Goal: Task Accomplishment & Management: Manage account settings

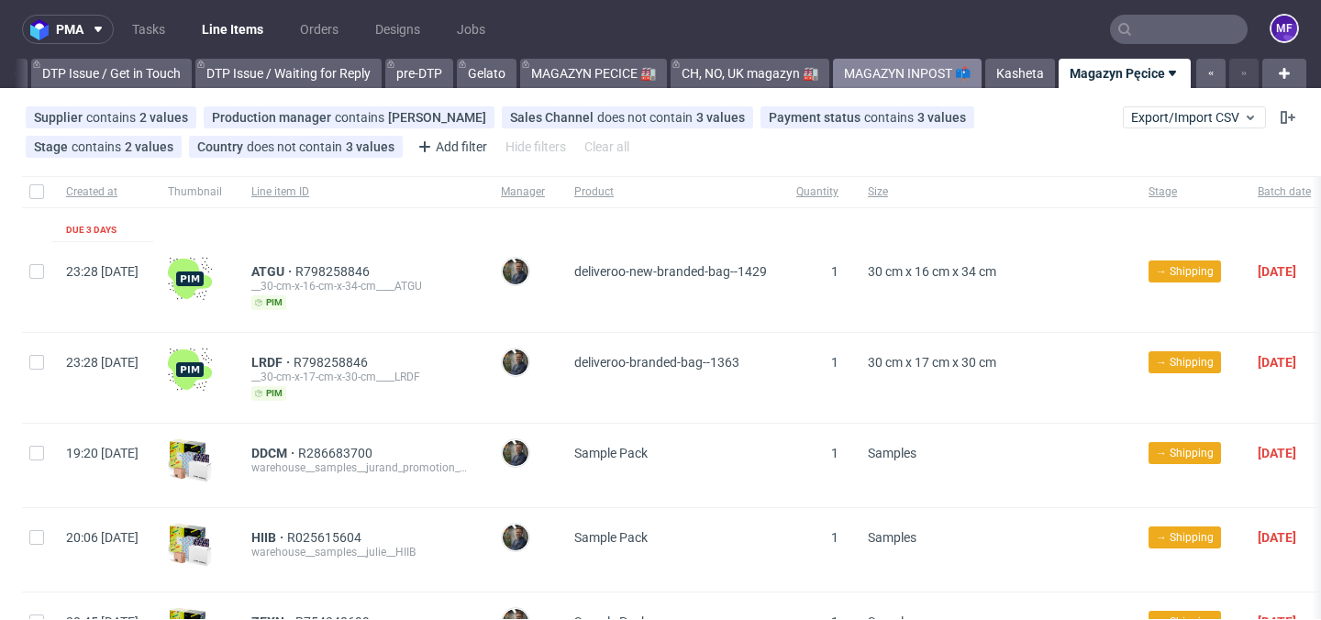
click at [912, 71] on link "MAGAZYN INPOST 📫" at bounding box center [907, 73] width 149 height 29
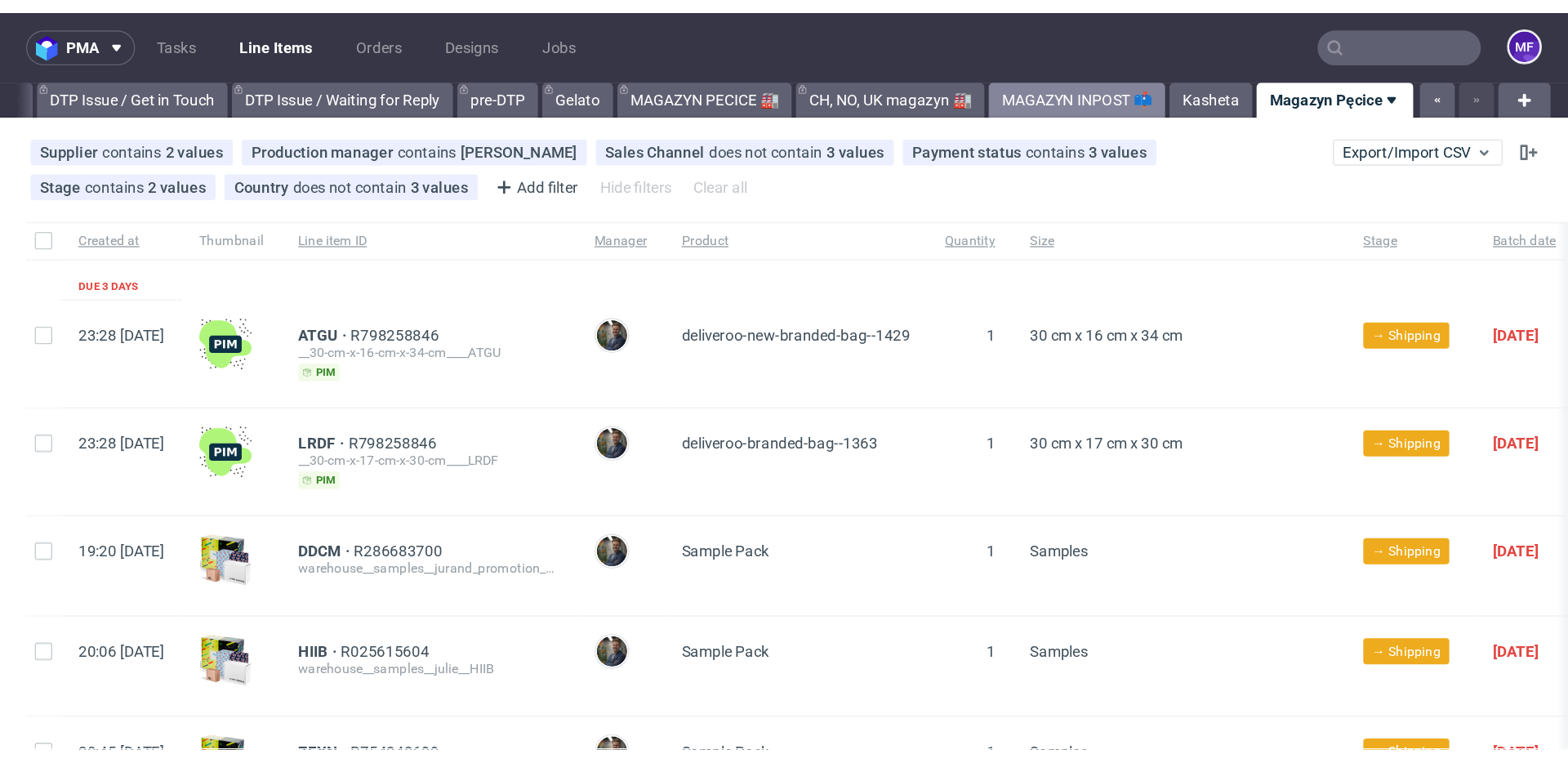
scroll to position [0, 2442]
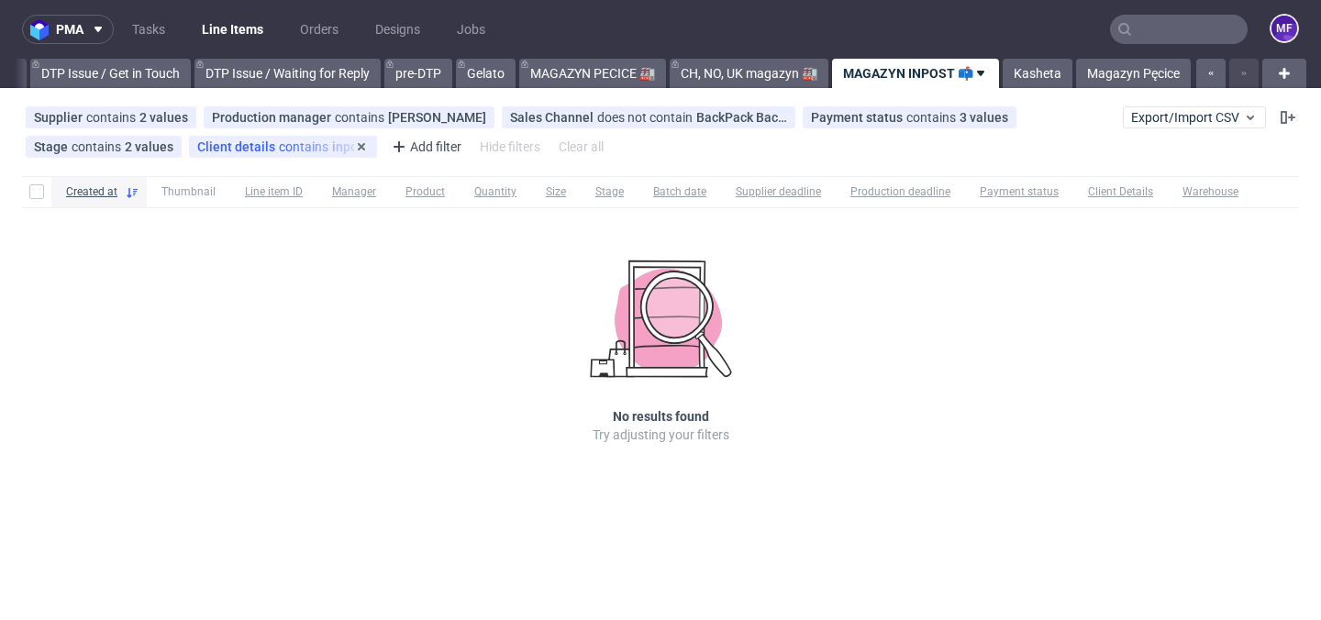
click at [321, 152] on div "Client details contains inpost" at bounding box center [282, 146] width 171 height 15
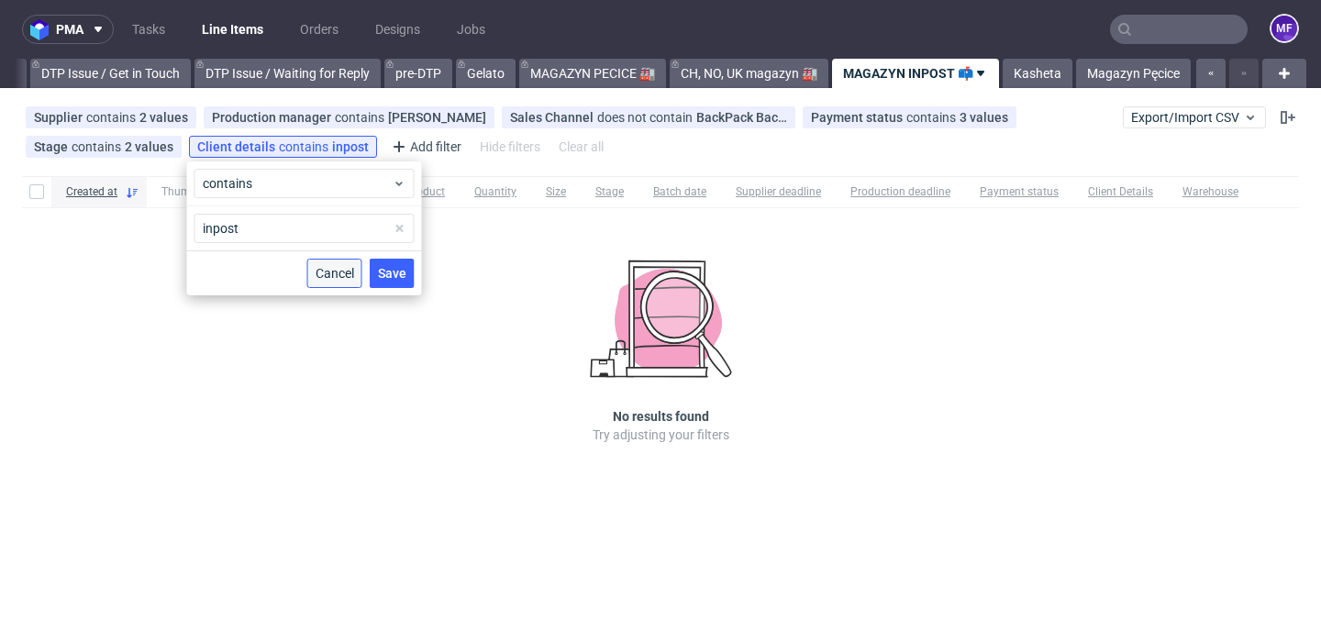
click at [321, 279] on span "Cancel" at bounding box center [334, 273] width 39 height 13
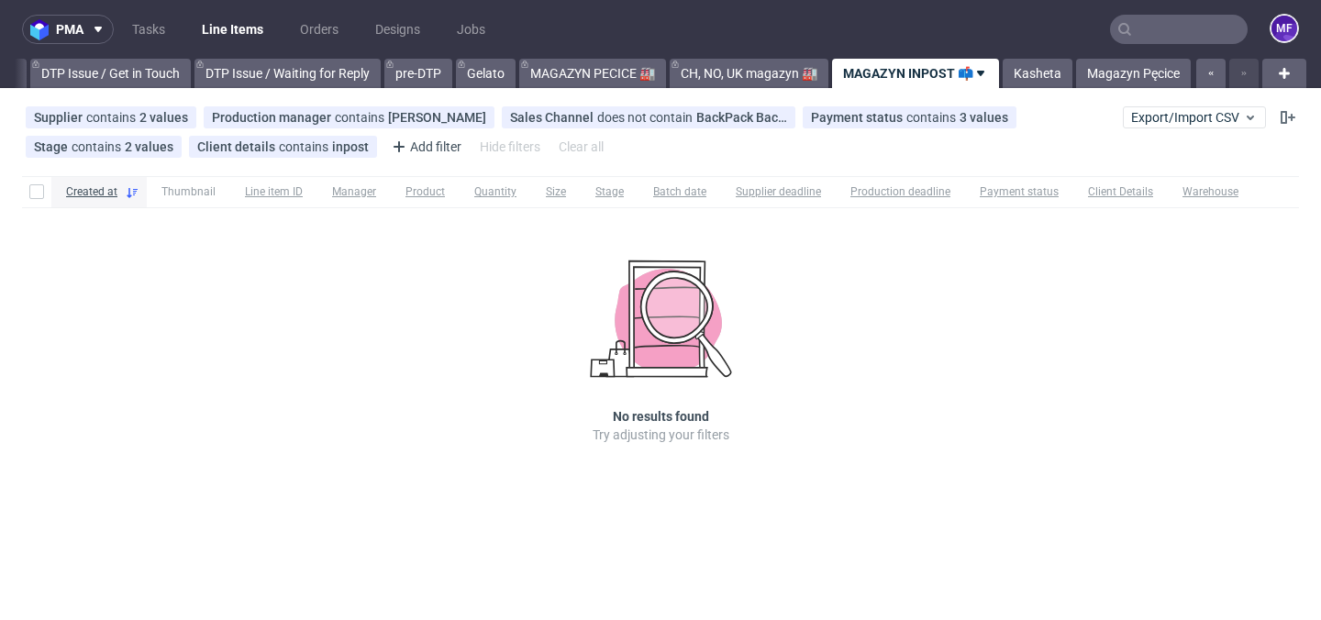
click at [1118, 511] on div "pma Tasks Line Items Orders Designs Jobs MF All DTP Late Shipped Shipments DTP …" at bounding box center [660, 310] width 1321 height 620
drag, startPoint x: 1085, startPoint y: 580, endPoint x: 1100, endPoint y: 563, distance: 22.1
click at [1100, 563] on div "pma Tasks Line Items Orders Designs Jobs MF All DTP Late Shipped Shipments DTP …" at bounding box center [660, 310] width 1321 height 620
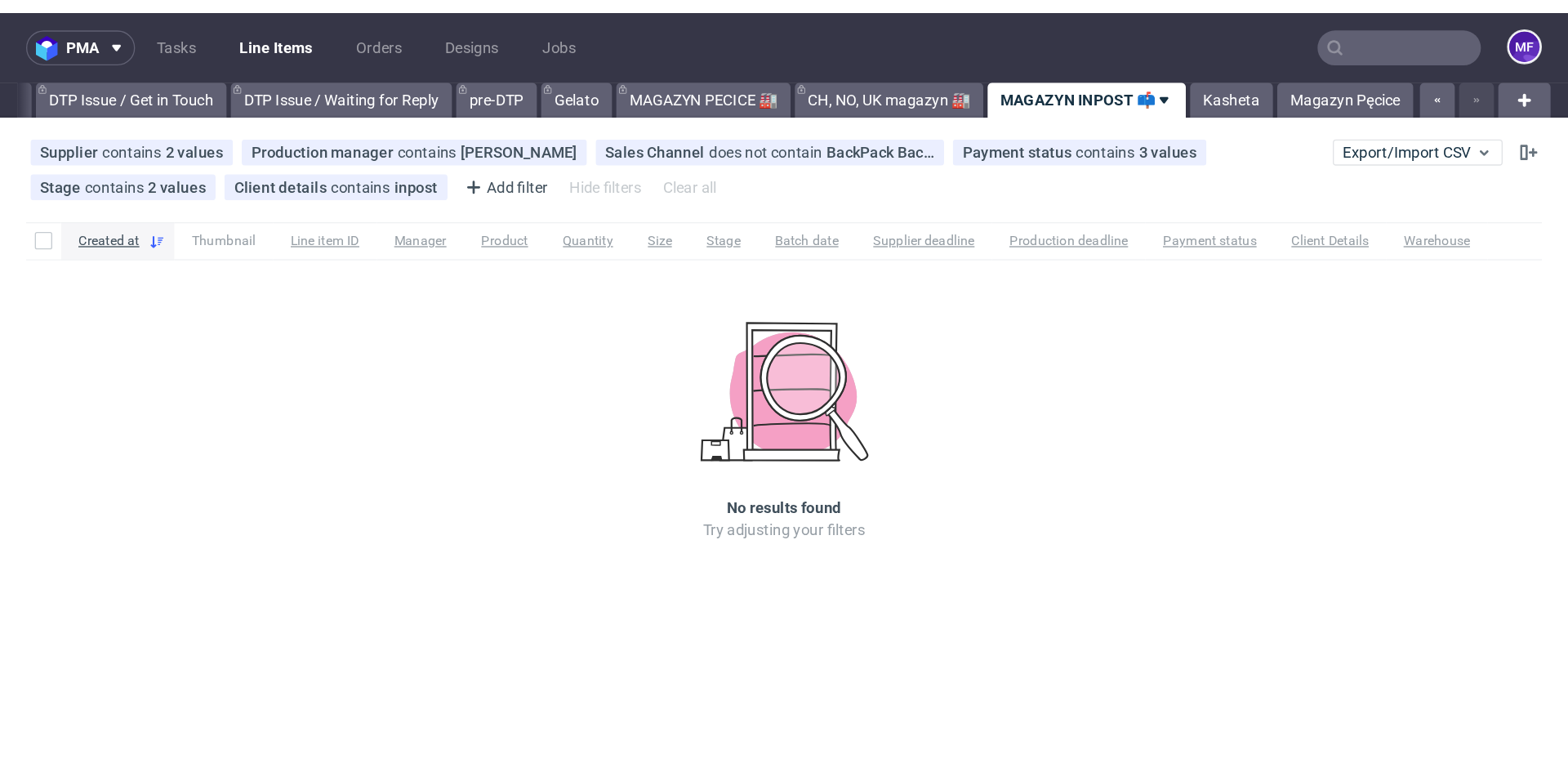
scroll to position [0, 2051]
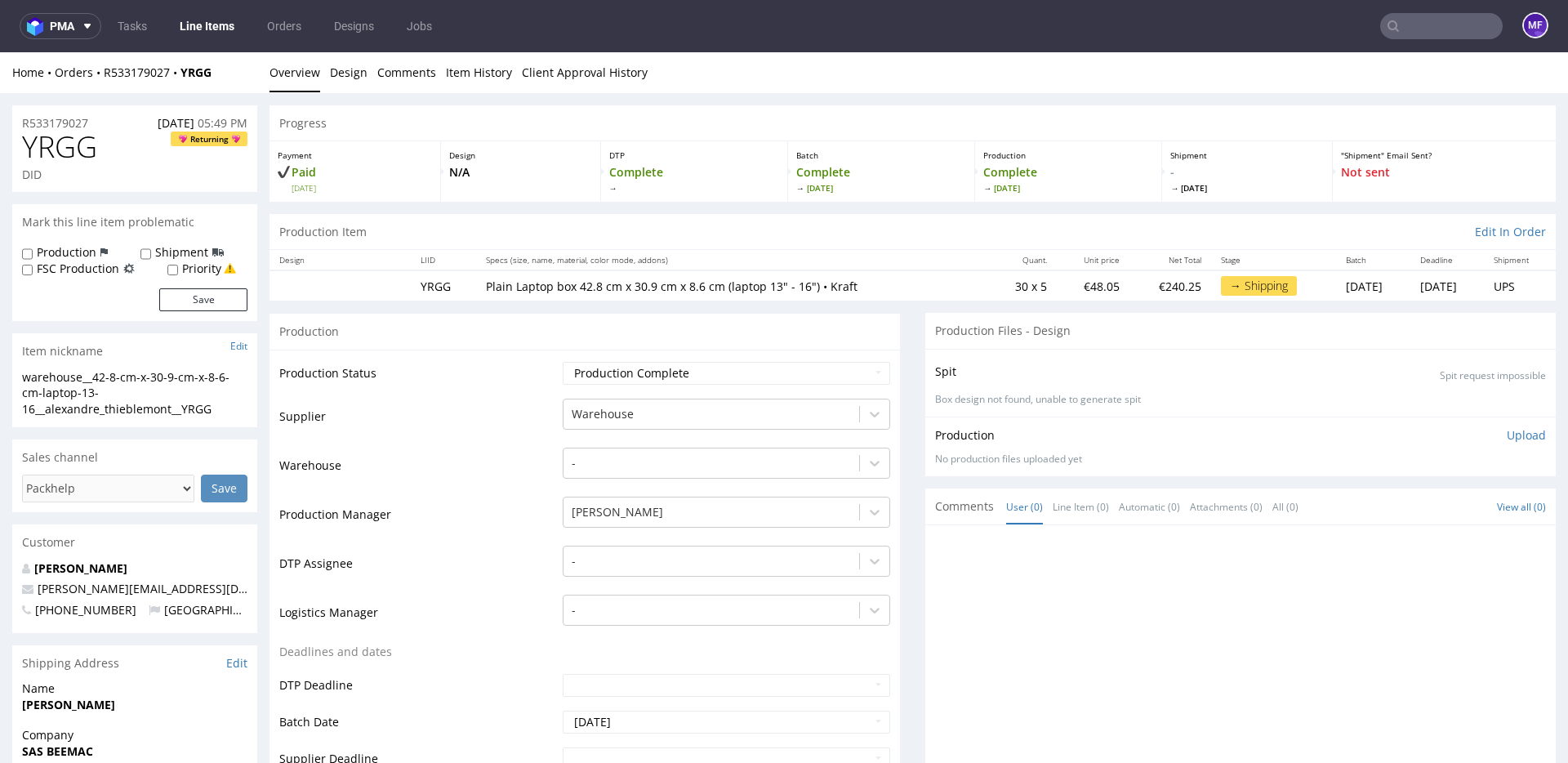
scroll to position [5, 0]
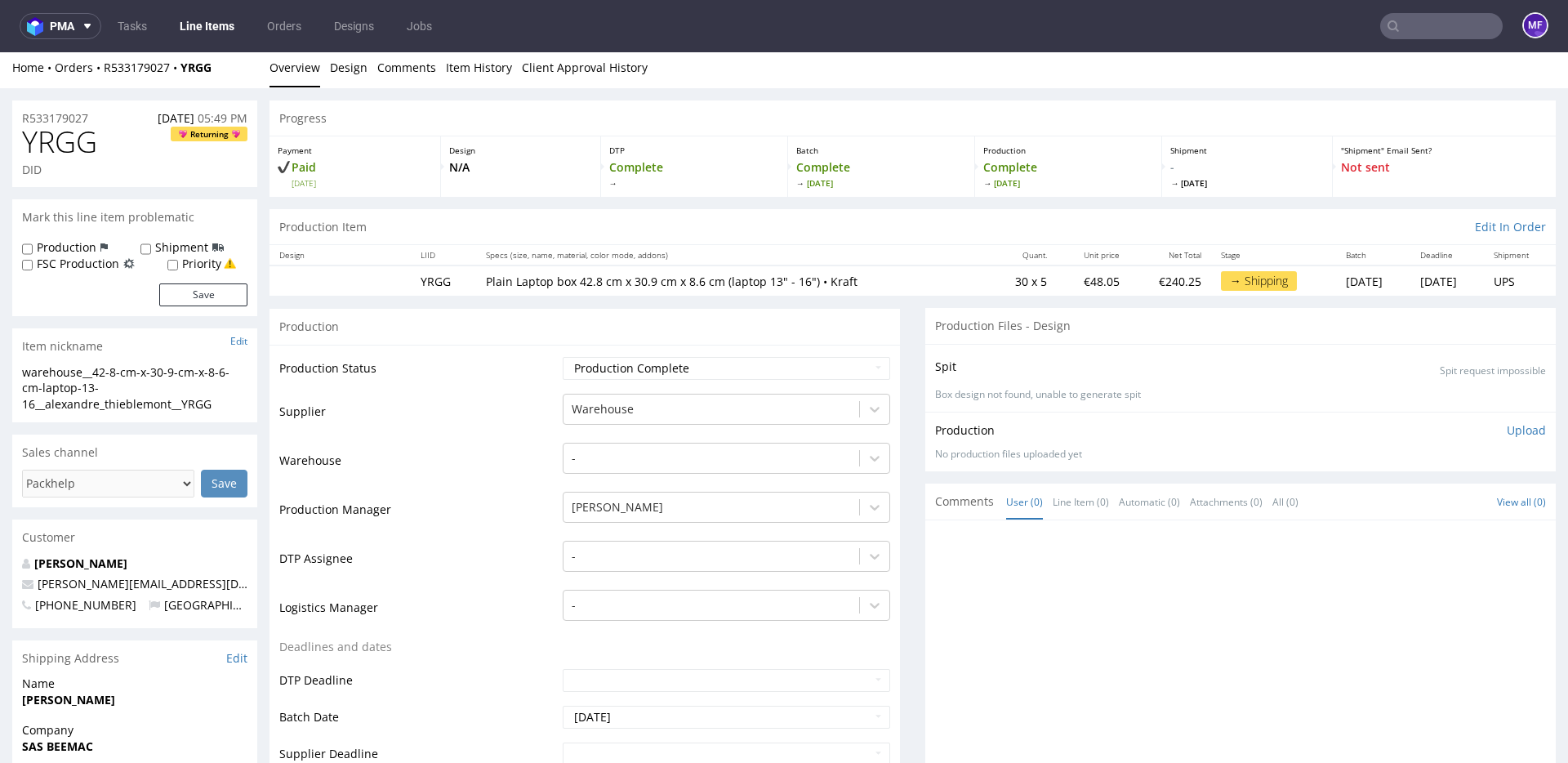
click at [209, 35] on link "Line Items" at bounding box center [207, 26] width 74 height 26
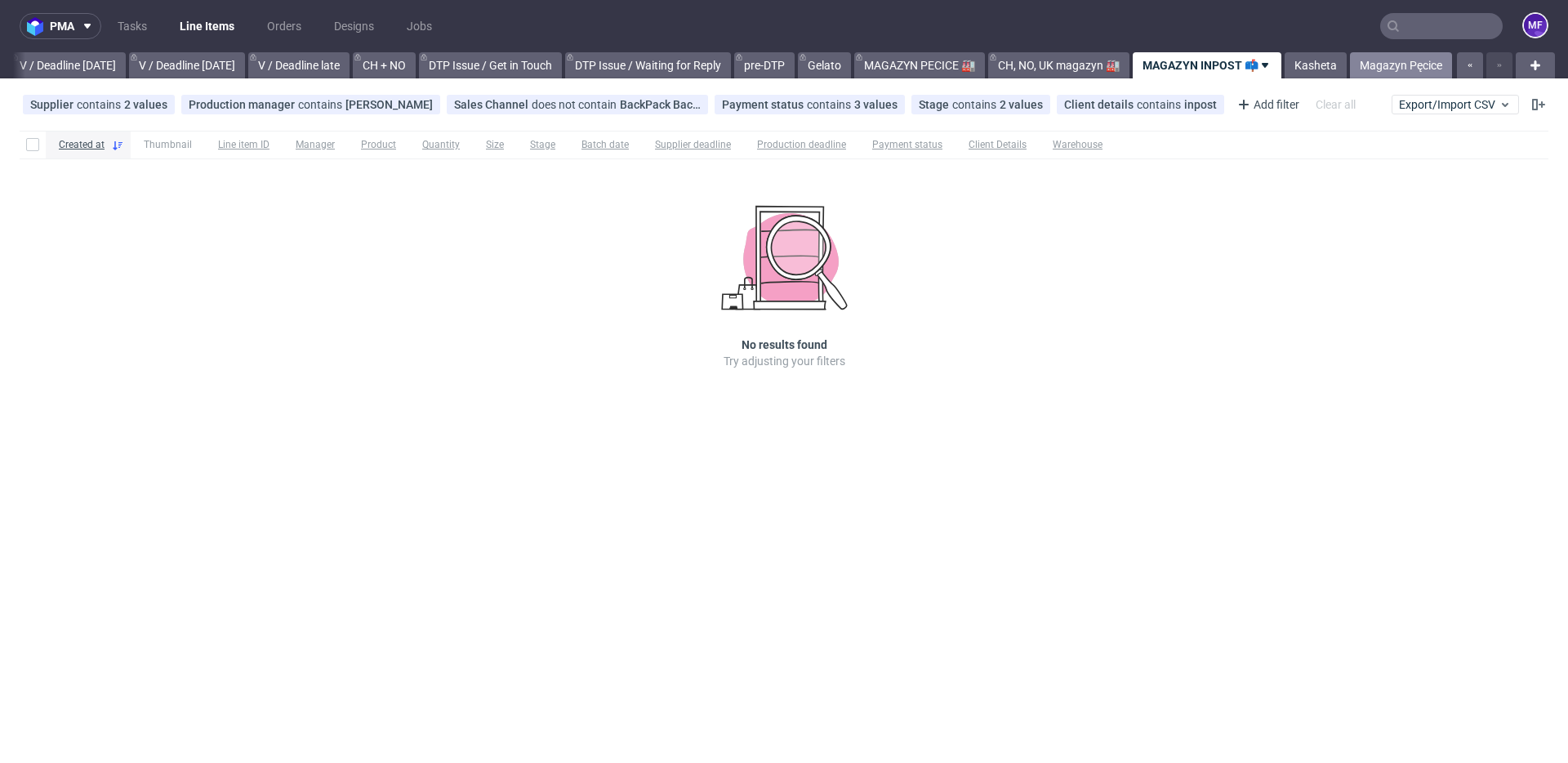
click at [1391, 63] on link "Magazyn Pęcice" at bounding box center [1401, 65] width 102 height 26
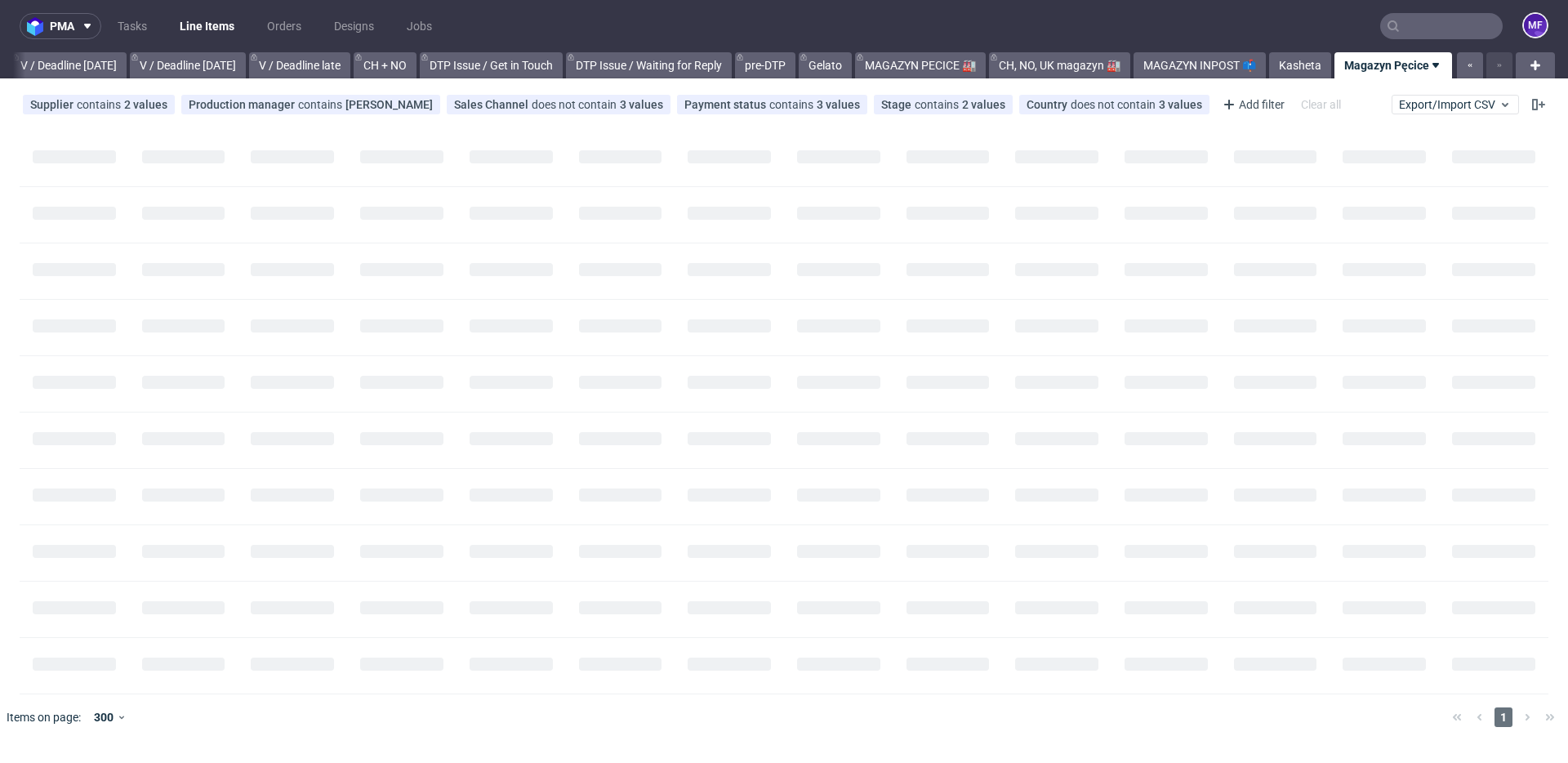
scroll to position [0, 2051]
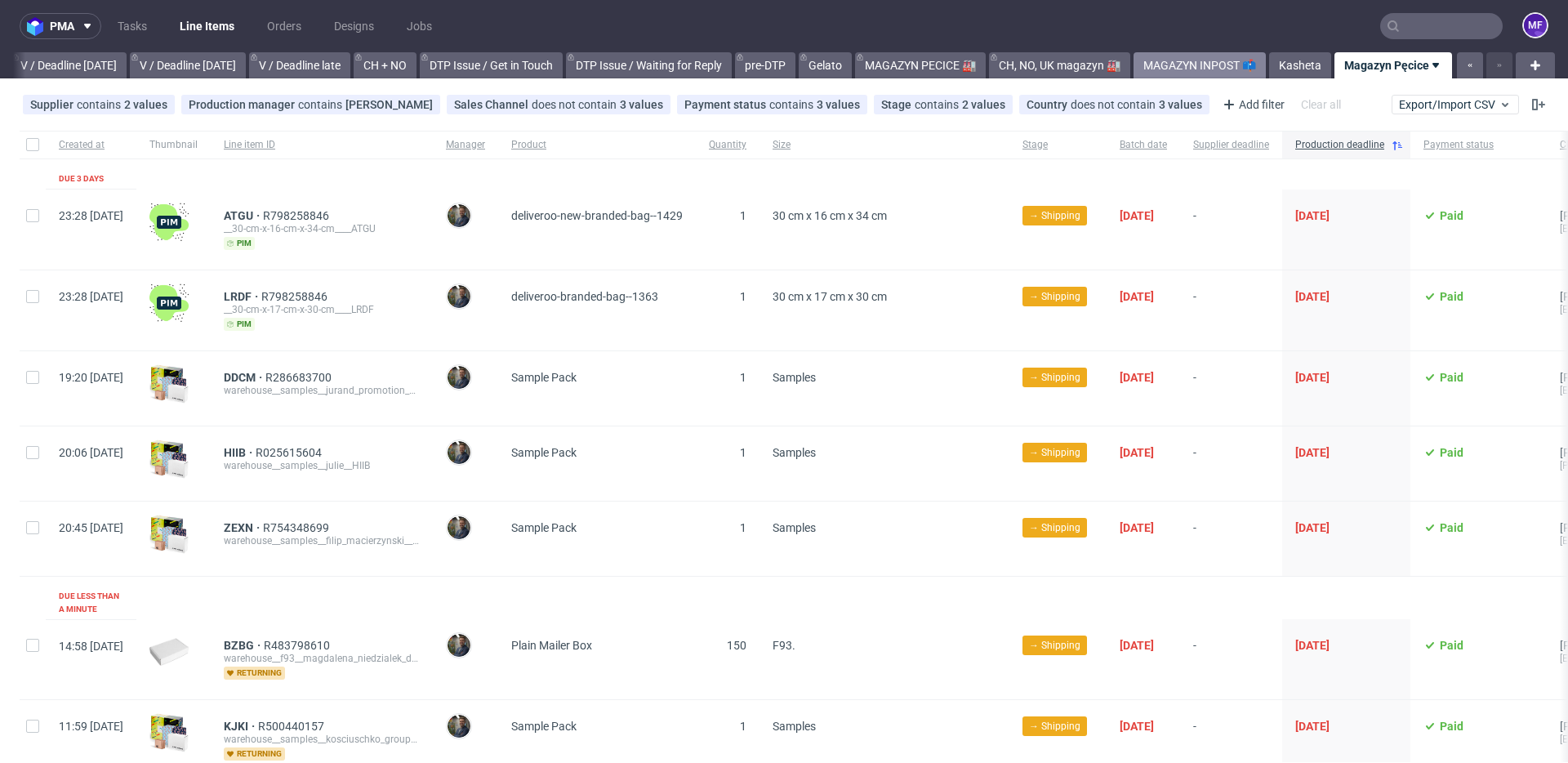
click at [1188, 69] on link "MAGAZYN INPOST 📫" at bounding box center [1199, 65] width 133 height 26
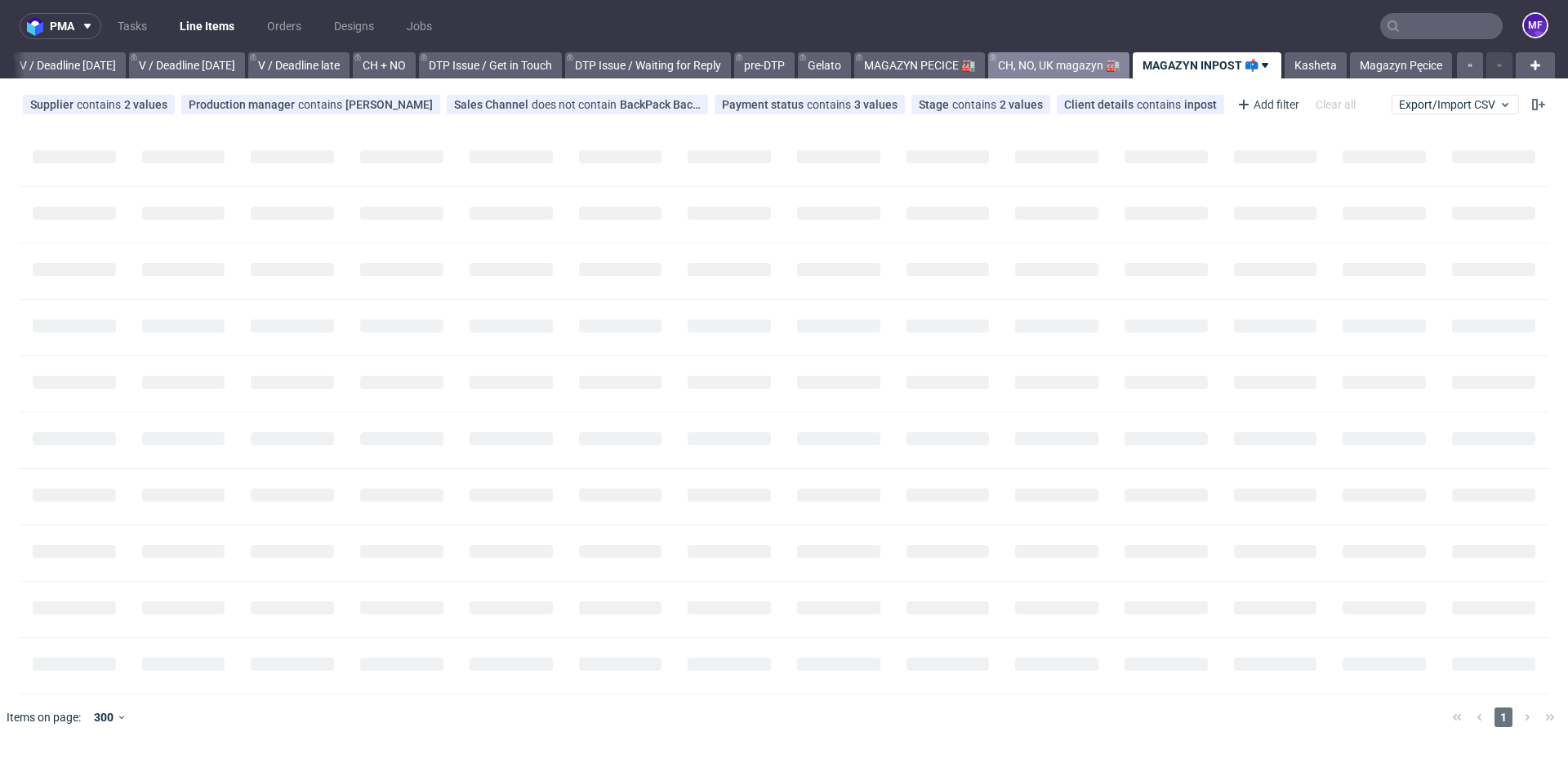
scroll to position [0, 2051]
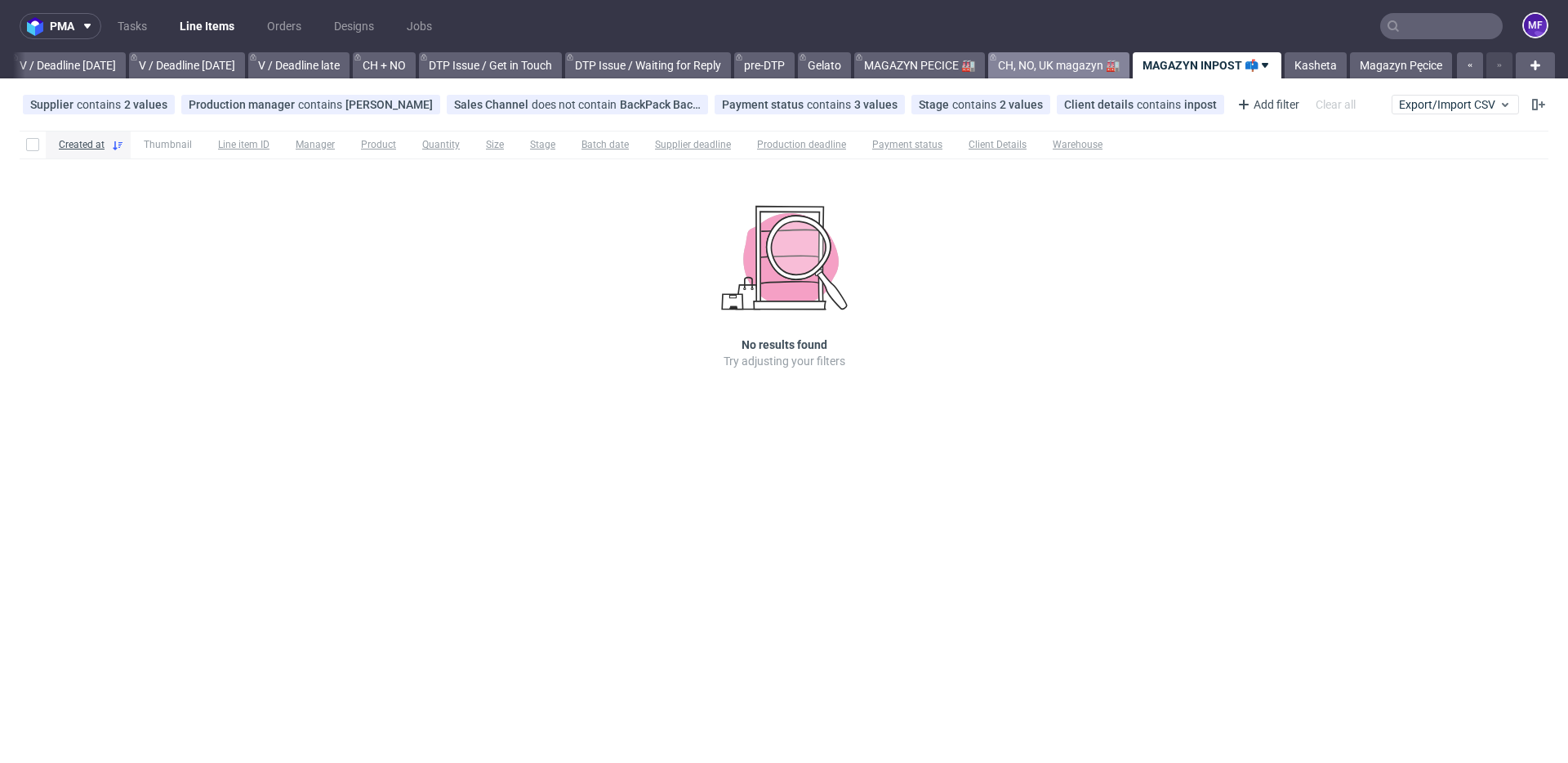
click at [1079, 69] on link "CH, NO, UK magazyn 🏭" at bounding box center [1059, 65] width 142 height 26
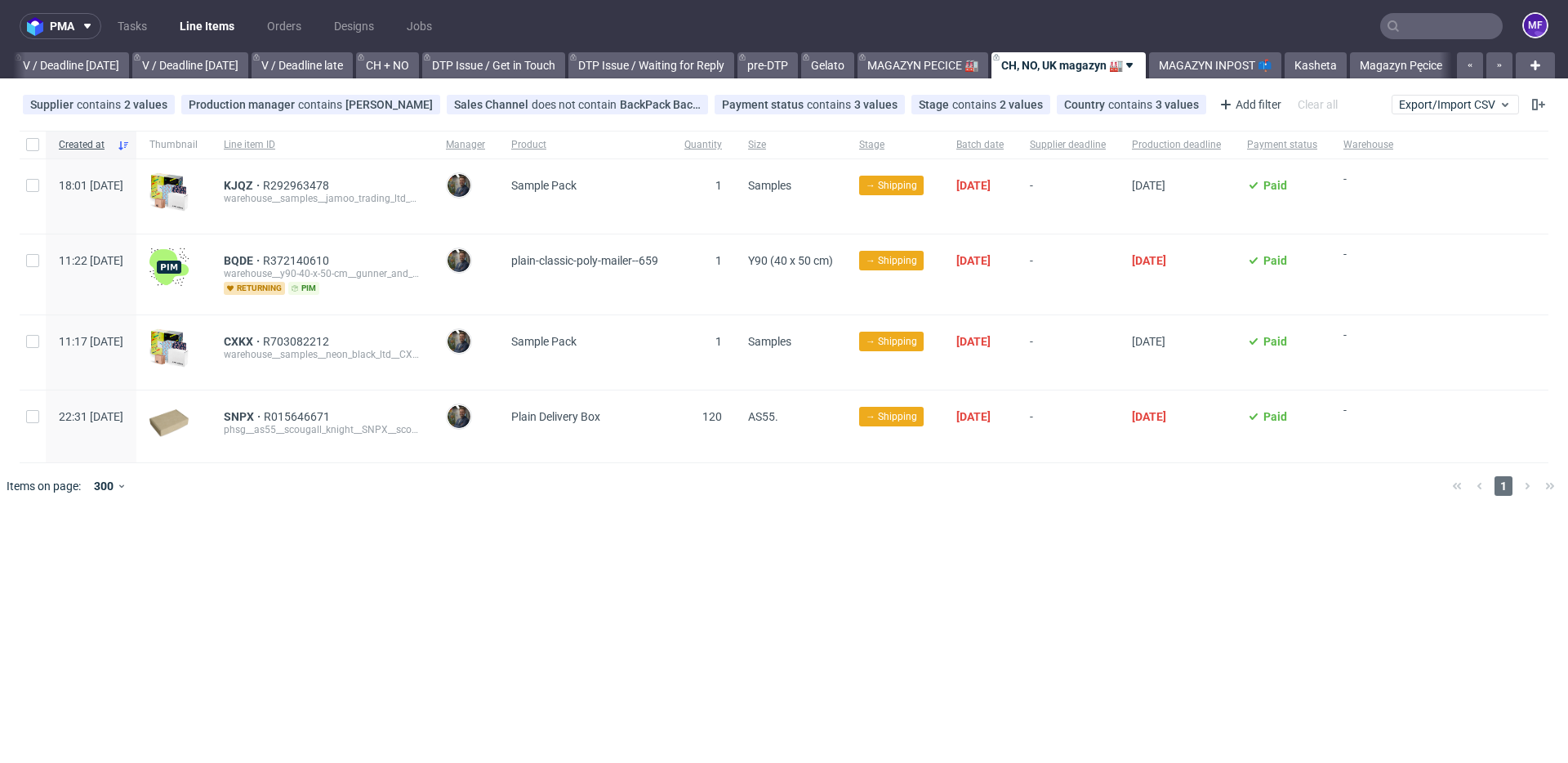
click at [374, 509] on div "Created at Thumbnail Line item ID Manager Product Quantity Size Stage Batch dat…" at bounding box center [784, 319] width 1568 height 391
drag, startPoint x: 265, startPoint y: 261, endPoint x: 296, endPoint y: 262, distance: 31.0
click at [296, 262] on div "BQDE R372140610 warehouse__y90-40-x-50-cm__gunner_and_hound__BQDE returning pim" at bounding box center [321, 274] width 222 height 80
copy span "BQDE"
click at [1409, 53] on link "Magazyn Pęcice" at bounding box center [1401, 65] width 102 height 26
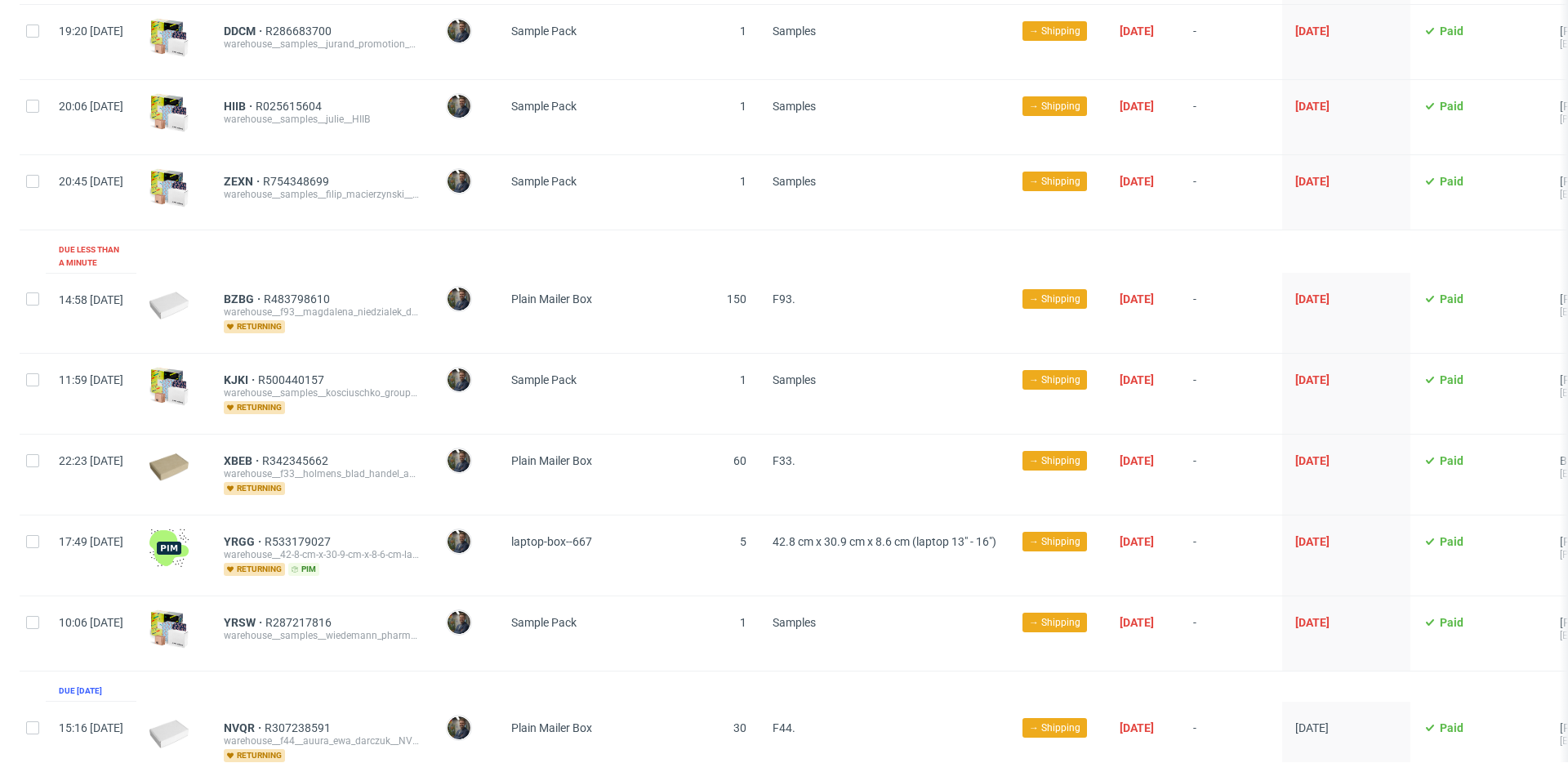
scroll to position [350, 0]
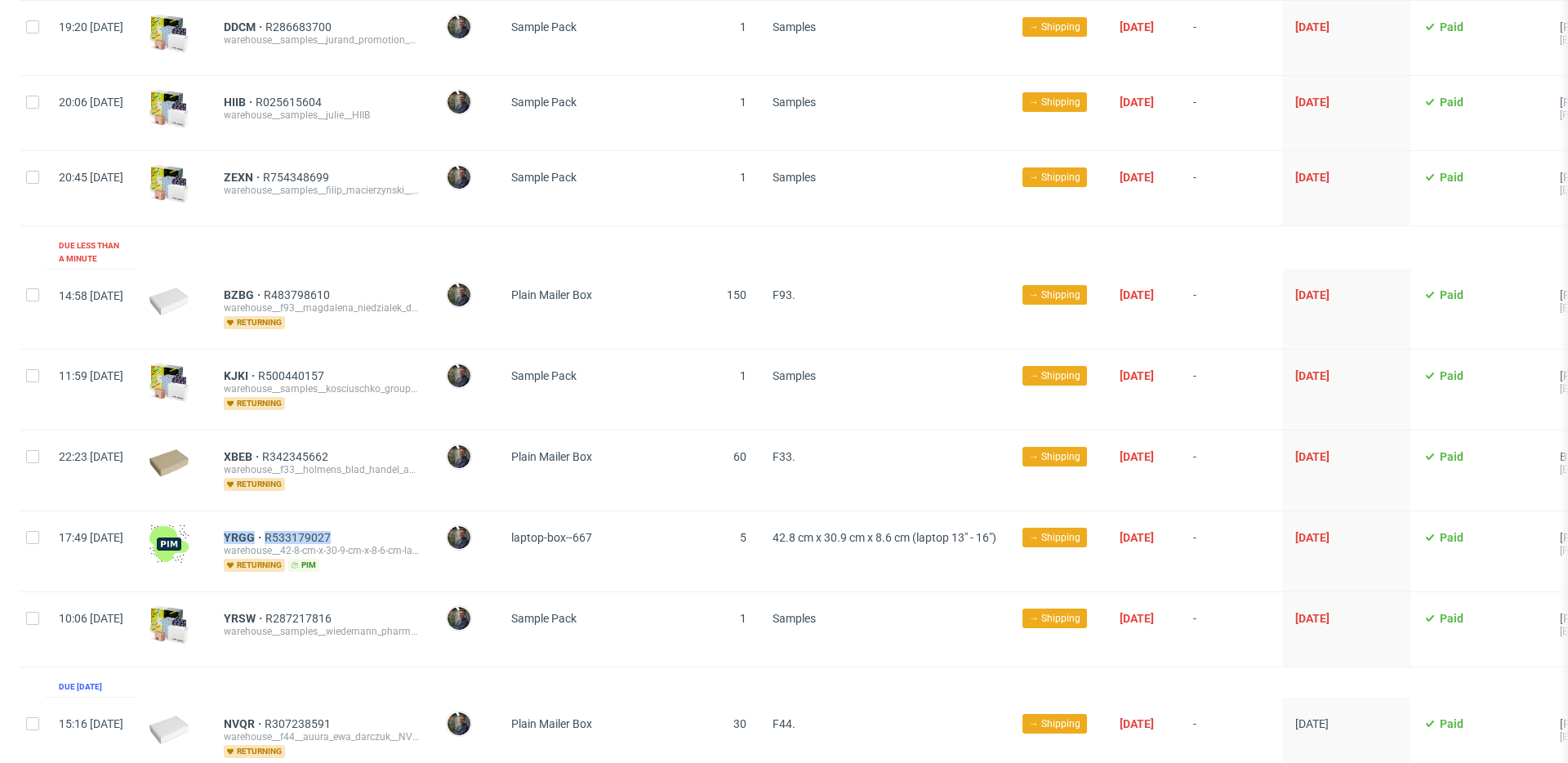
drag, startPoint x: 264, startPoint y: 523, endPoint x: 384, endPoint y: 521, distance: 120.0
click at [384, 521] on div "YRGG R533179027 warehouse__42-8-cm-x-30-9-cm-x-8-6-cm-laptop-13-16__alexandre_t…" at bounding box center [321, 551] width 222 height 80
copy div "YRGG R533179027"
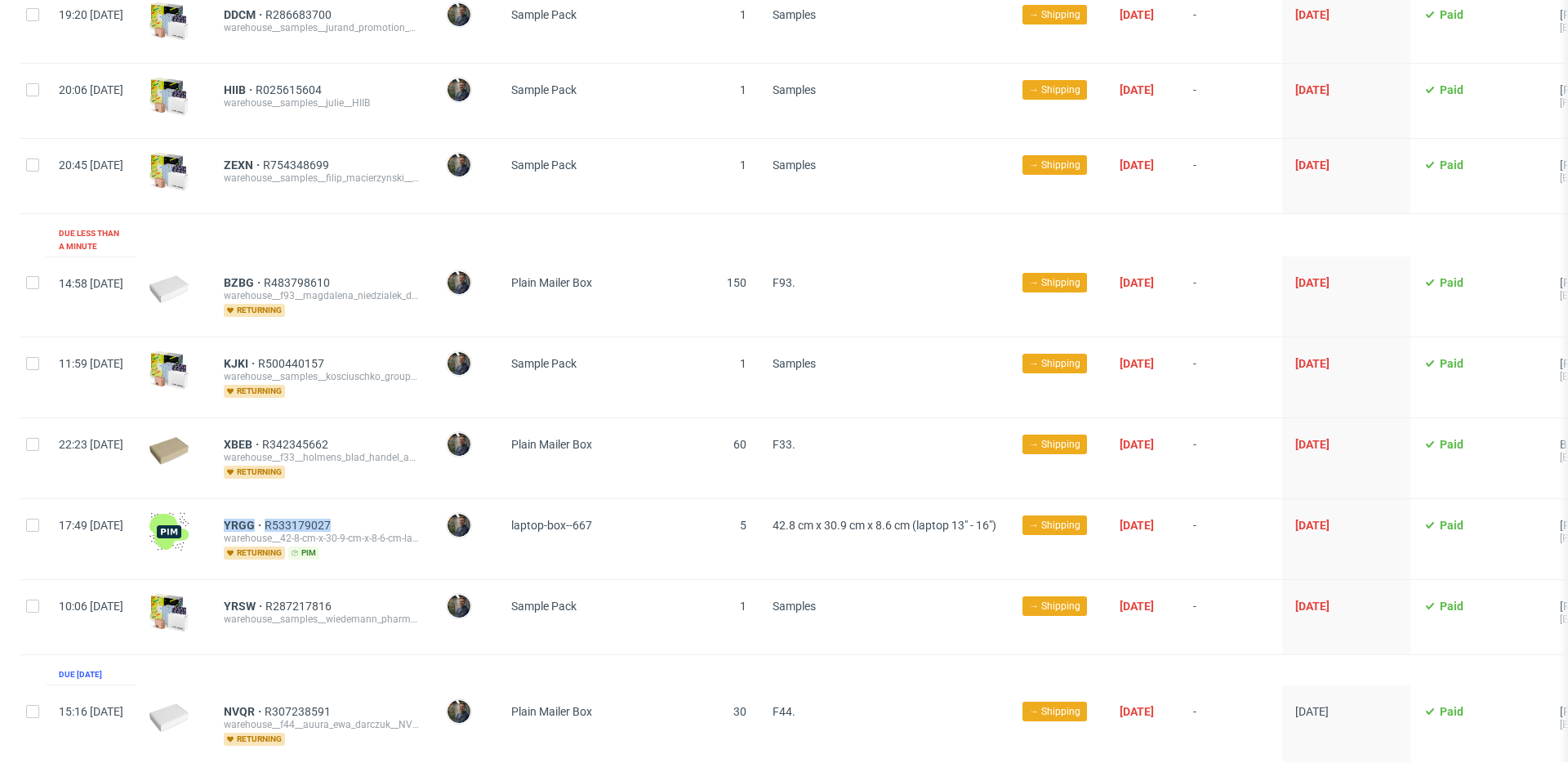
scroll to position [387, 0]
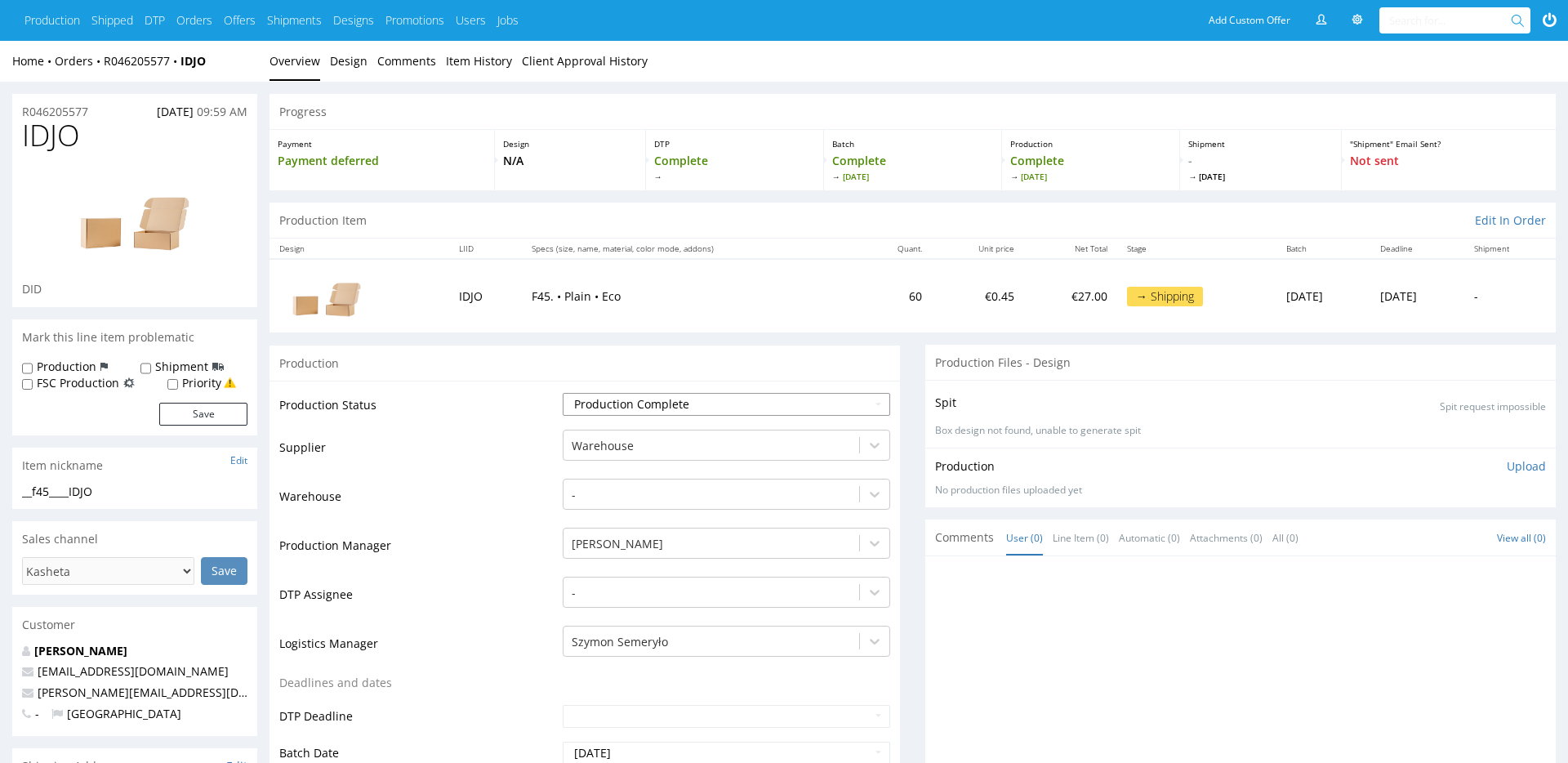
scroll to position [530, 0]
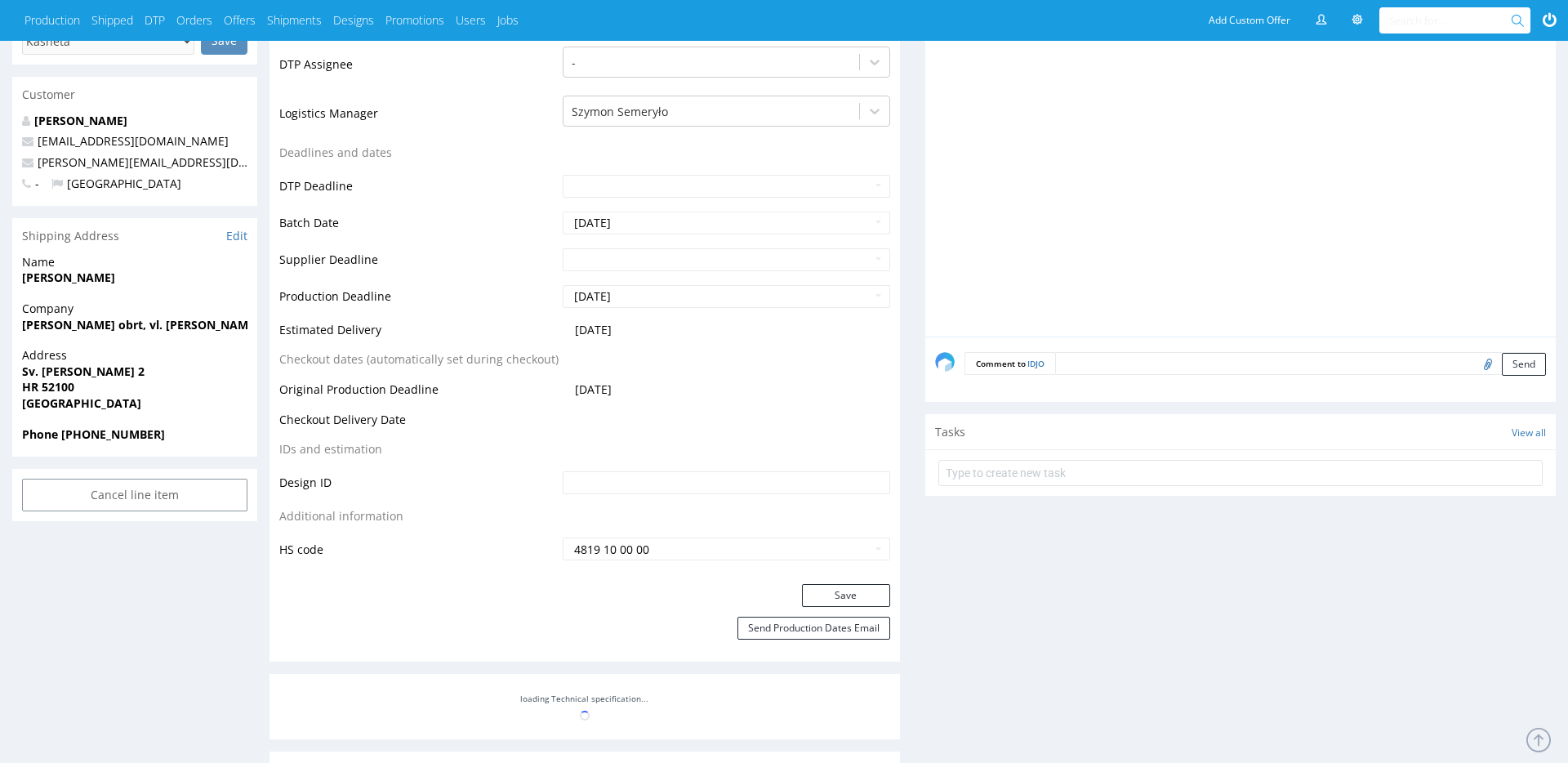
click at [1097, 355] on textarea at bounding box center [1300, 363] width 491 height 23
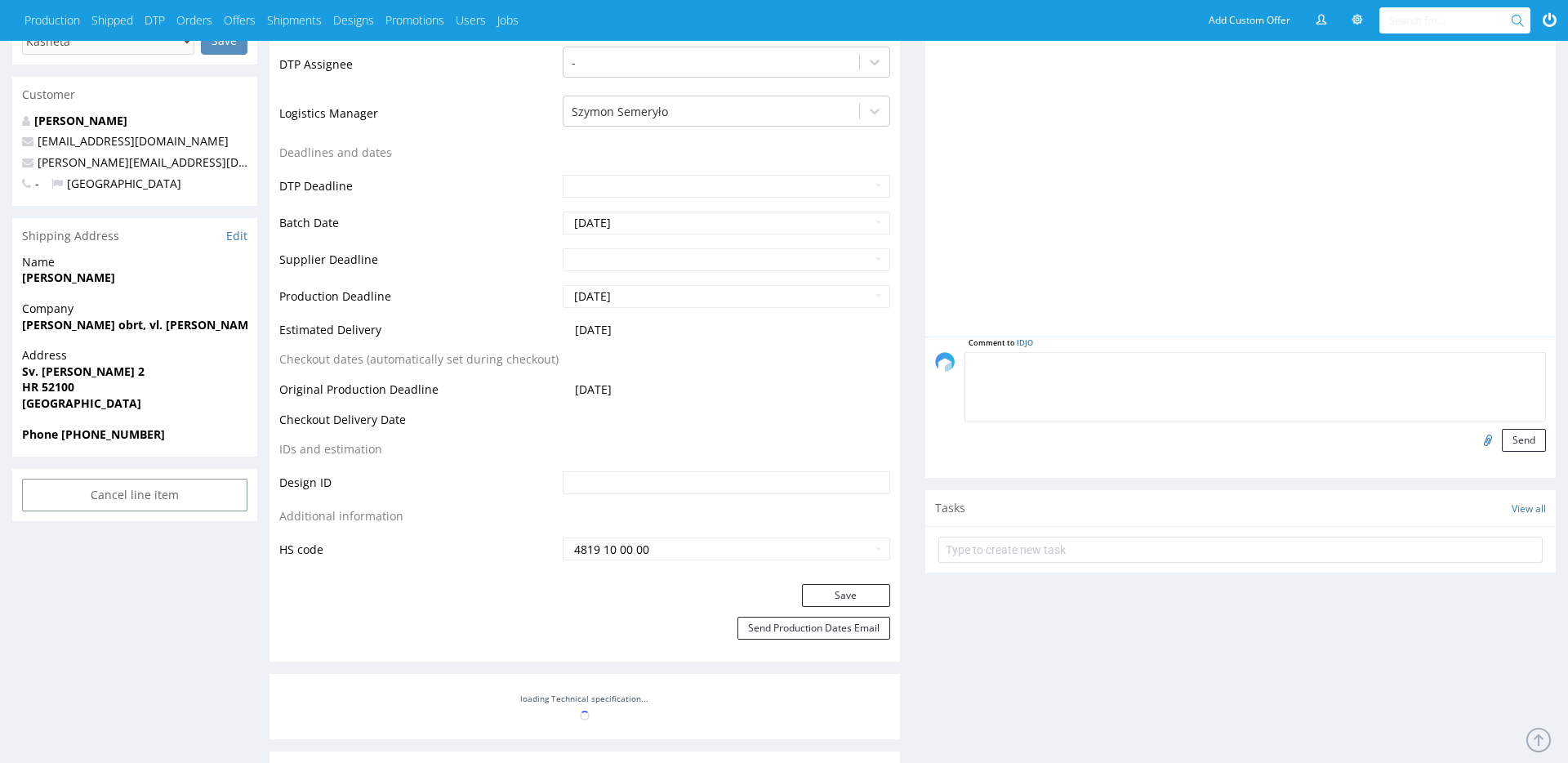
paste textarea "Wys x Szer x Dl - Kg 1Pal 85x80x120 - 71Kg"
click at [1076, 363] on textarea "Nowa paletyzacja: Wys x Szer x Dl - Kg 1Pal 85x80x120 - 71Kg" at bounding box center [1255, 386] width 581 height 70
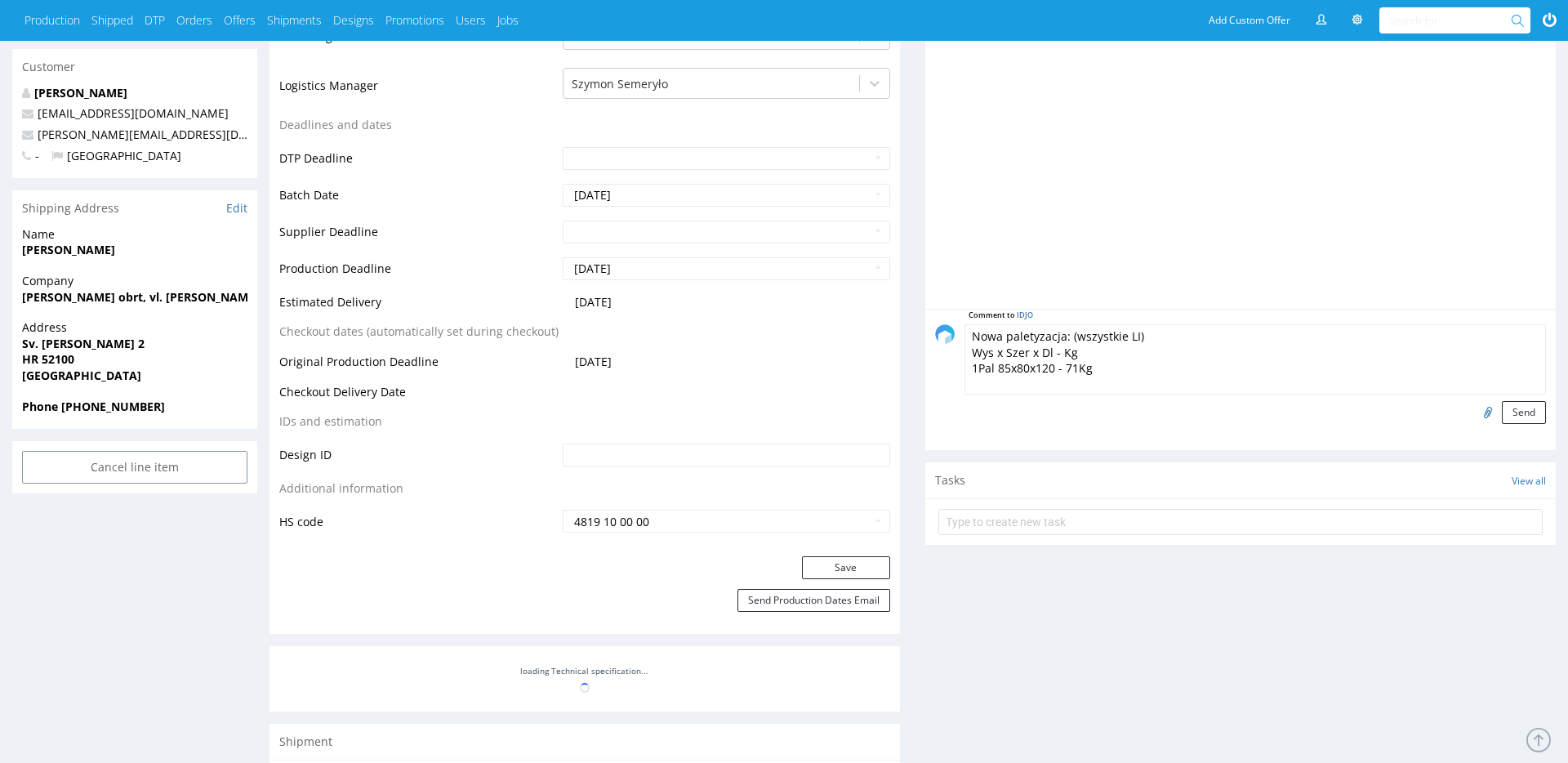
scroll to position [572, 0]
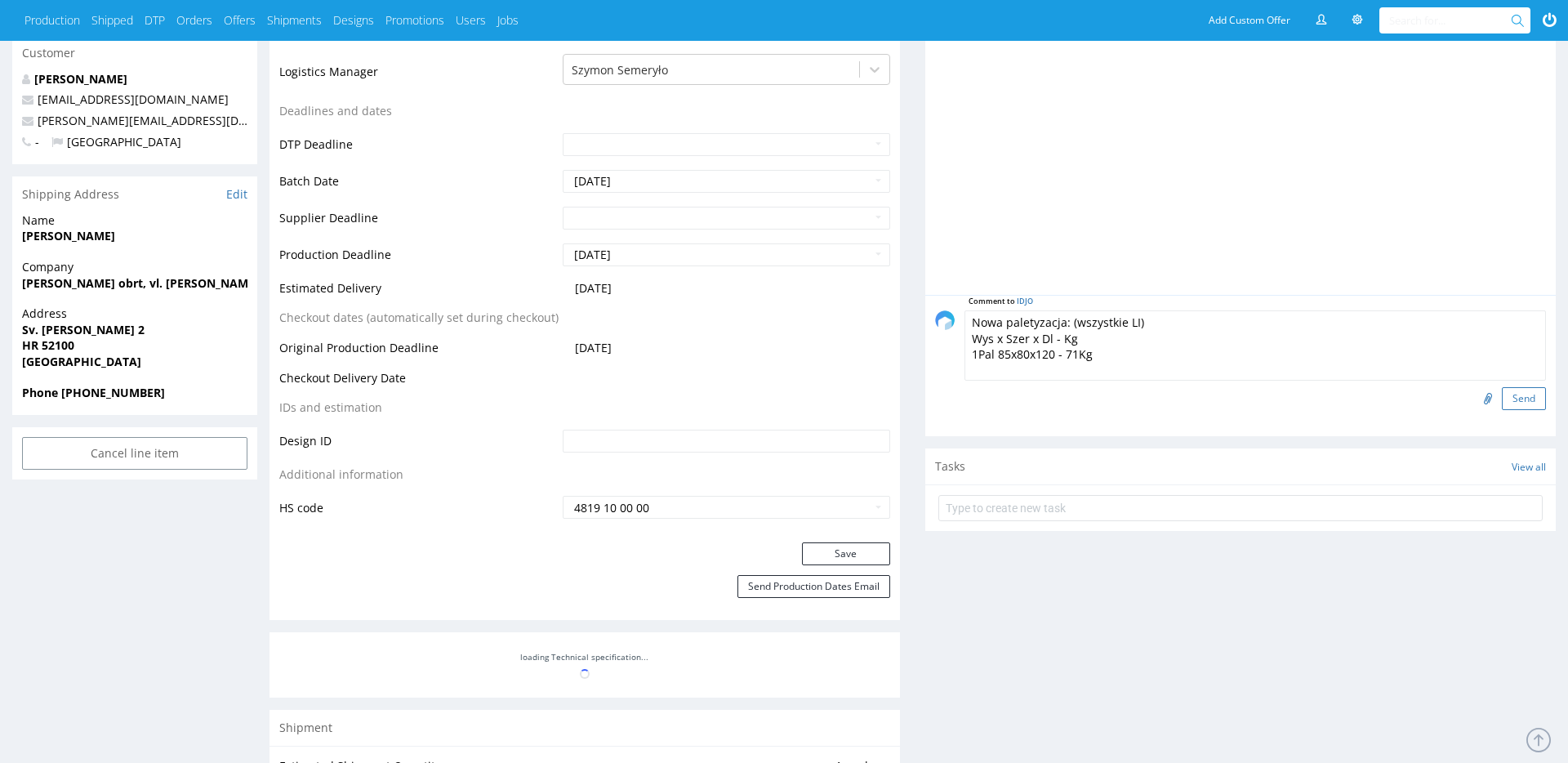
type textarea "Nowa paletyzacja: (wszystkie LI) Wys x Szer x Dl - Kg 1Pal 85x80x120 - 71Kg"
click at [1509, 401] on button "Send" at bounding box center [1523, 399] width 45 height 23
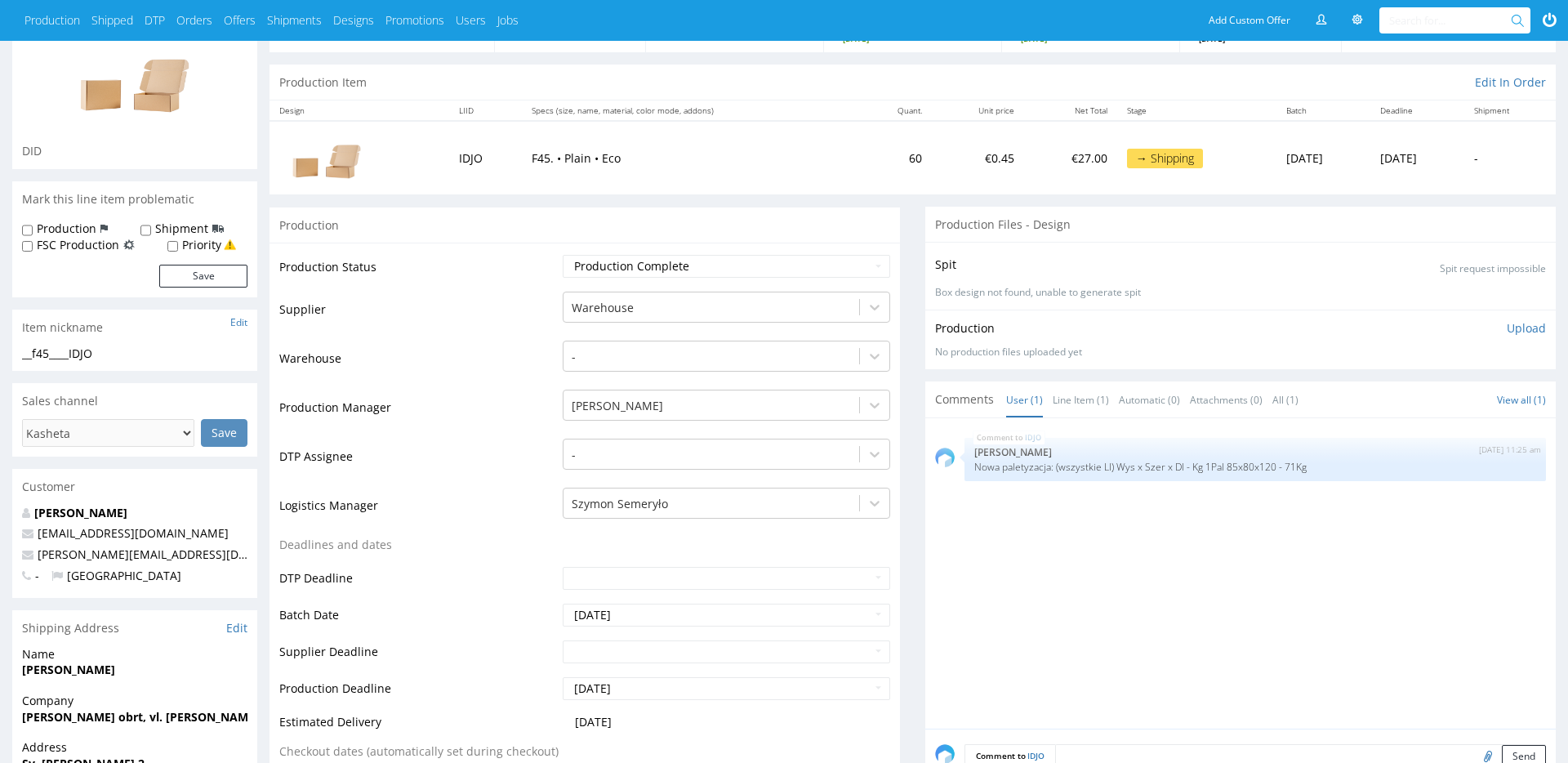
scroll to position [125, 0]
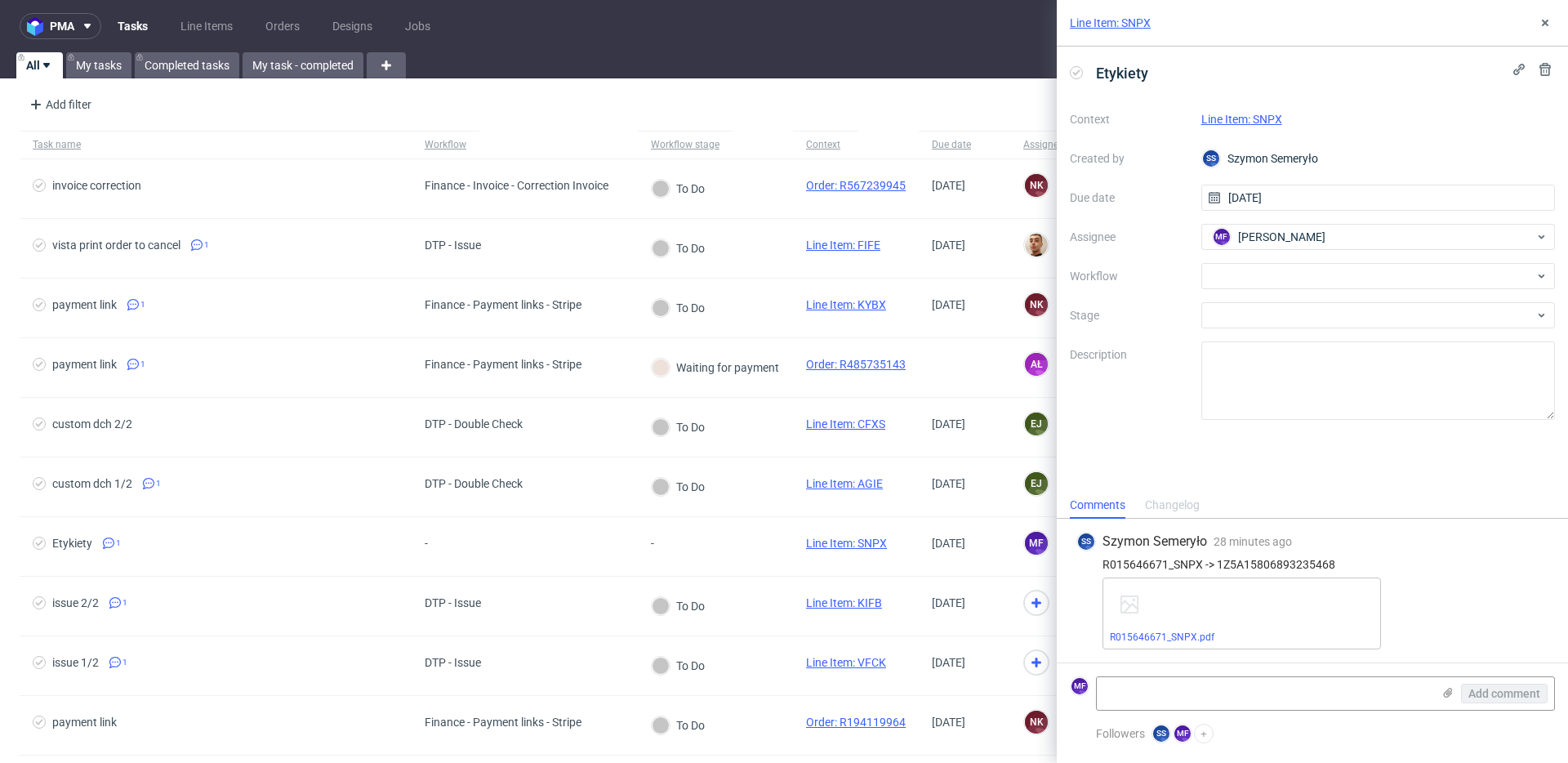
click at [1258, 113] on link "Line Item: SNPX" at bounding box center [1241, 119] width 81 height 13
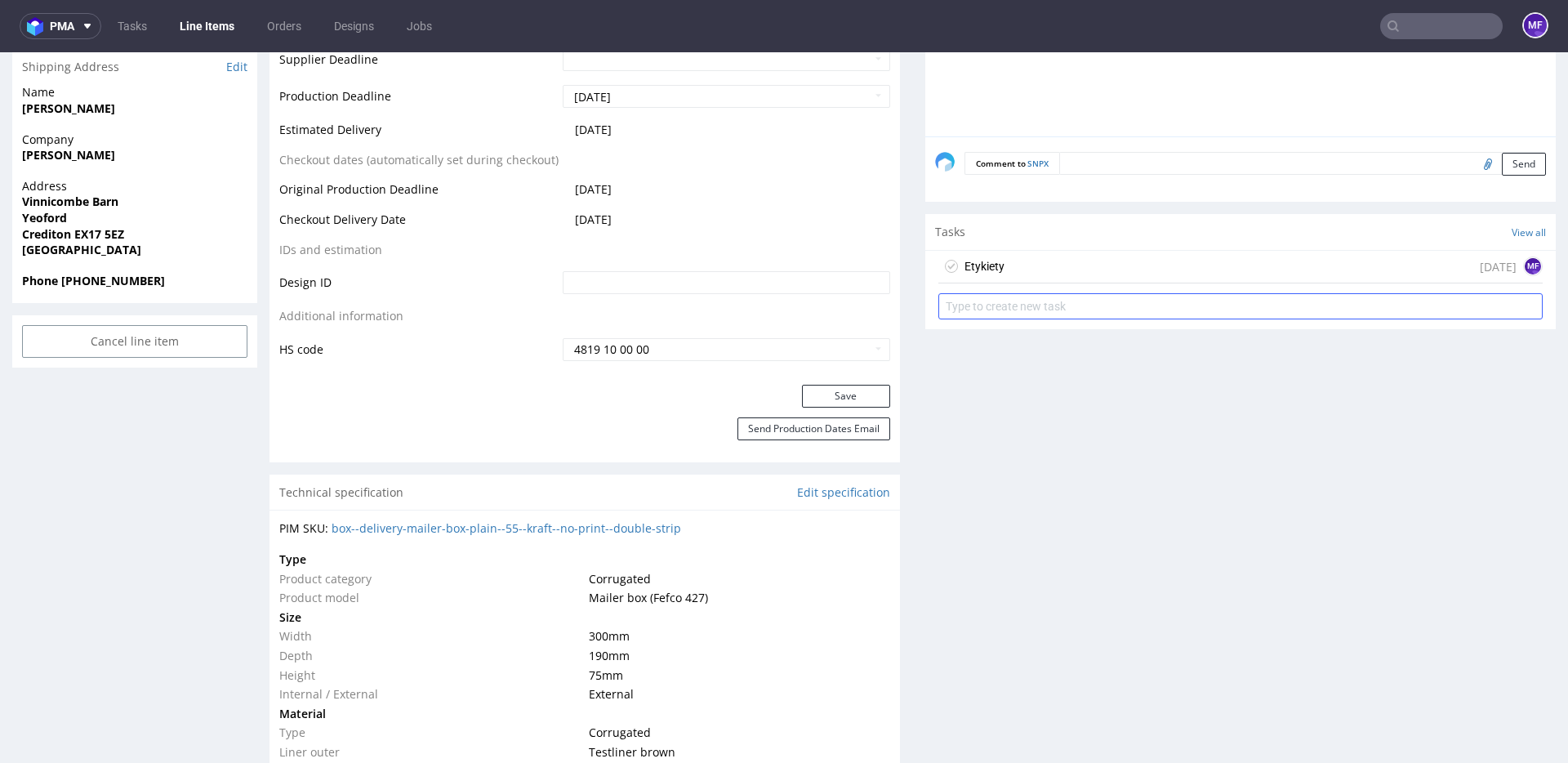
scroll to position [776, 0]
click at [1041, 268] on div "Etykiety [DATE] MF" at bounding box center [1240, 264] width 605 height 33
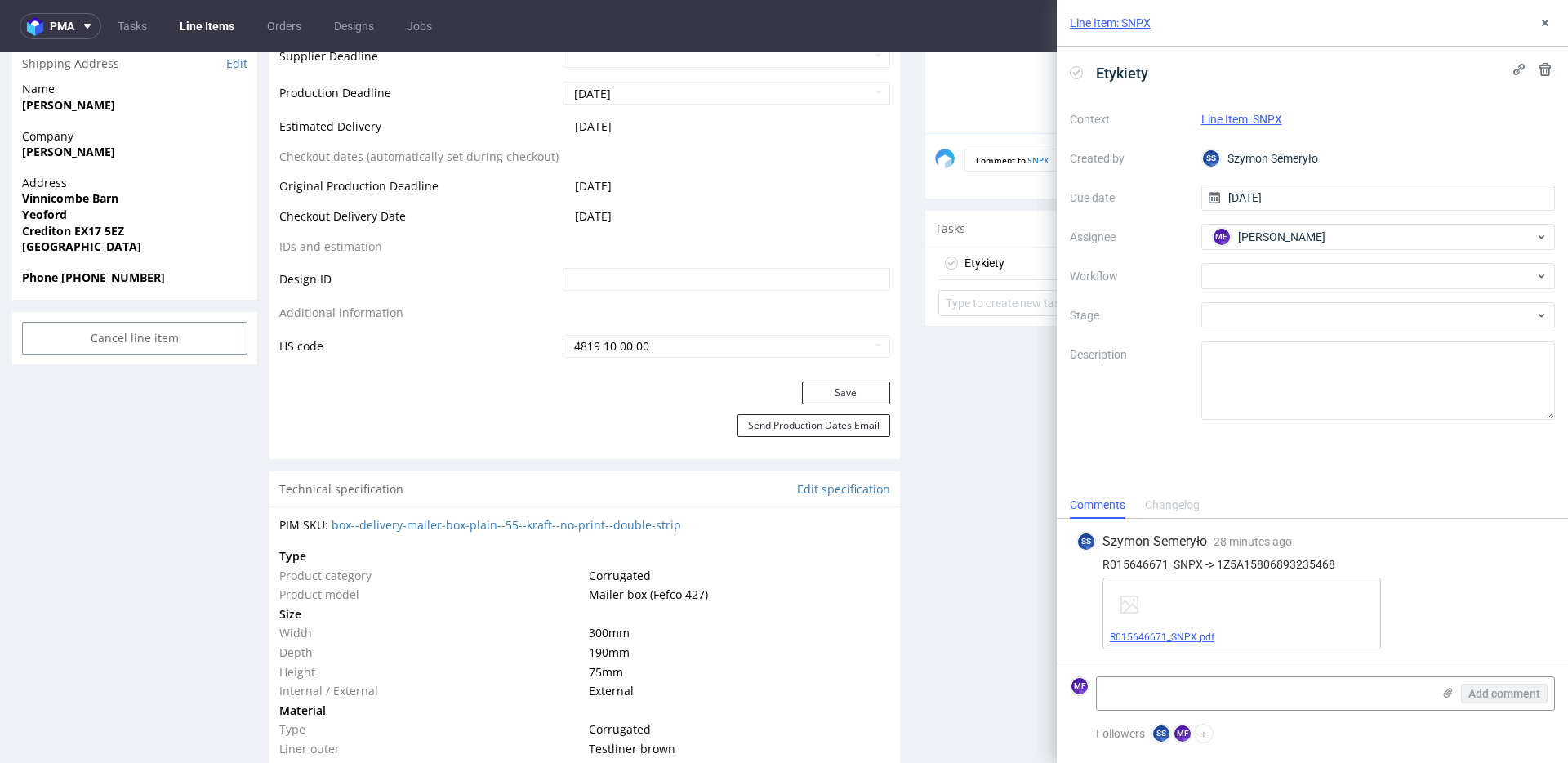
click at [1186, 637] on link "R015646671_SNPX.pdf" at bounding box center [1161, 637] width 104 height 12
drag, startPoint x: 1276, startPoint y: 474, endPoint x: 1247, endPoint y: 446, distance: 40.3
click at [1276, 472] on div "Etykiety Context Line Item: SNPX Created by SS Szymon Semeryło Due date 13/10/2…" at bounding box center [1312, 269] width 511 height 445
click at [1250, 287] on div at bounding box center [1378, 275] width 354 height 26
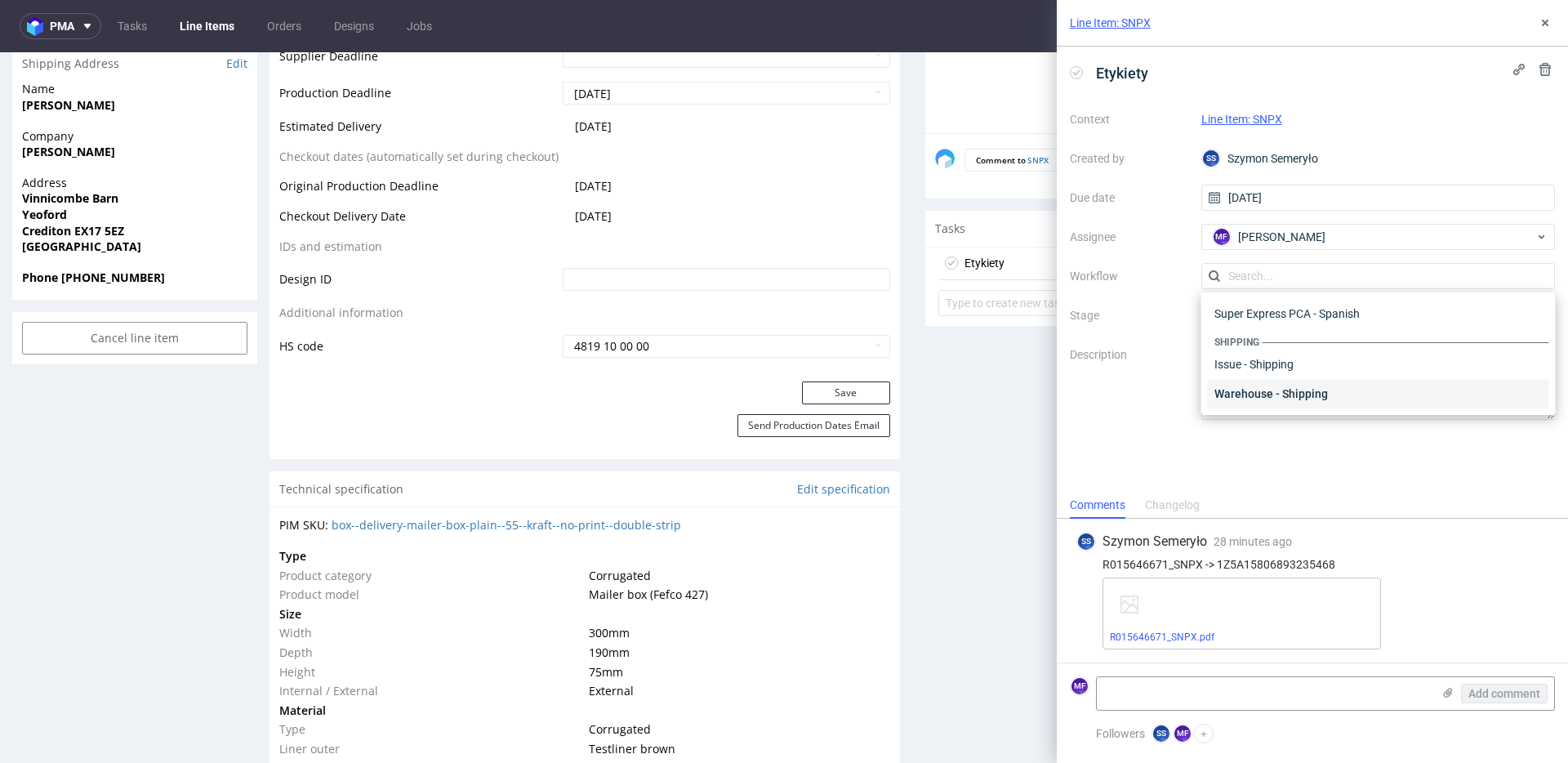
click at [1263, 387] on div "Warehouse - Shipping" at bounding box center [1377, 394] width 341 height 29
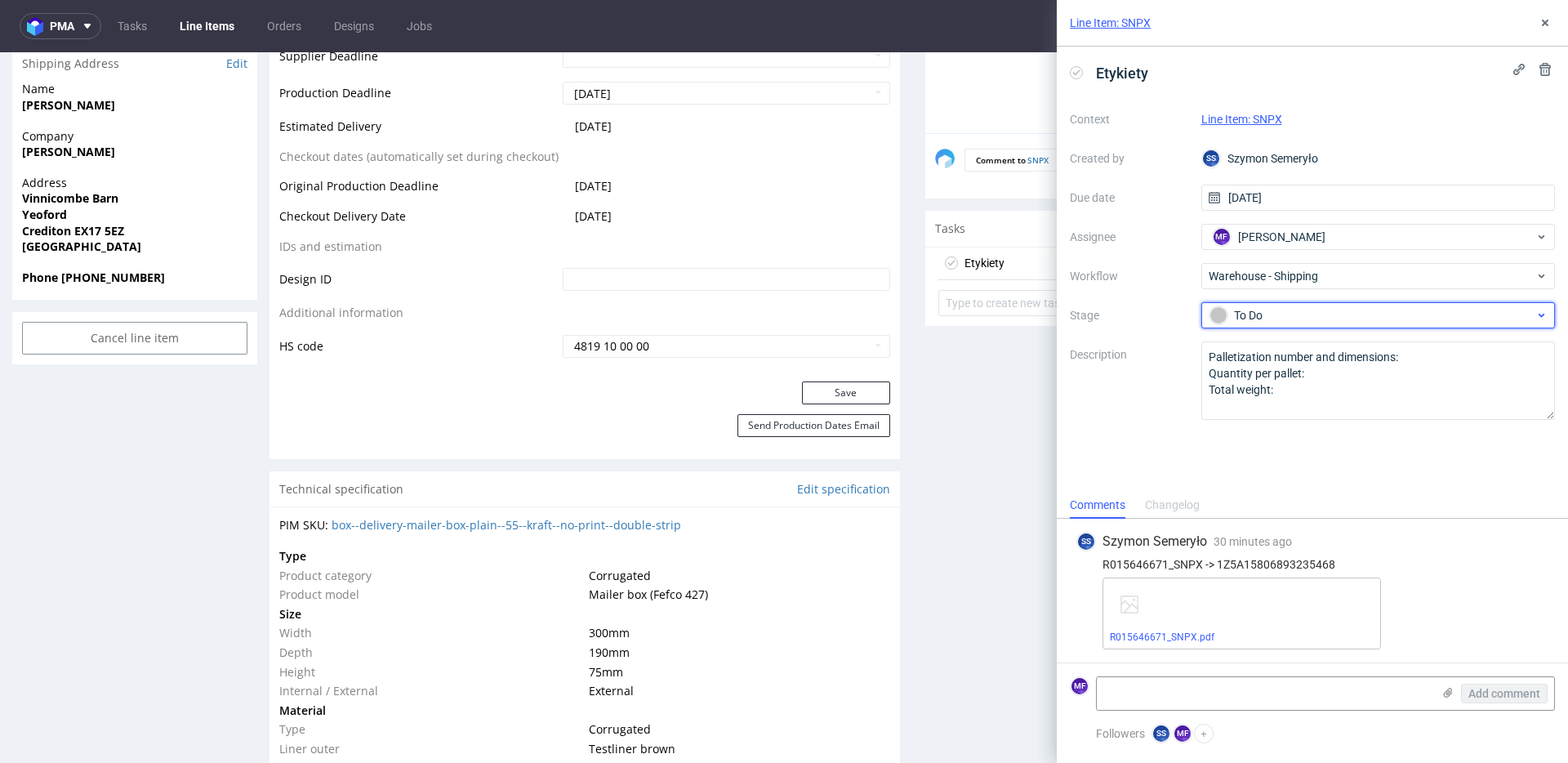
click at [1255, 324] on span "To Do" at bounding box center [1371, 315] width 327 height 20
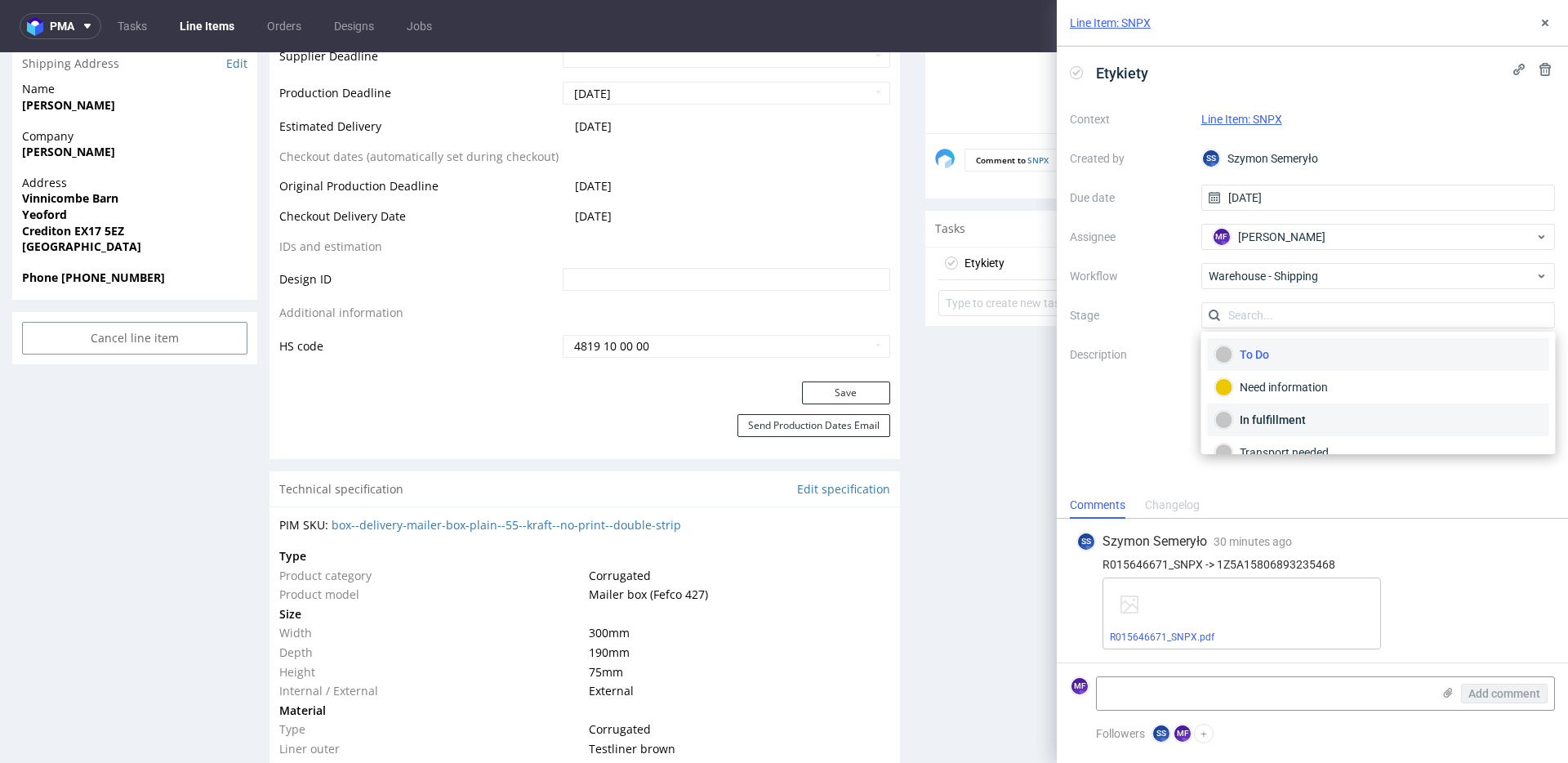
scroll to position [86, 0]
click at [1280, 434] on div "Completed" at bounding box center [1378, 431] width 327 height 18
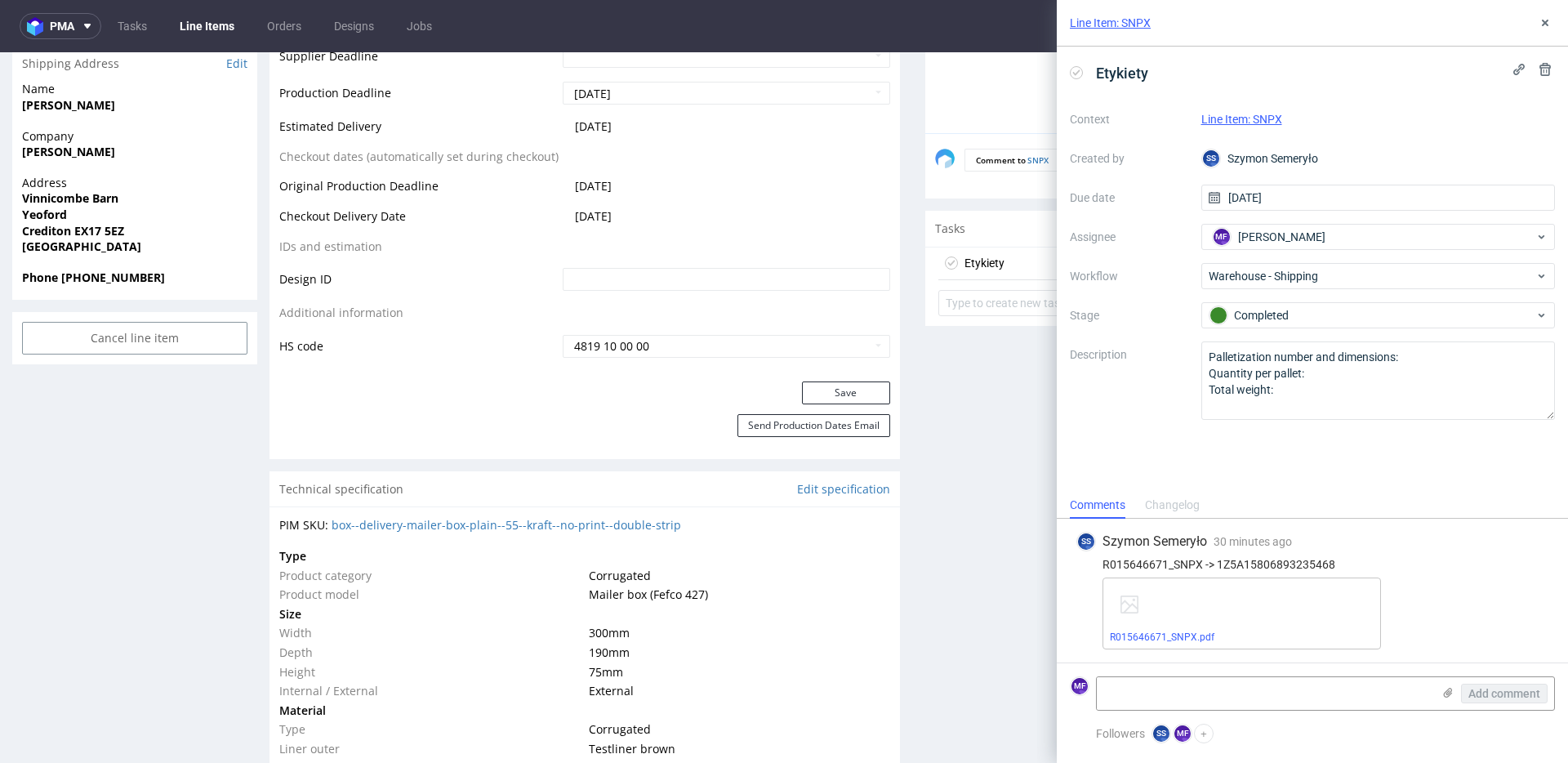
click at [1241, 118] on link "Line Item: SNPX" at bounding box center [1241, 119] width 81 height 13
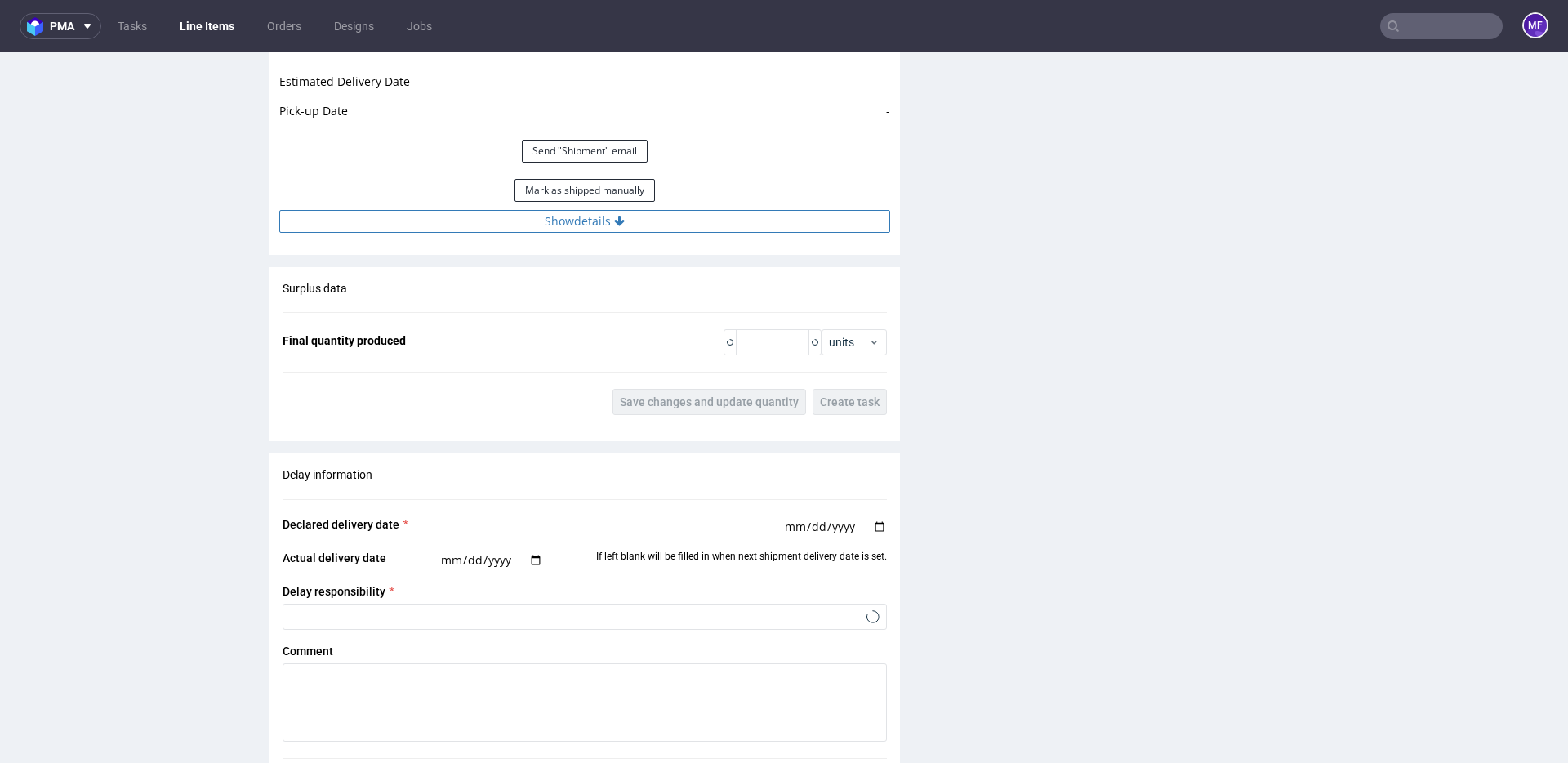
scroll to position [1965, 0]
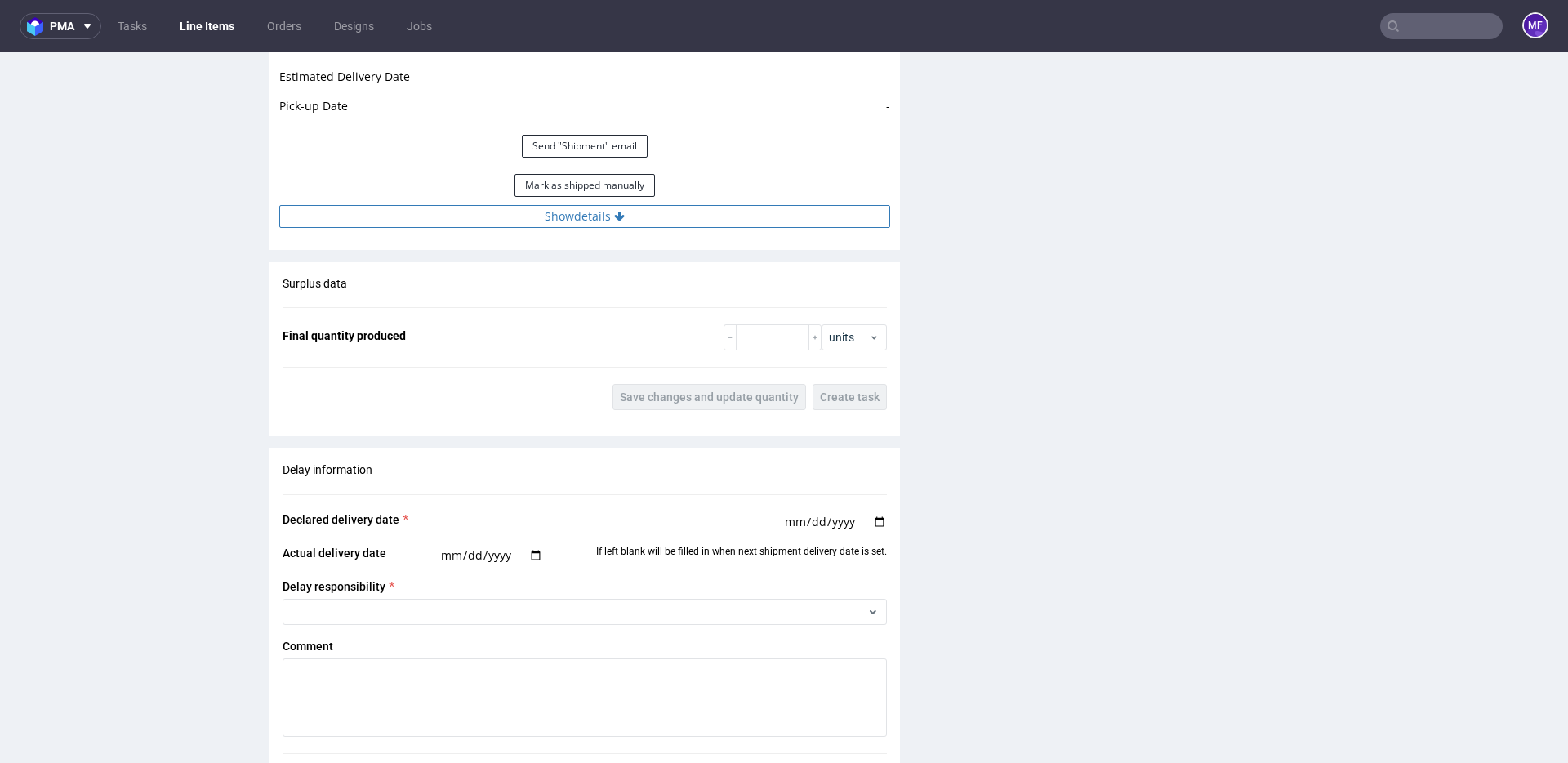
click at [576, 224] on button "Show details" at bounding box center [585, 216] width 611 height 23
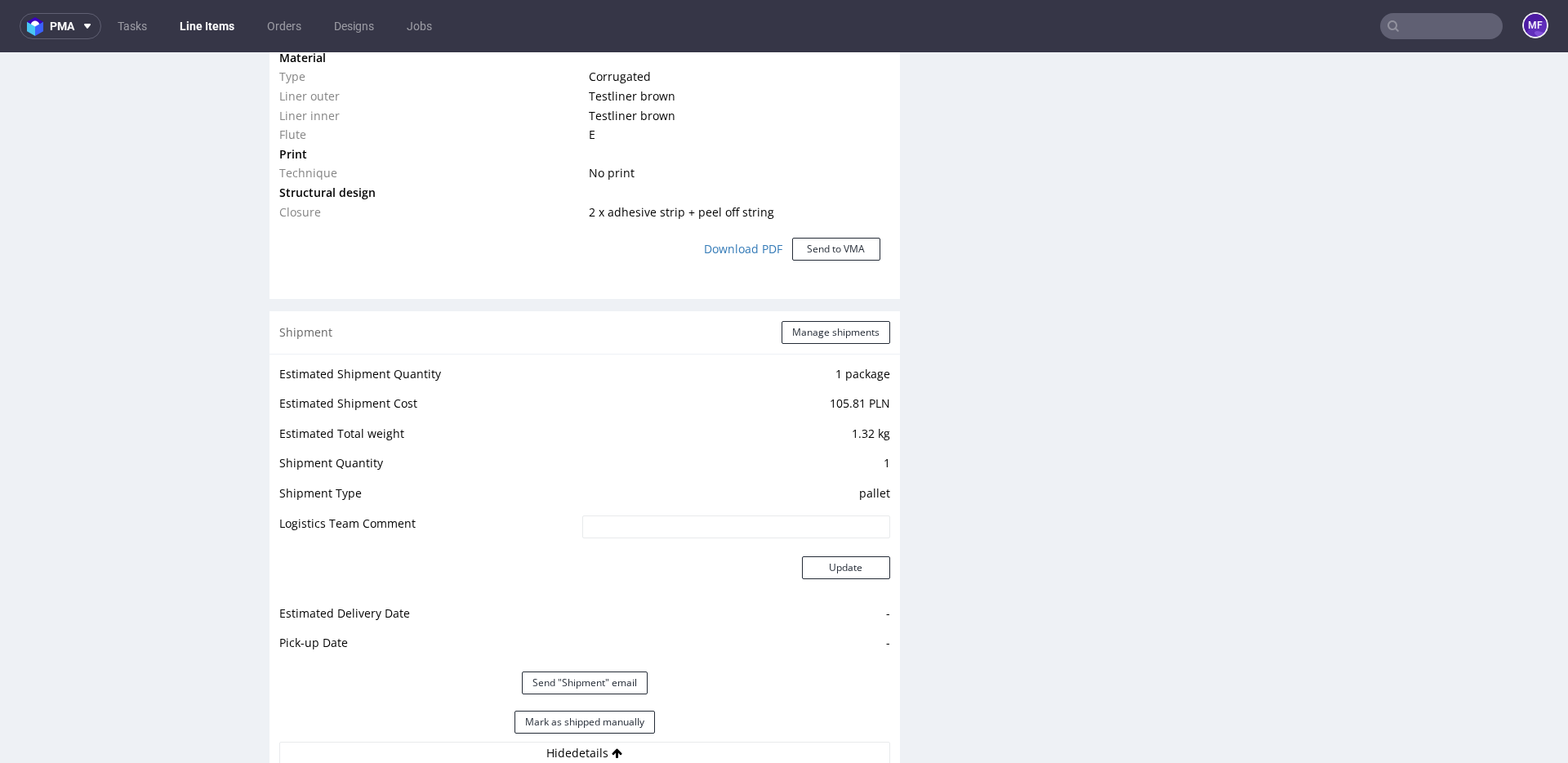
scroll to position [1479, 0]
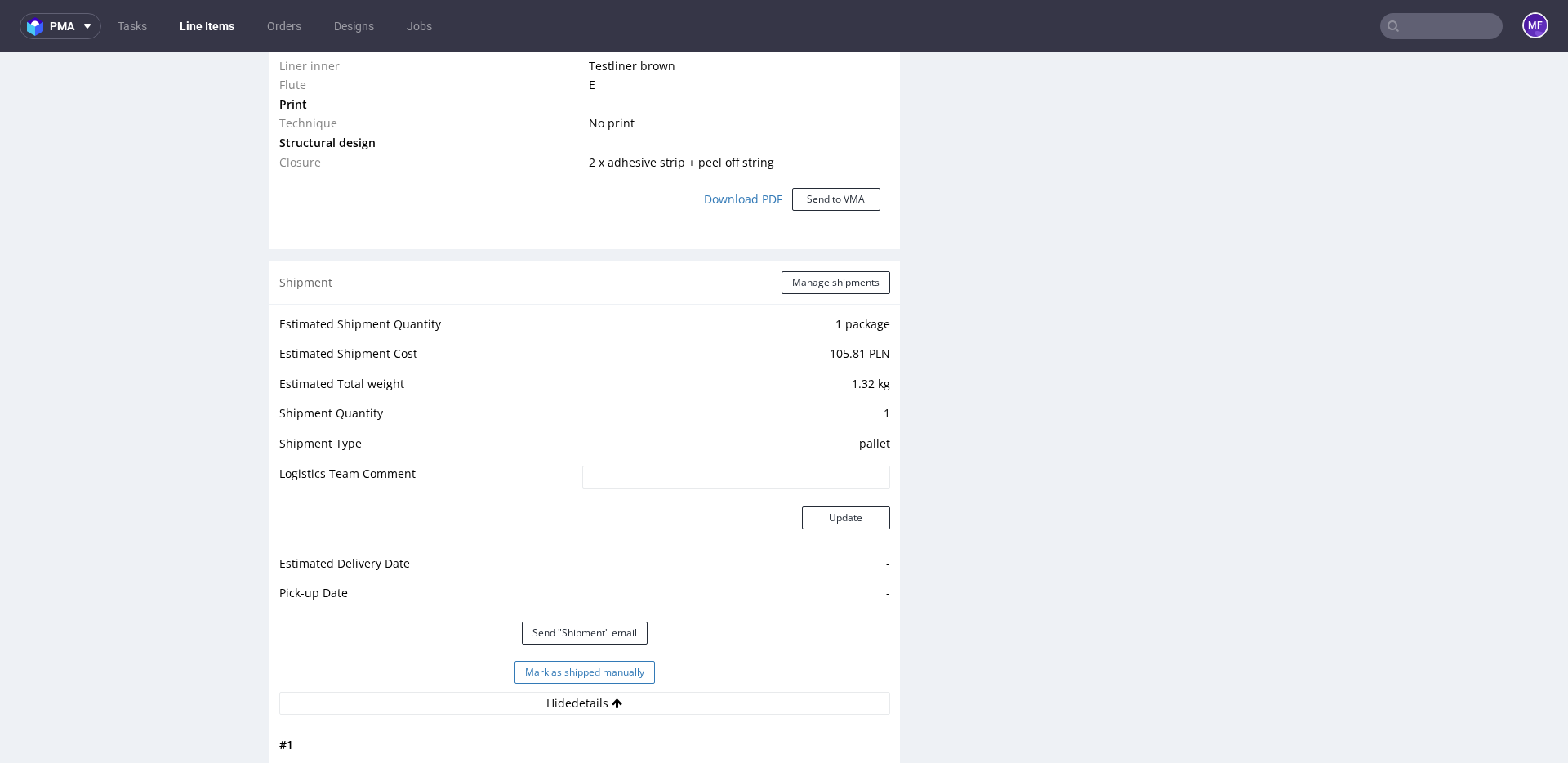
click at [635, 674] on button "Mark as shipped manually" at bounding box center [585, 672] width 141 height 23
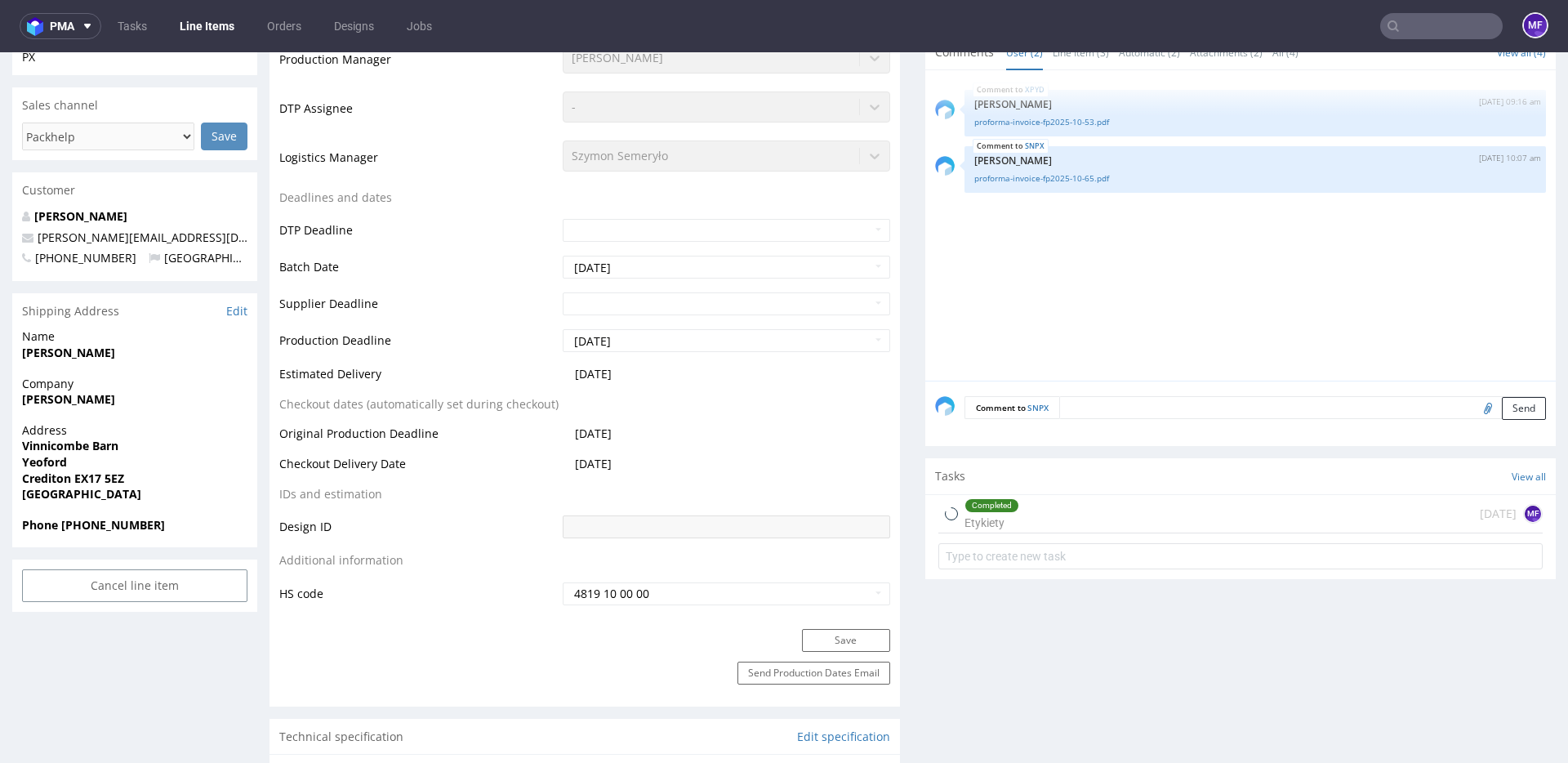
scroll to position [0, 0]
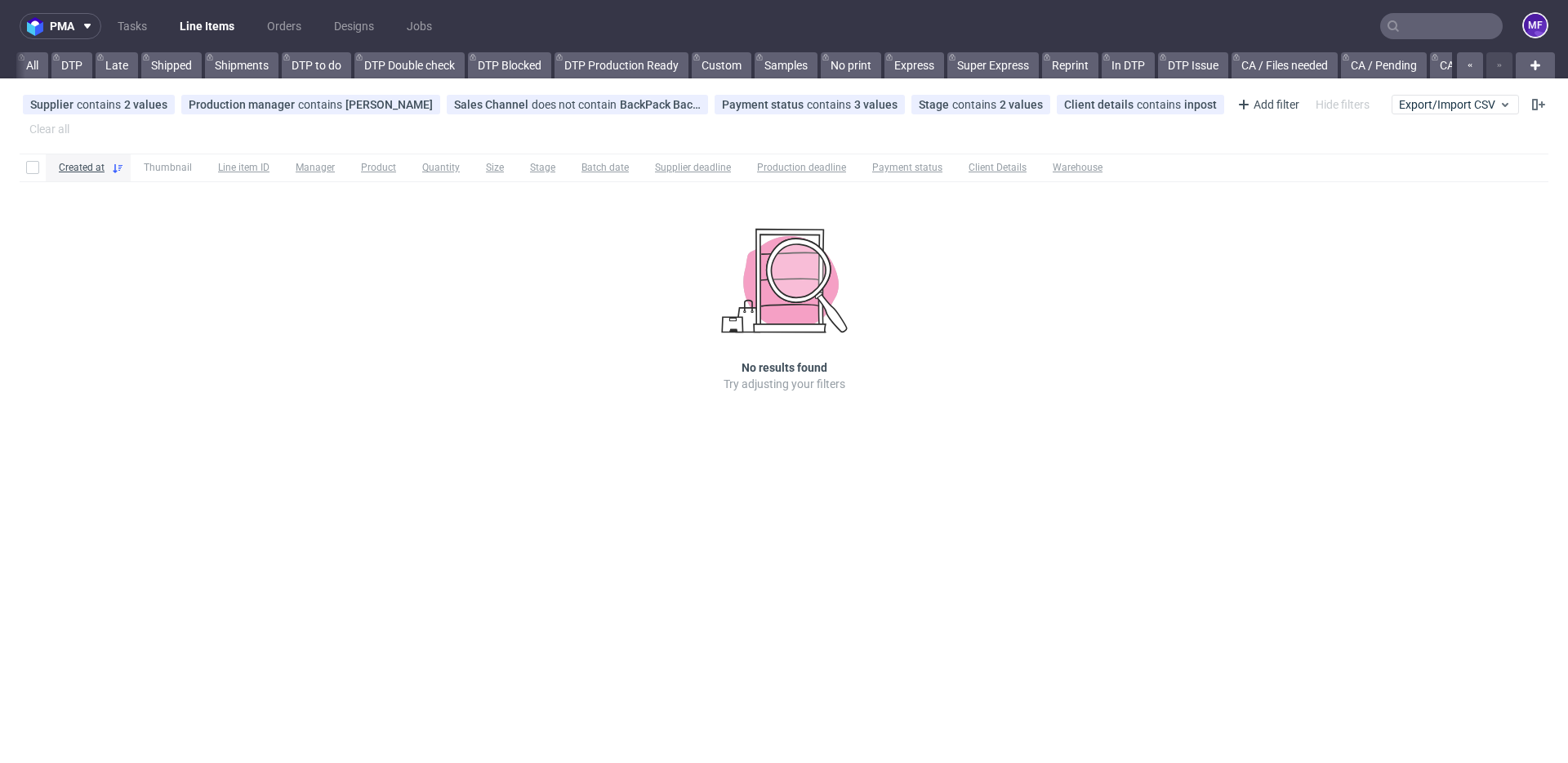
scroll to position [0, 2051]
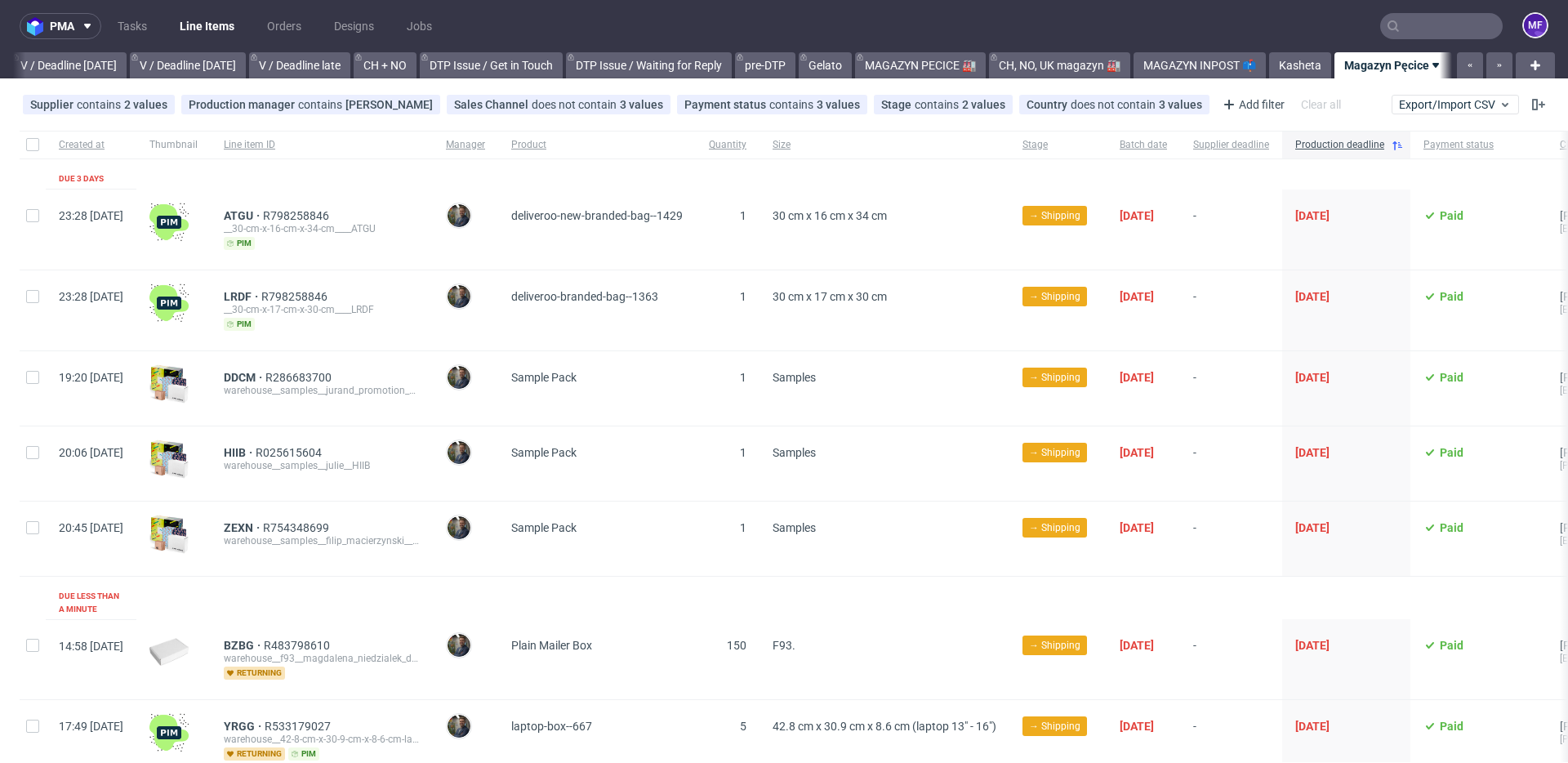
scroll to position [0, 2063]
click at [433, 283] on div "LRDF R798258846 __30-cm-x-17-cm-x-30-cm____LRDF pim" at bounding box center [321, 311] width 222 height 80
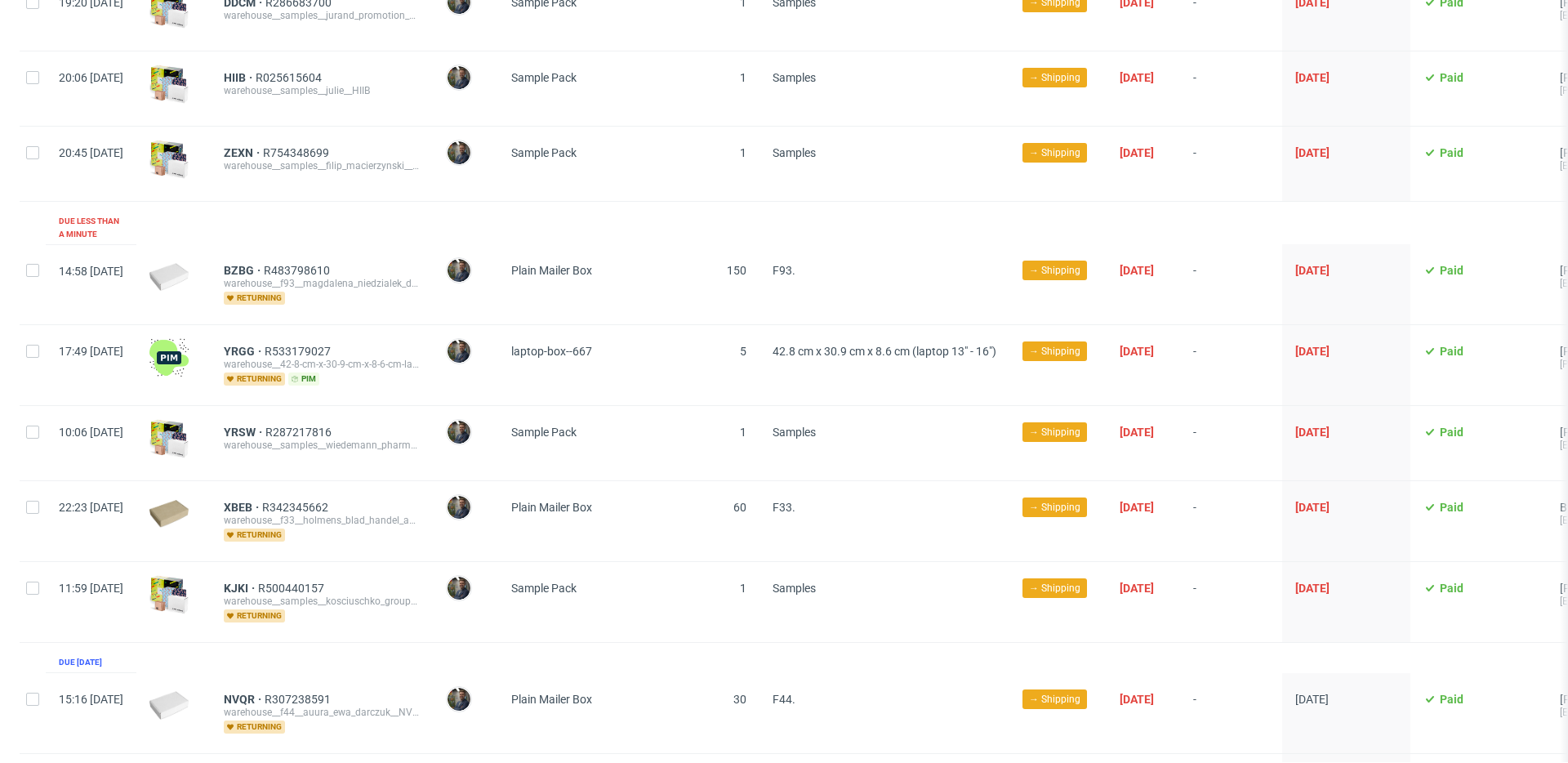
scroll to position [381, 0]
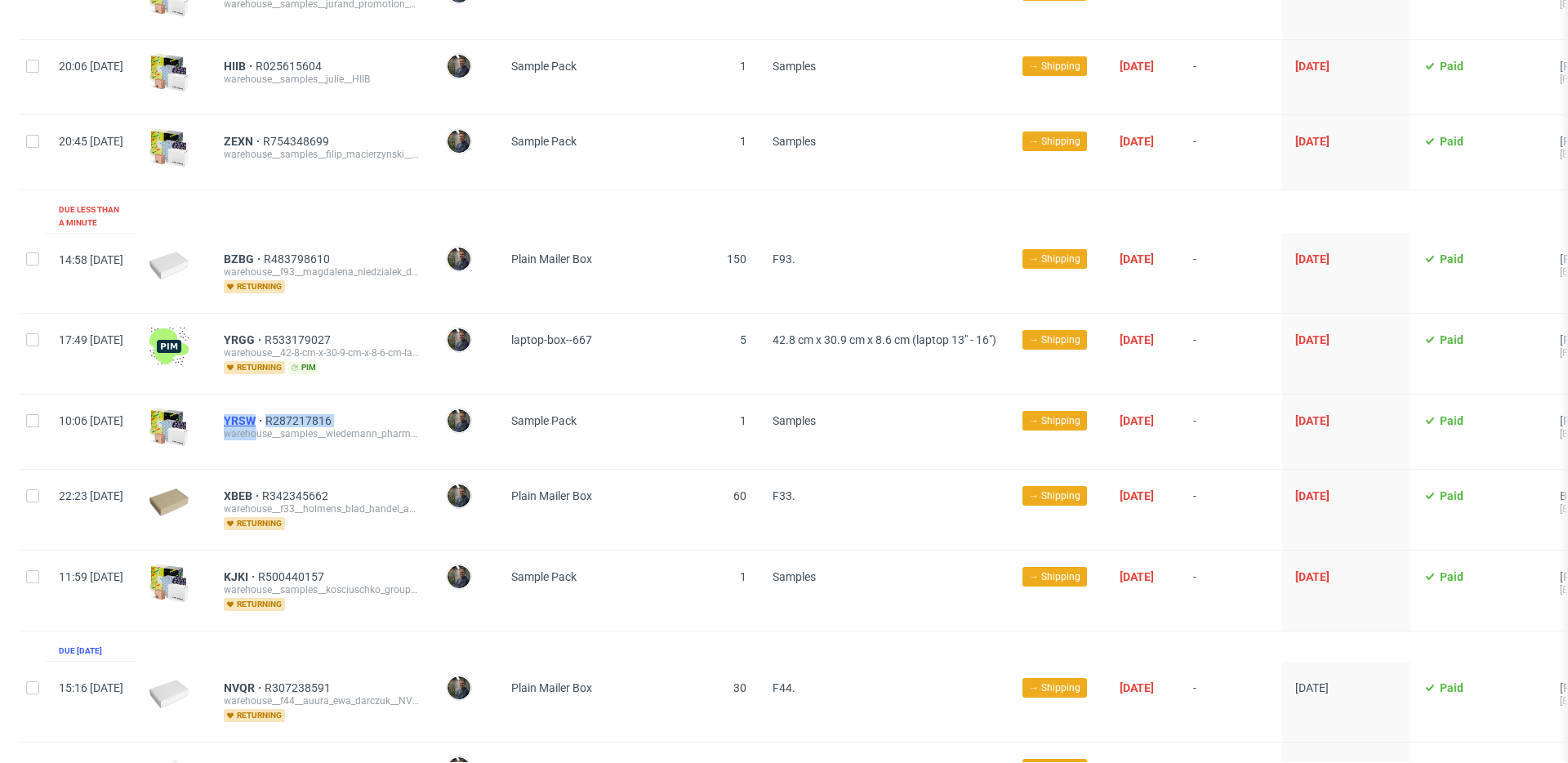
drag, startPoint x: 264, startPoint y: 410, endPoint x: 305, endPoint y: 414, distance: 41.2
click at [305, 414] on div "YRSW R287217816 warehouse__samples__wiedemann_pharma_gmbh__YRSW" at bounding box center [321, 431] width 222 height 74
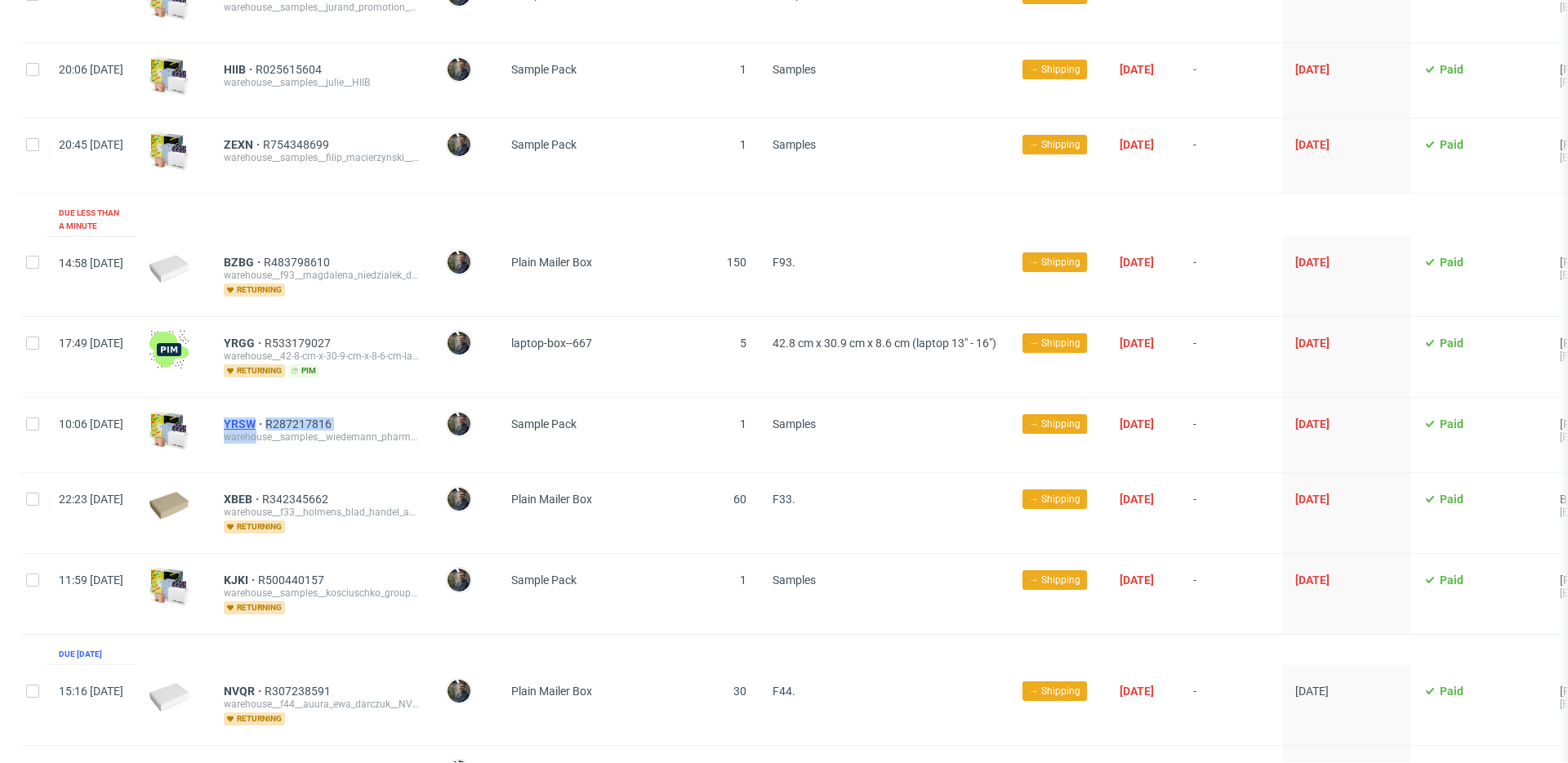
copy div "YRSW R287217816 wareho"
drag, startPoint x: 299, startPoint y: 442, endPoint x: 358, endPoint y: 416, distance: 64.5
click at [301, 442] on div "YRSW R287217816 warehouse__samples__wiedemann_pharma_gmbh__YRSW" at bounding box center [321, 434] width 222 height 74
drag, startPoint x: 268, startPoint y: 408, endPoint x: 303, endPoint y: 409, distance: 35.0
click at [303, 409] on div "YRSW R287217816 warehouse__samples__wiedemann_pharma_gmbh__YRSW" at bounding box center [321, 434] width 222 height 74
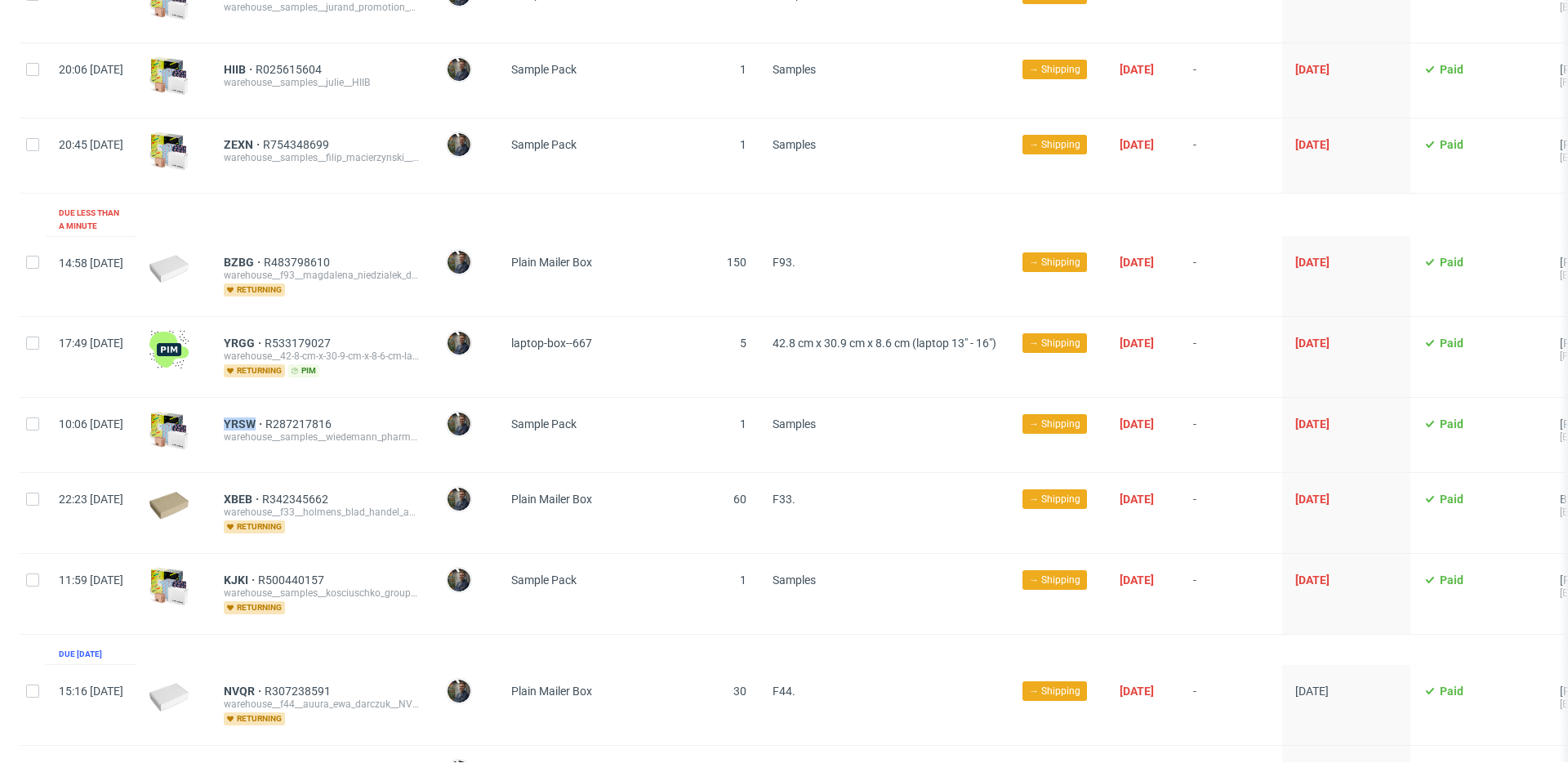
copy span "YRSW"
click at [419, 430] on div "warehouse__samples__wiedemann_pharma_gmbh__YRSW" at bounding box center [321, 436] width 196 height 13
click at [262, 493] on div "XBEB R342345662 warehouse__f33__holmens_blad_handel_ab__XBEB returning" at bounding box center [321, 513] width 222 height 80
drag, startPoint x: 264, startPoint y: 487, endPoint x: 300, endPoint y: 489, distance: 36.1
click at [300, 489] on div "XBEB R342345662 warehouse__f33__holmens_blad_handel_ab__XBEB returning" at bounding box center [321, 513] width 222 height 80
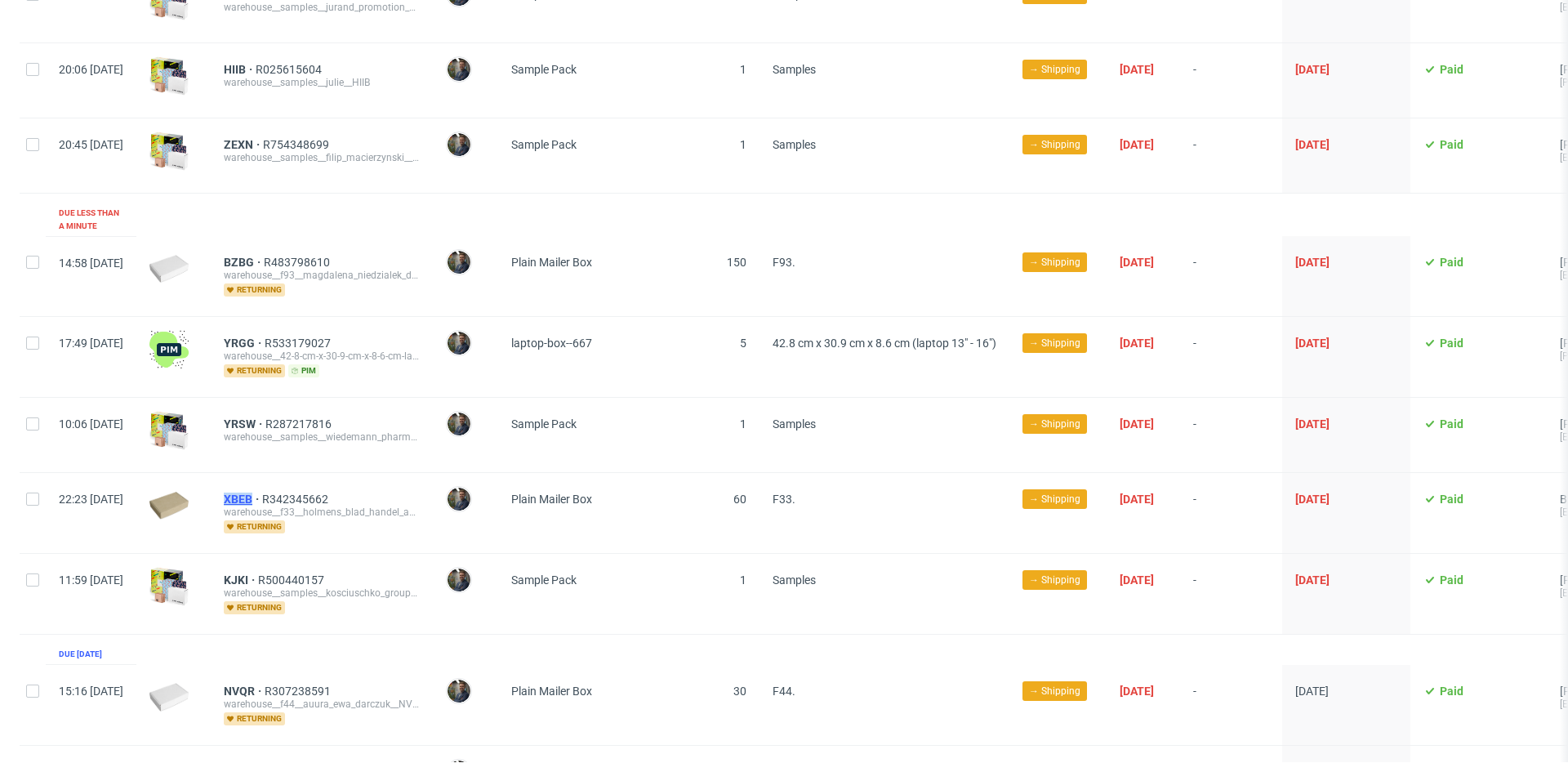
copy span "XBEB"
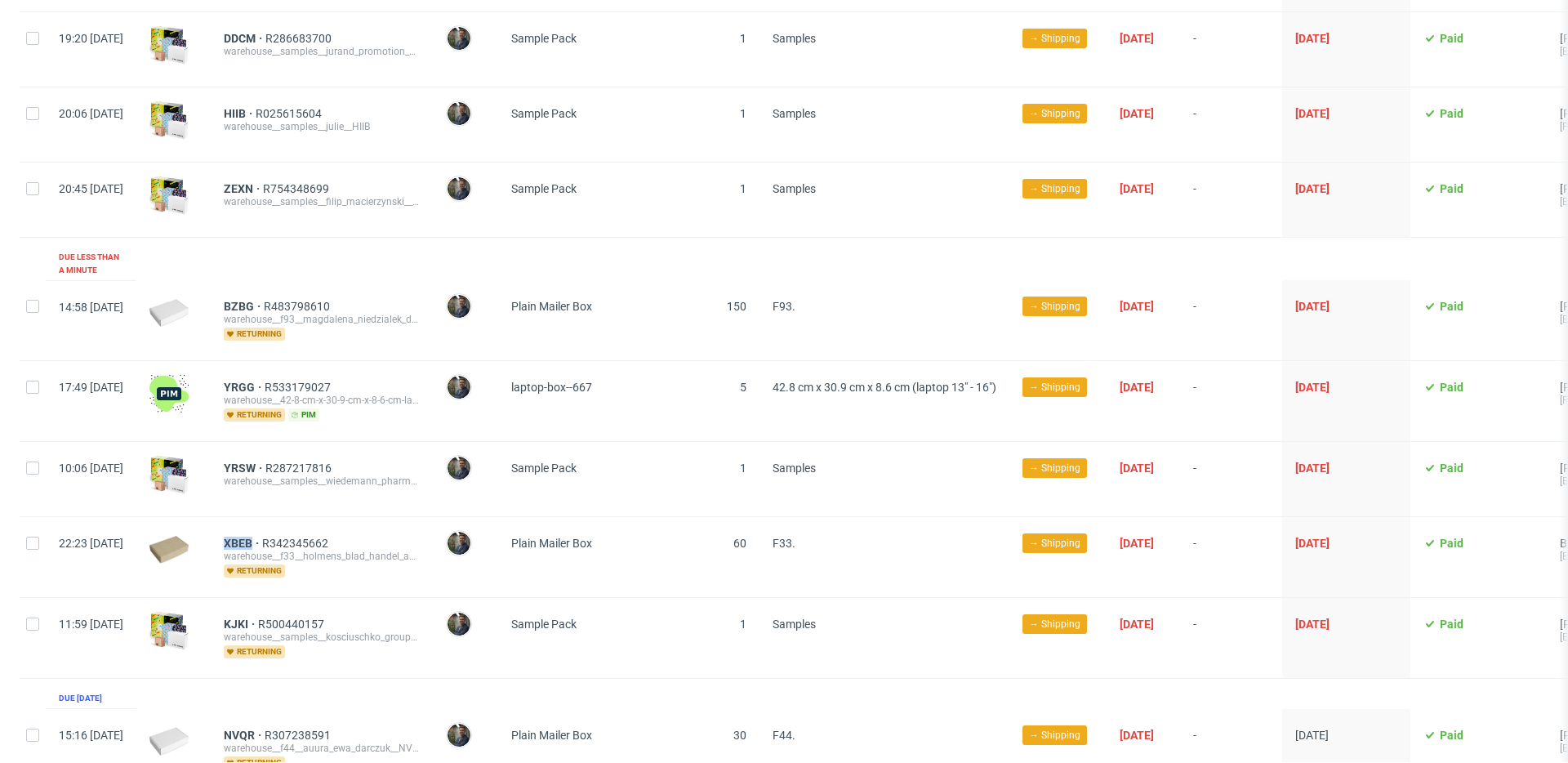
scroll to position [357, 0]
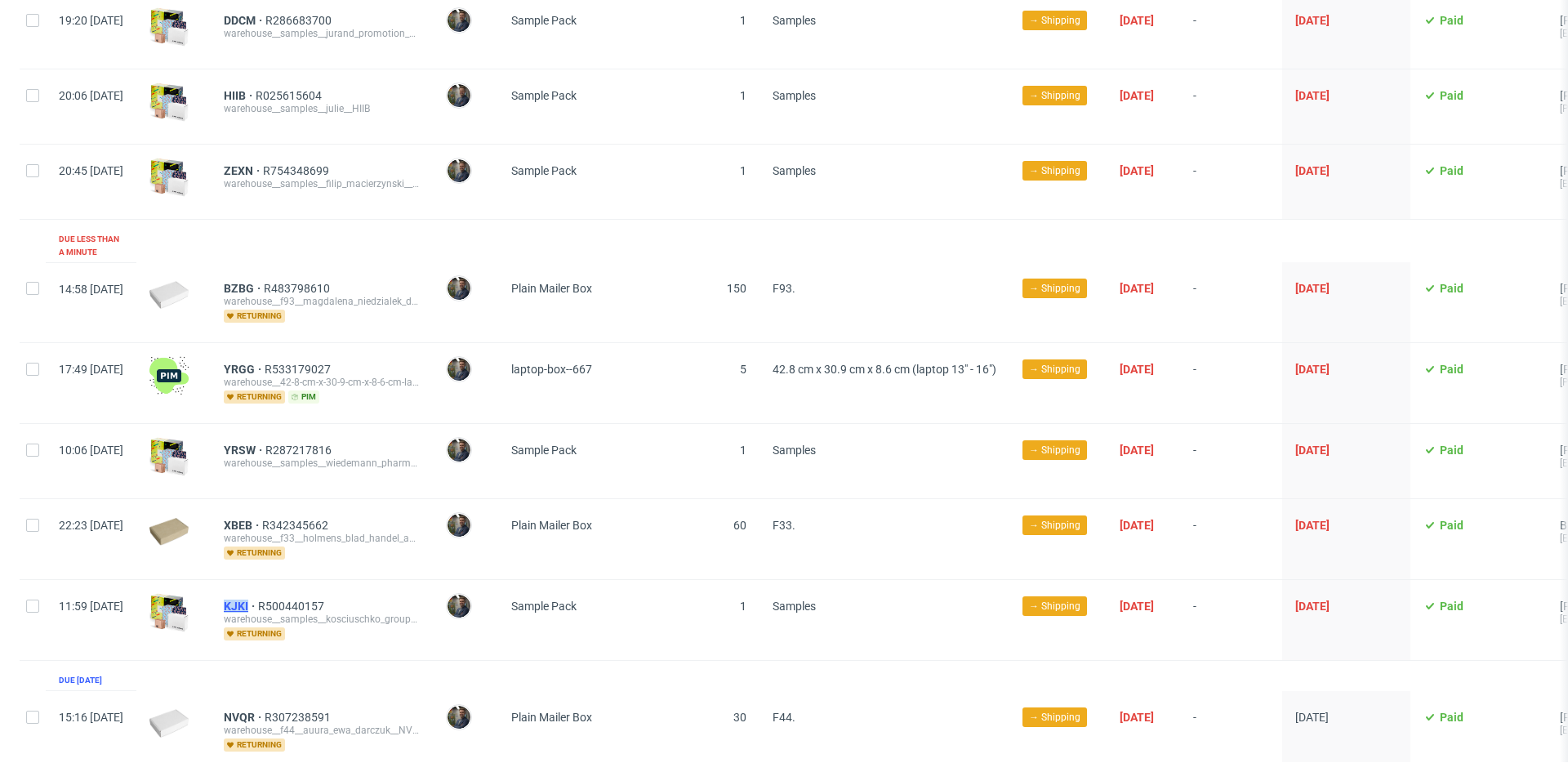
drag, startPoint x: 262, startPoint y: 594, endPoint x: 296, endPoint y: 596, distance: 34.1
click at [296, 596] on div "KJKI R500440157 warehouse__samples__kosciuschko_group__KJKI returning" at bounding box center [321, 620] width 222 height 80
copy span "KJKI"
drag, startPoint x: 263, startPoint y: 279, endPoint x: 301, endPoint y: 277, distance: 38.1
click at [301, 277] on div "BZBG R483798610 warehouse__f93__magdalena_niedzialek_dabrowka__BZBG returning" at bounding box center [321, 302] width 222 height 80
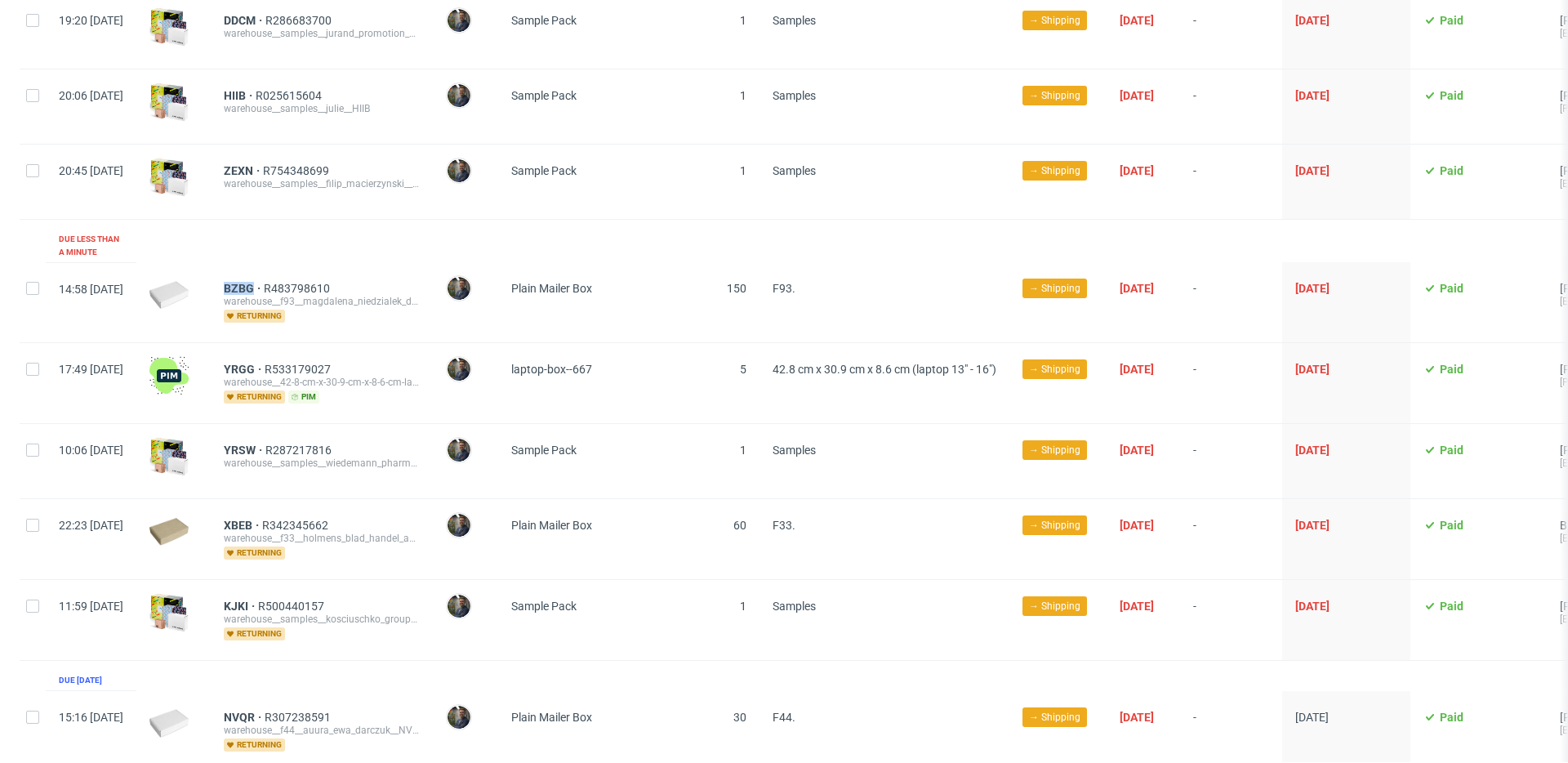
copy span "BZBG"
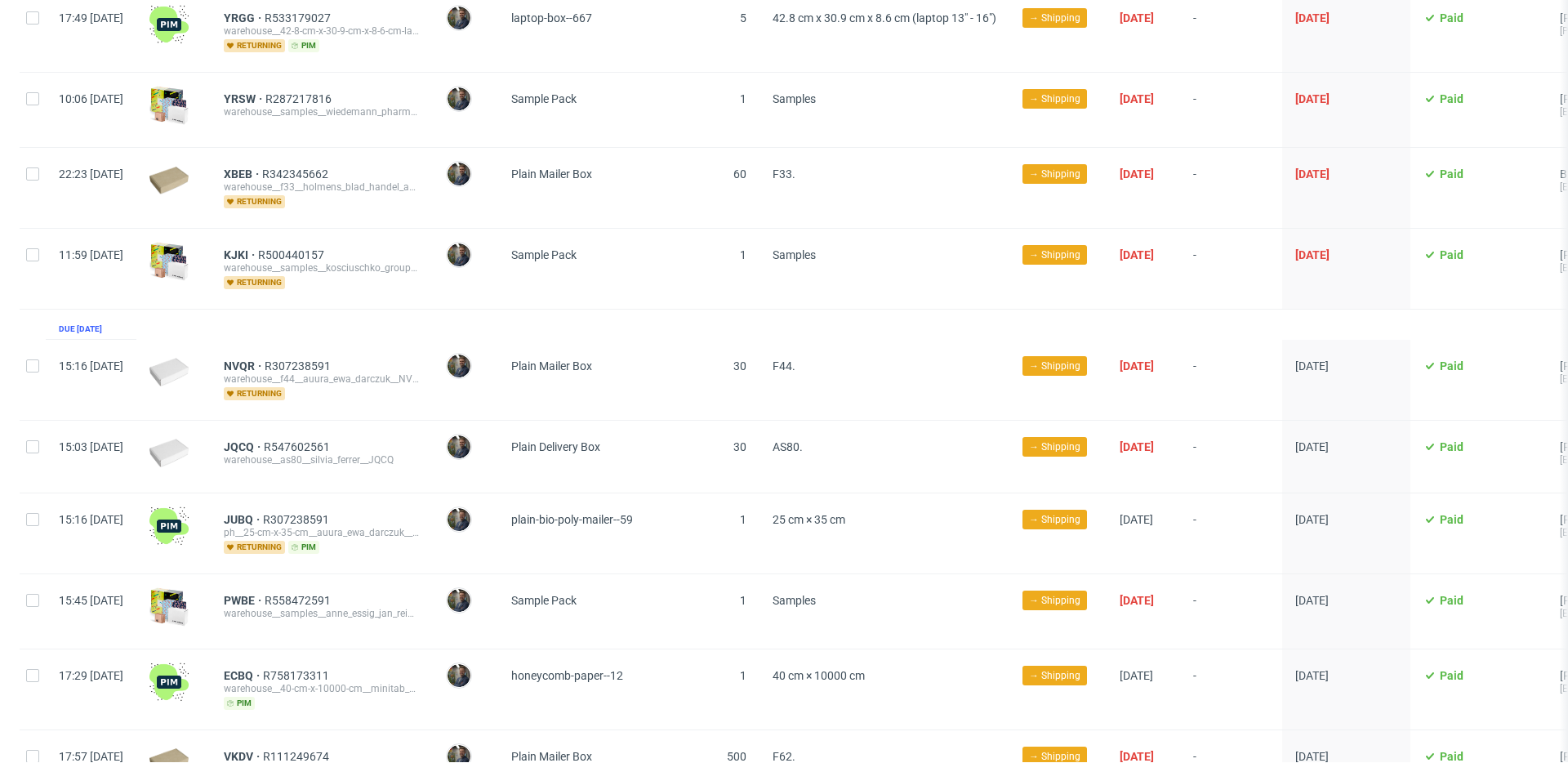
scroll to position [719, 0]
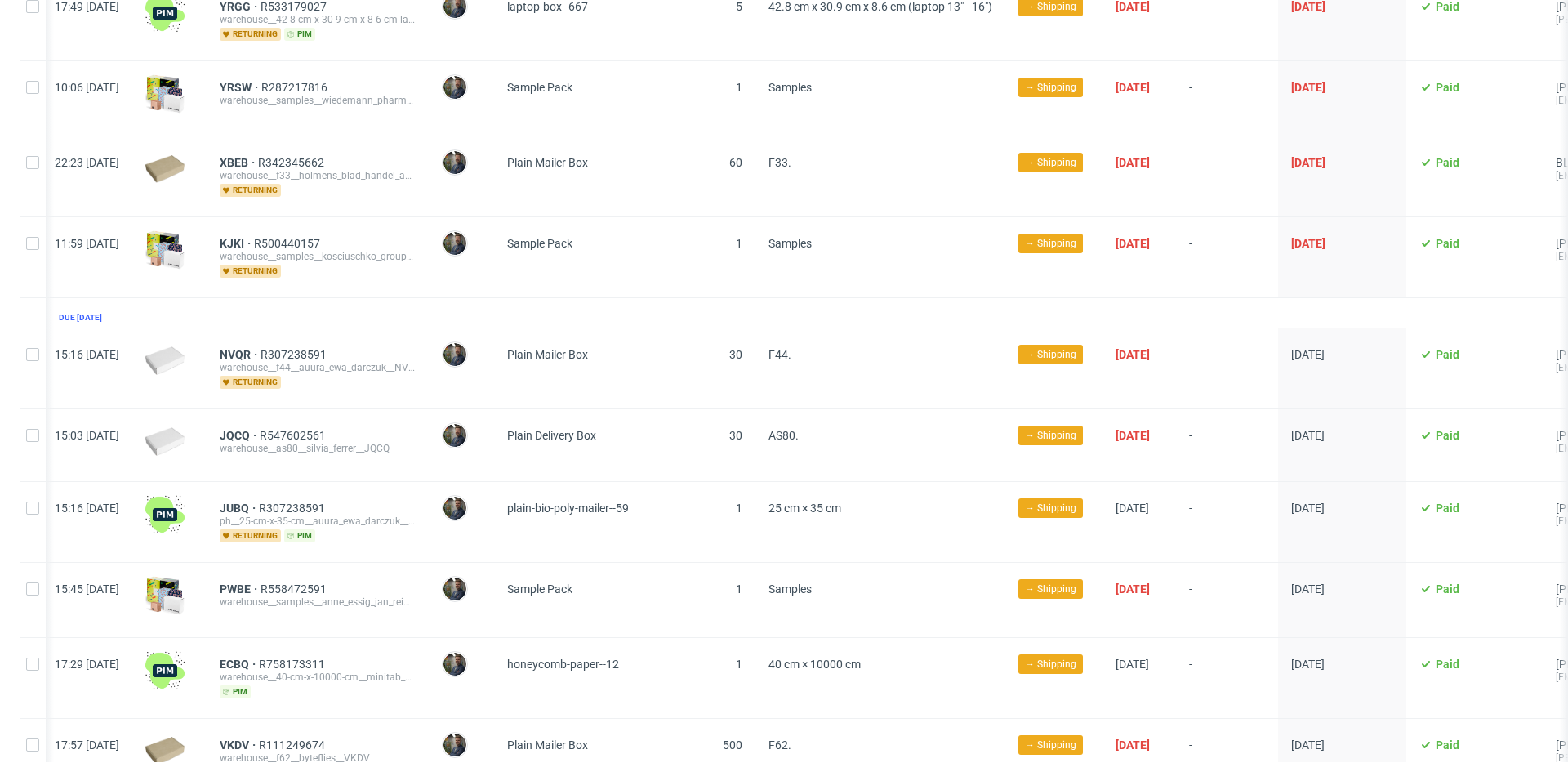
click at [400, 329] on div "NVQR R307238591 warehouse__f44__auura_ewa_darczuk__NVQR returning" at bounding box center [317, 369] width 222 height 80
drag, startPoint x: 259, startPoint y: 337, endPoint x: 294, endPoint y: 341, distance: 35.2
click at [294, 341] on div "NVQR R307238591 warehouse__f44__auura_ewa_darczuk__NVQR returning" at bounding box center [315, 369] width 222 height 80
copy span "NVQR"
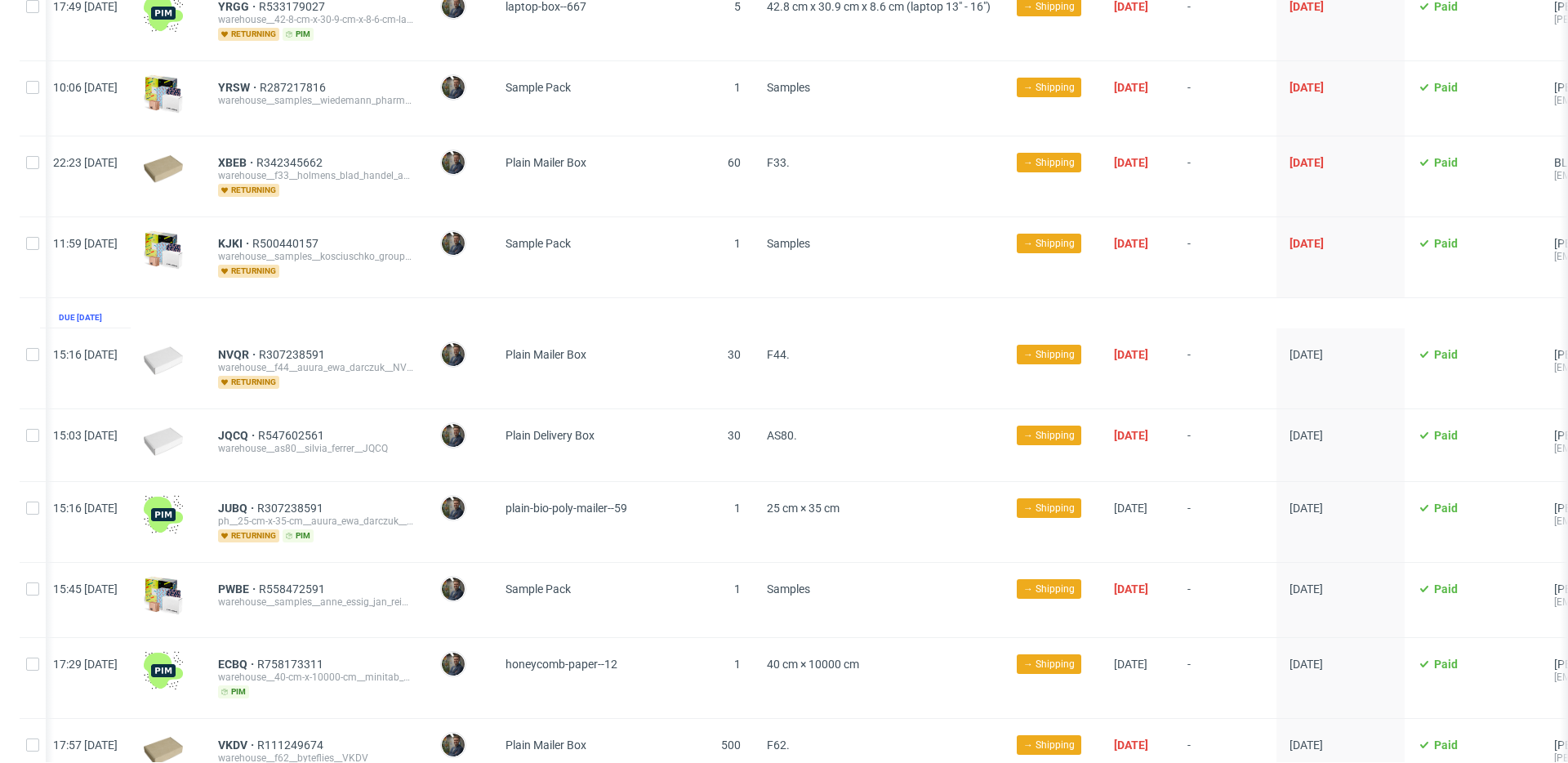
click at [389, 409] on div "JQCQ R547602561 warehouse__as80__silvia_ferrer__JQCQ" at bounding box center [315, 444] width 222 height 72
drag, startPoint x: 260, startPoint y: 422, endPoint x: 300, endPoint y: 424, distance: 40.0
click at [300, 424] on div "JQCQ R547602561 warehouse__as80__silvia_ferrer__JQCQ" at bounding box center [315, 444] width 222 height 72
copy span "JQCQ"
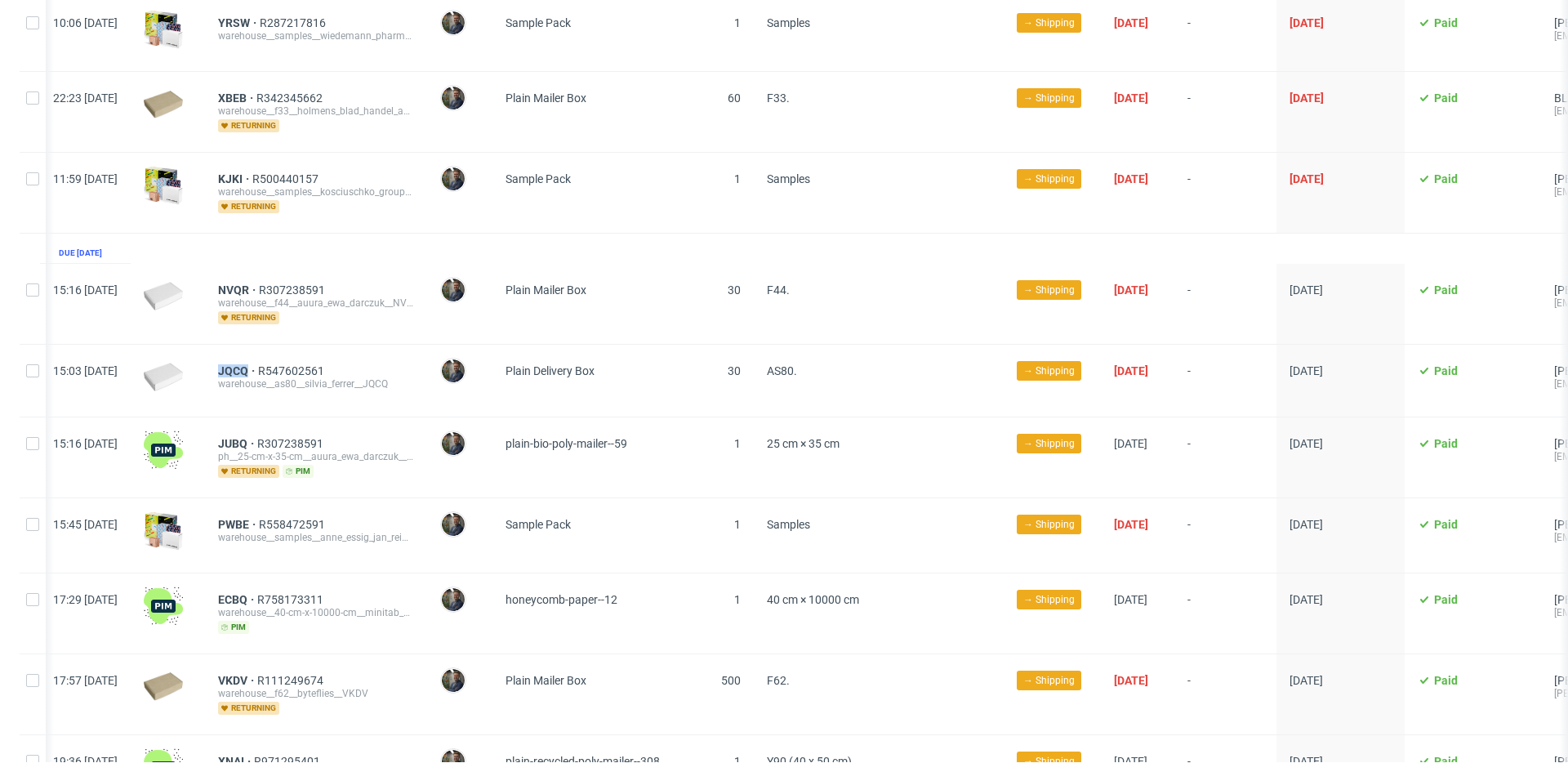
scroll to position [784, 0]
drag, startPoint x: 262, startPoint y: 426, endPoint x: 293, endPoint y: 428, distance: 31.1
click at [293, 428] on div "JUBQ R307238591 ph__25-cm-x-35-cm__auura_ewa_darczuk__JUBQ returning pim" at bounding box center [315, 457] width 222 height 80
copy span "JUBQ"
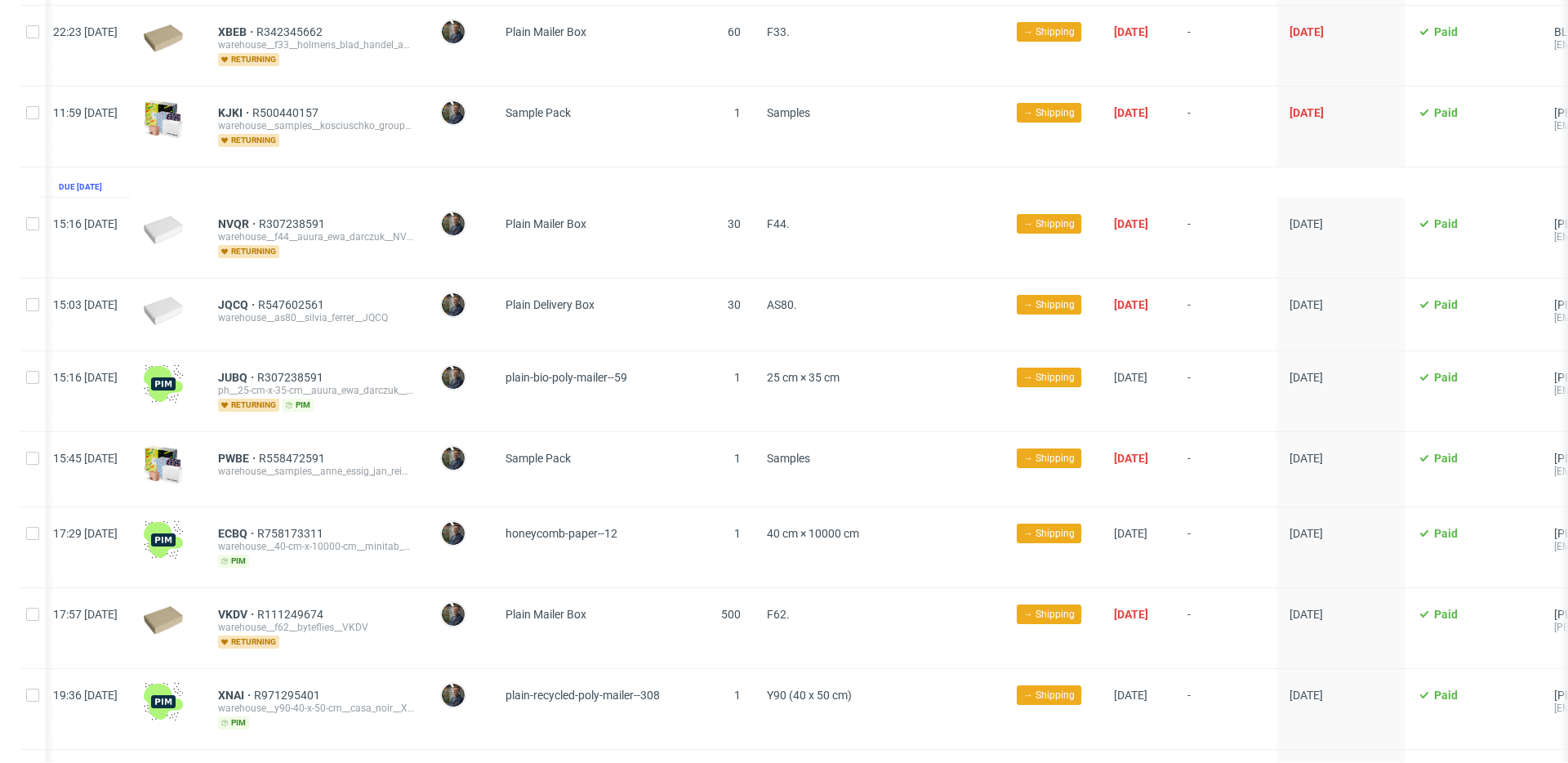
click at [414, 396] on div "JUBQ R307238591 ph__25-cm-x-35-cm__auura_ewa_darczuk__JUBQ returning pim" at bounding box center [316, 391] width 196 height 41
drag, startPoint x: 259, startPoint y: 363, endPoint x: 295, endPoint y: 367, distance: 36.2
click at [295, 367] on div "JUBQ R307238591 ph__25-cm-x-35-cm__auura_ewa_darczuk__JUBQ returning pim" at bounding box center [315, 391] width 222 height 80
copy span "JUBQ"
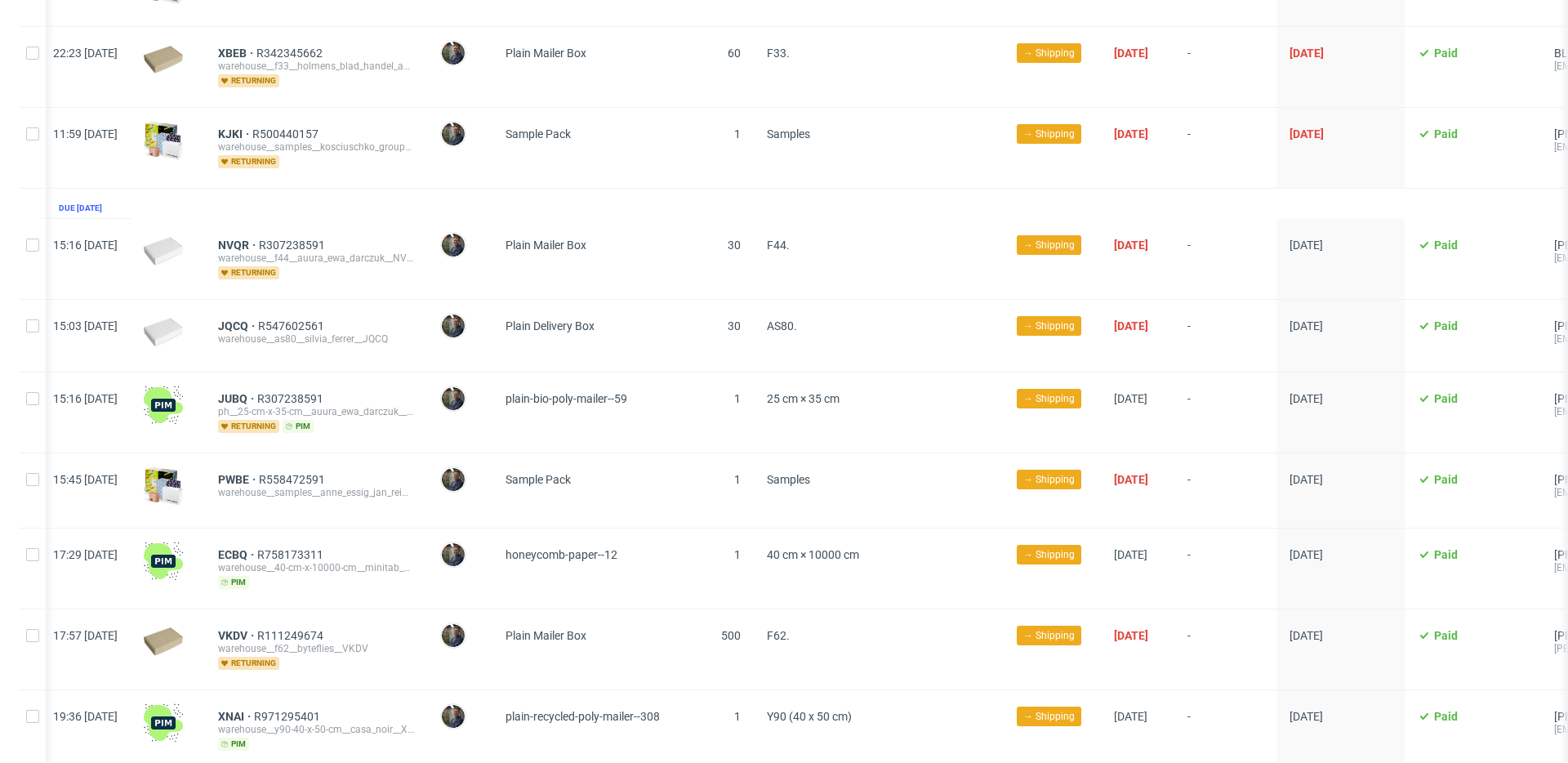
click at [422, 418] on div "JUBQ R307238591 ph__25-cm-x-35-cm__auura_ewa_darczuk__JUBQ returning pim" at bounding box center [315, 412] width 222 height 80
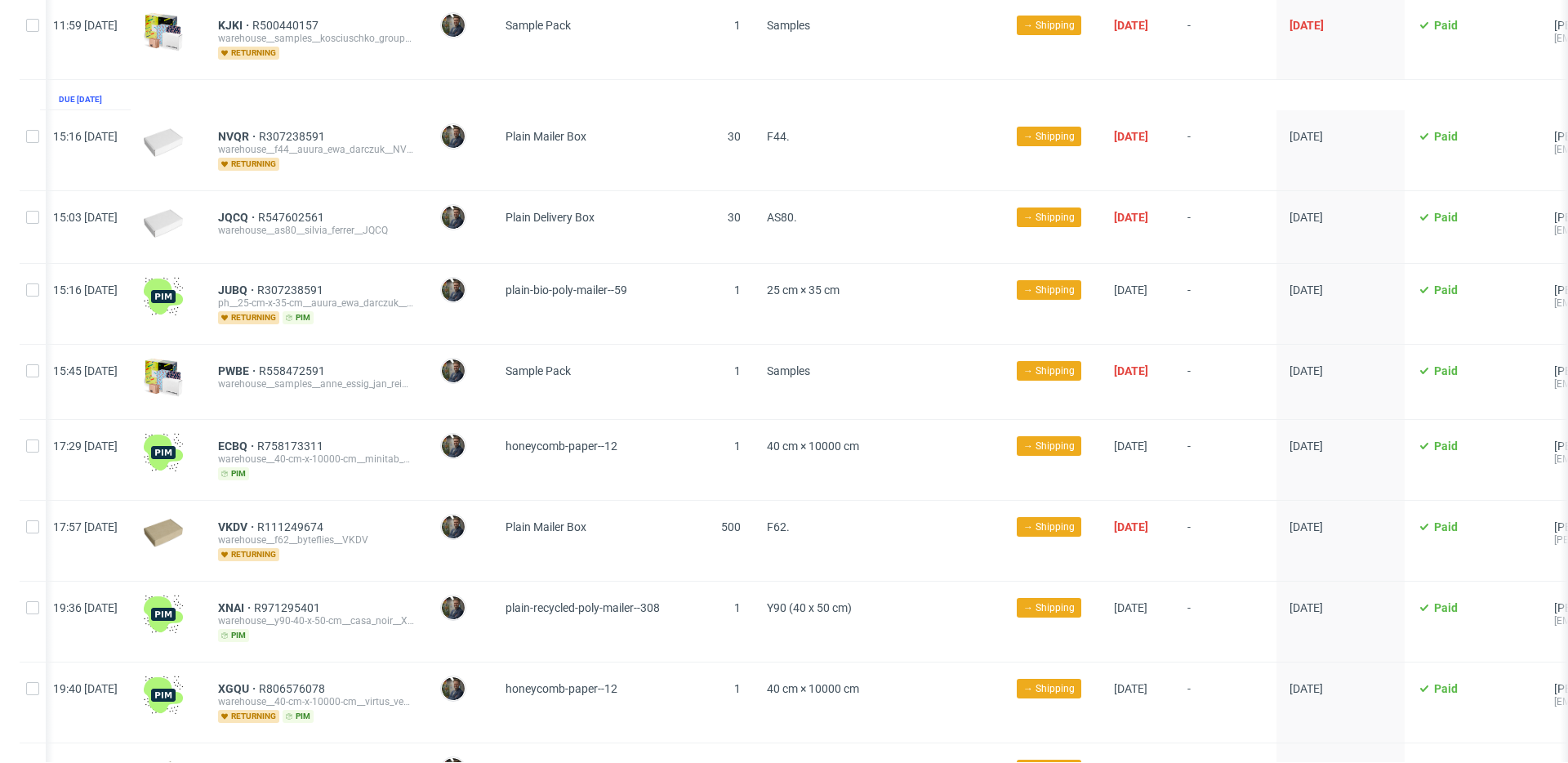
scroll to position [942, 0]
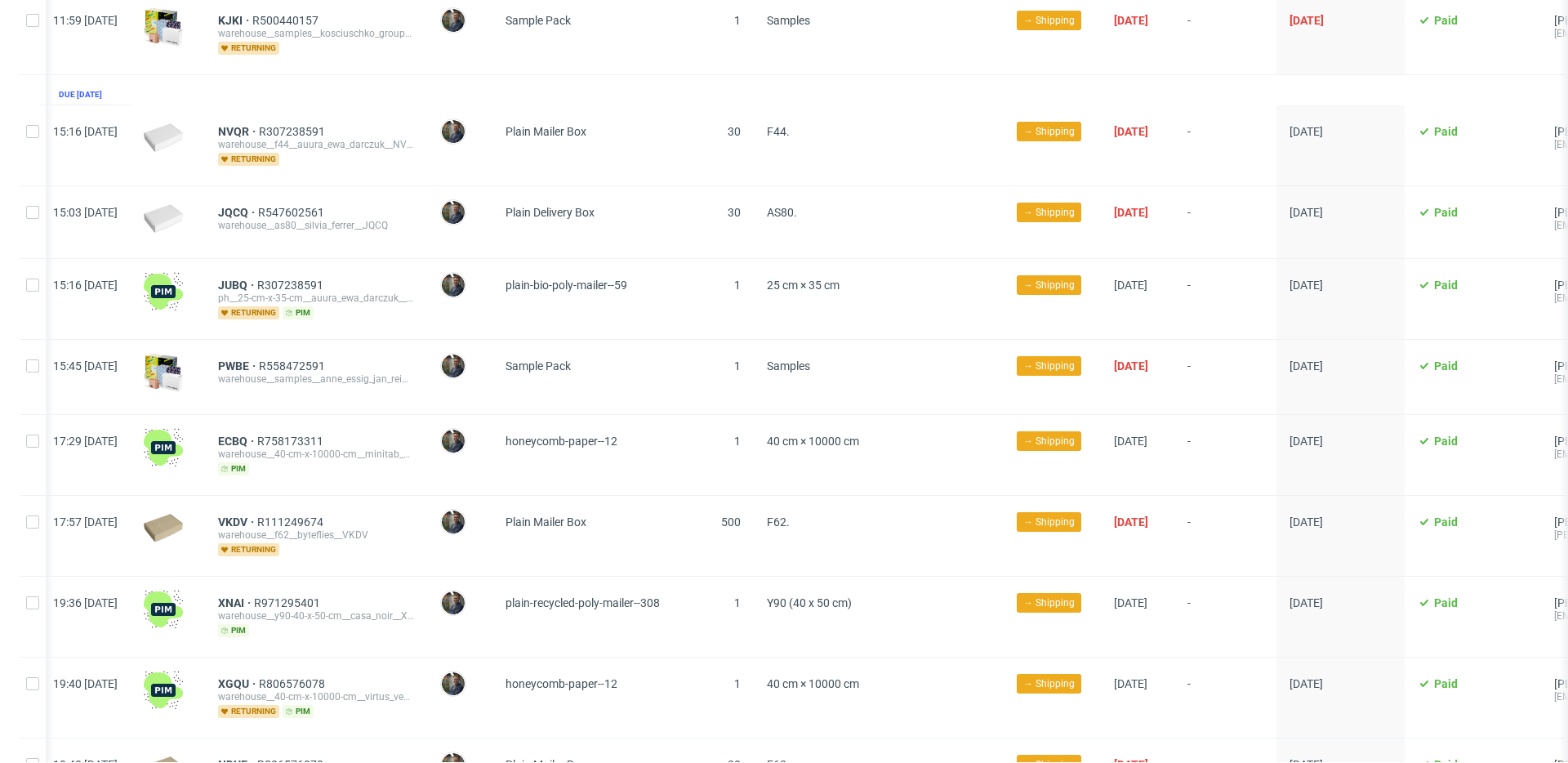
click at [366, 391] on div "PWBE R558472591 warehouse__samples__anne_essig_jan_reimer_gbr__PWBE" at bounding box center [315, 376] width 222 height 74
drag, startPoint x: 262, startPoint y: 349, endPoint x: 297, endPoint y: 354, distance: 35.4
click at [297, 354] on div "PWBE R558472591 warehouse__samples__anne_essig_jan_reimer_gbr__PWBE" at bounding box center [315, 376] width 222 height 74
copy span "PWBE"
click at [418, 415] on div "ECBQ R758173311 warehouse__40-cm-x-10000-cm__minitab_sarl__ECBQ pim" at bounding box center [315, 455] width 222 height 80
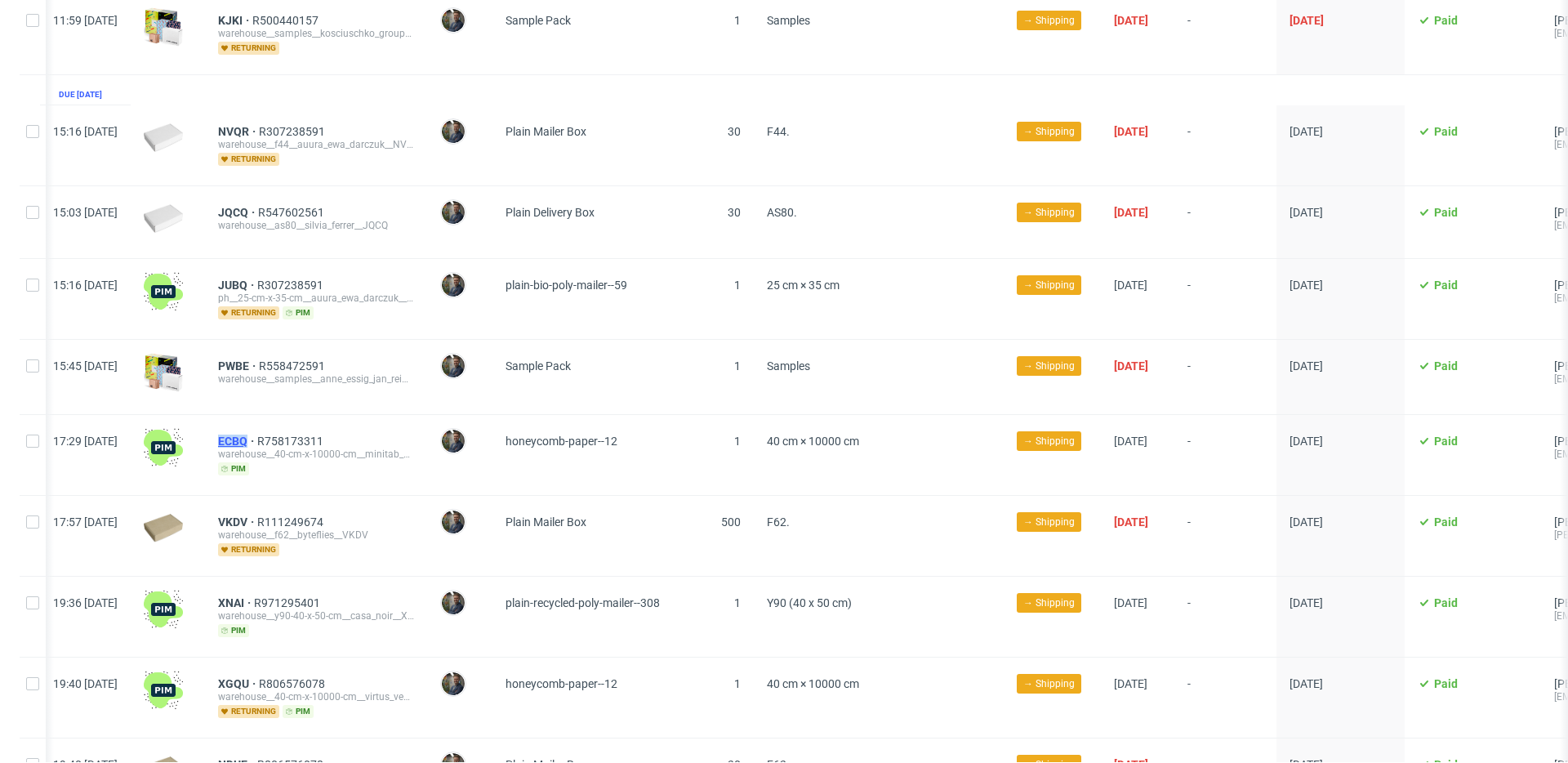
drag, startPoint x: 259, startPoint y: 426, endPoint x: 295, endPoint y: 428, distance: 36.1
click at [295, 428] on div "ECBQ R758173311 warehouse__40-cm-x-10000-cm__minitab_sarl__ECBQ pim" at bounding box center [315, 455] width 222 height 80
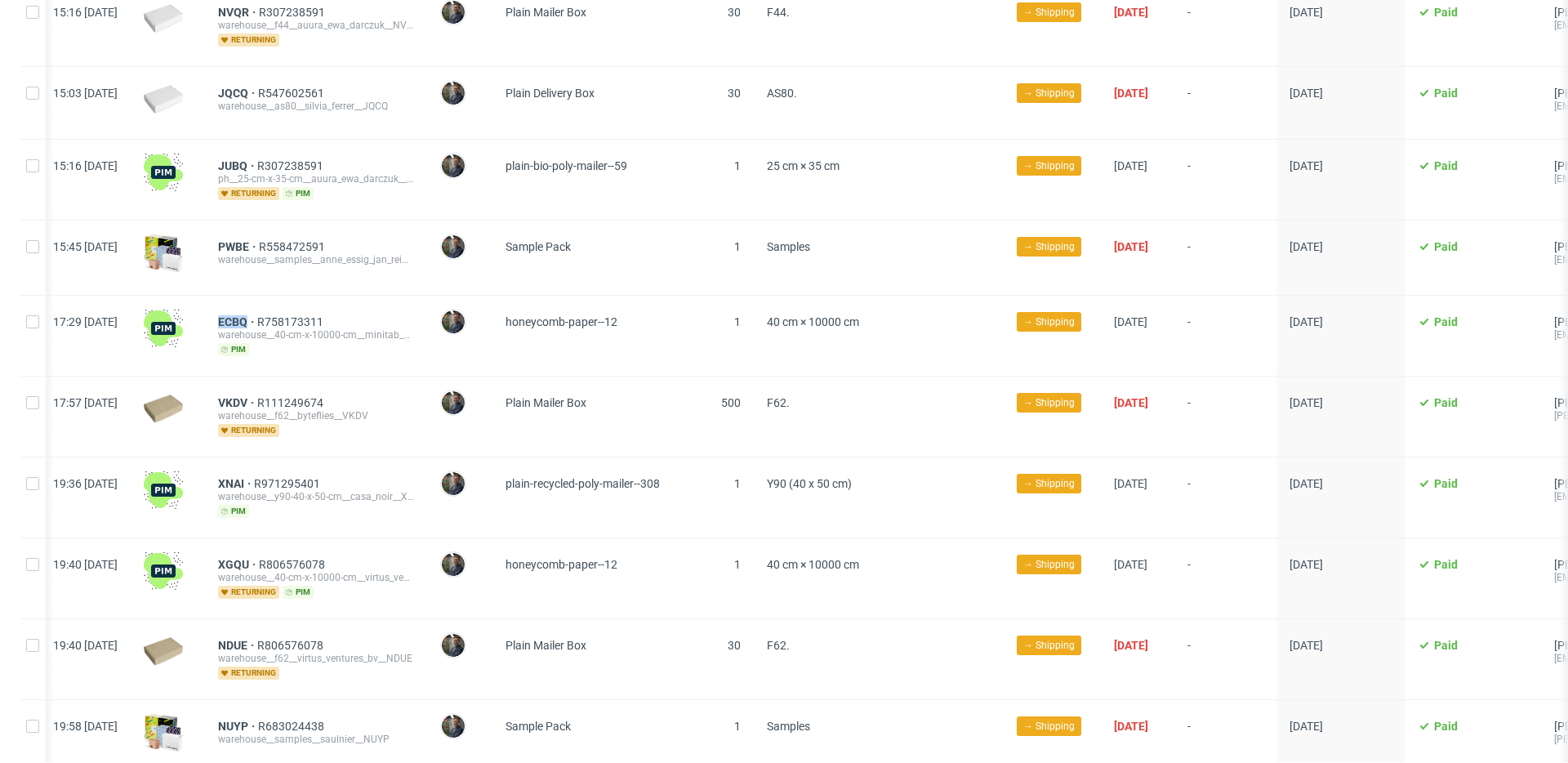
scroll to position [1130, 0]
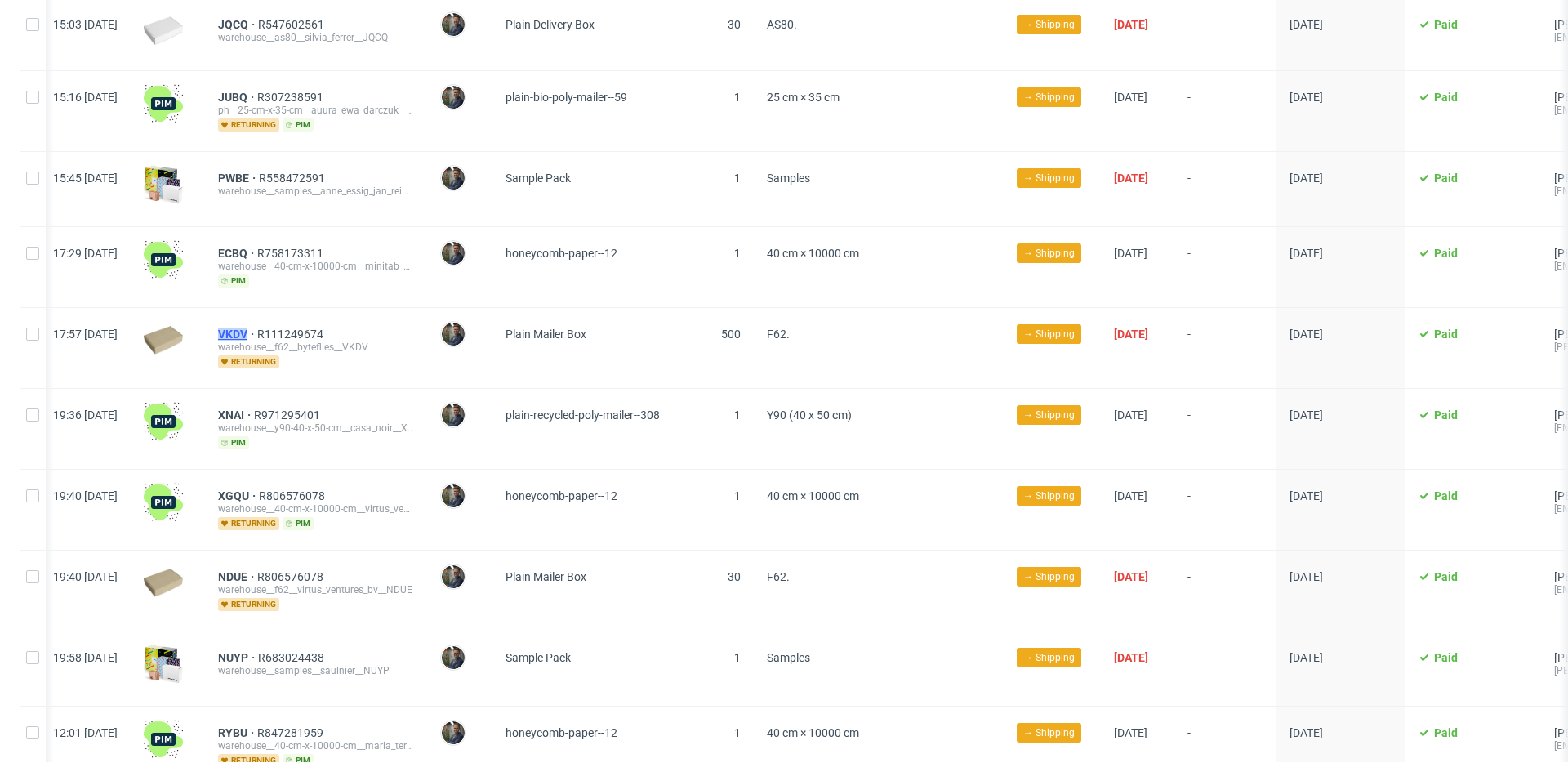
drag, startPoint x: 260, startPoint y: 319, endPoint x: 297, endPoint y: 320, distance: 37.0
click at [297, 320] on div "VKDV R111249674 warehouse__f62__byteflies__VKDV returning" at bounding box center [315, 348] width 222 height 80
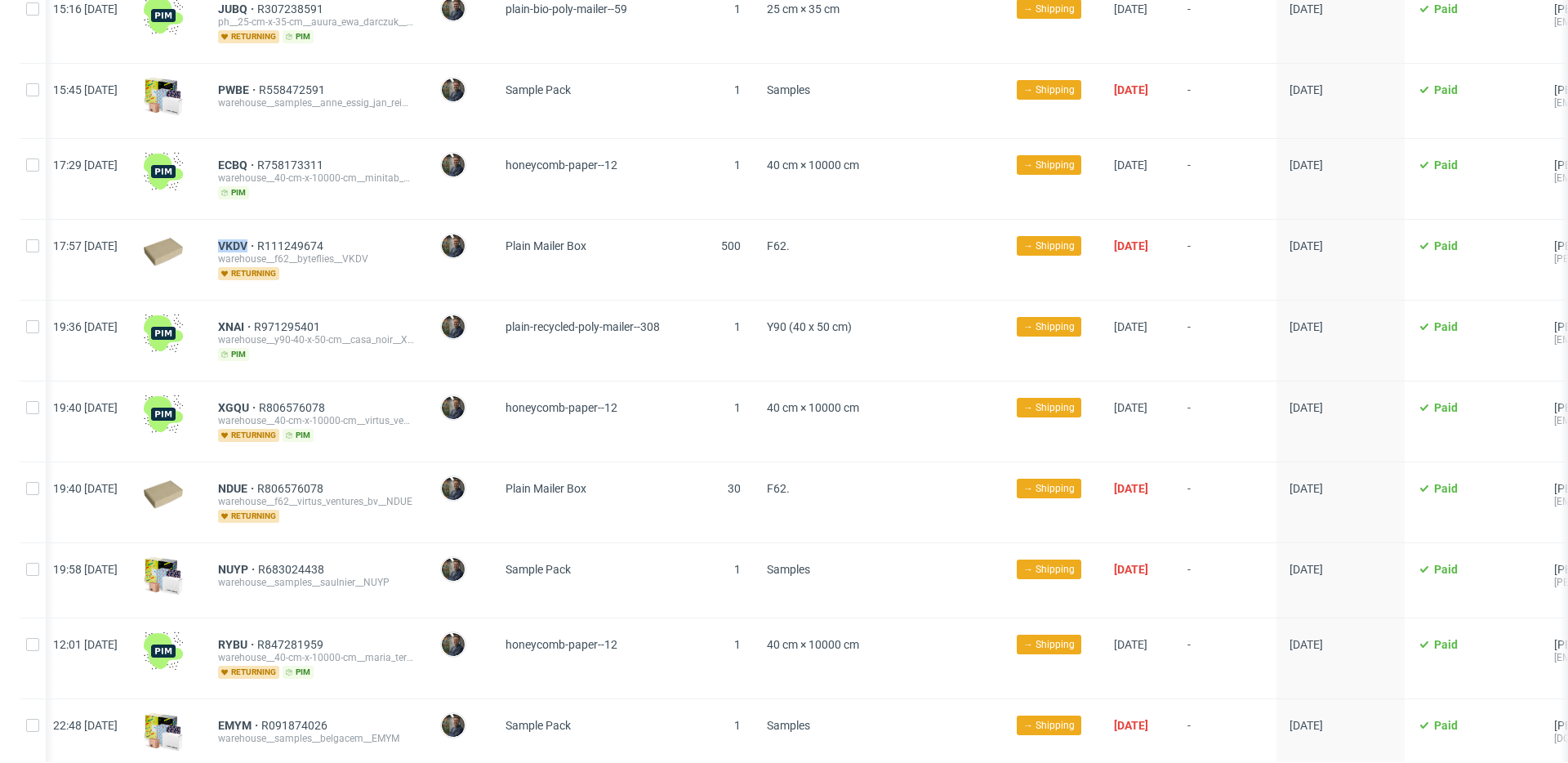
scroll to position [1229, 0]
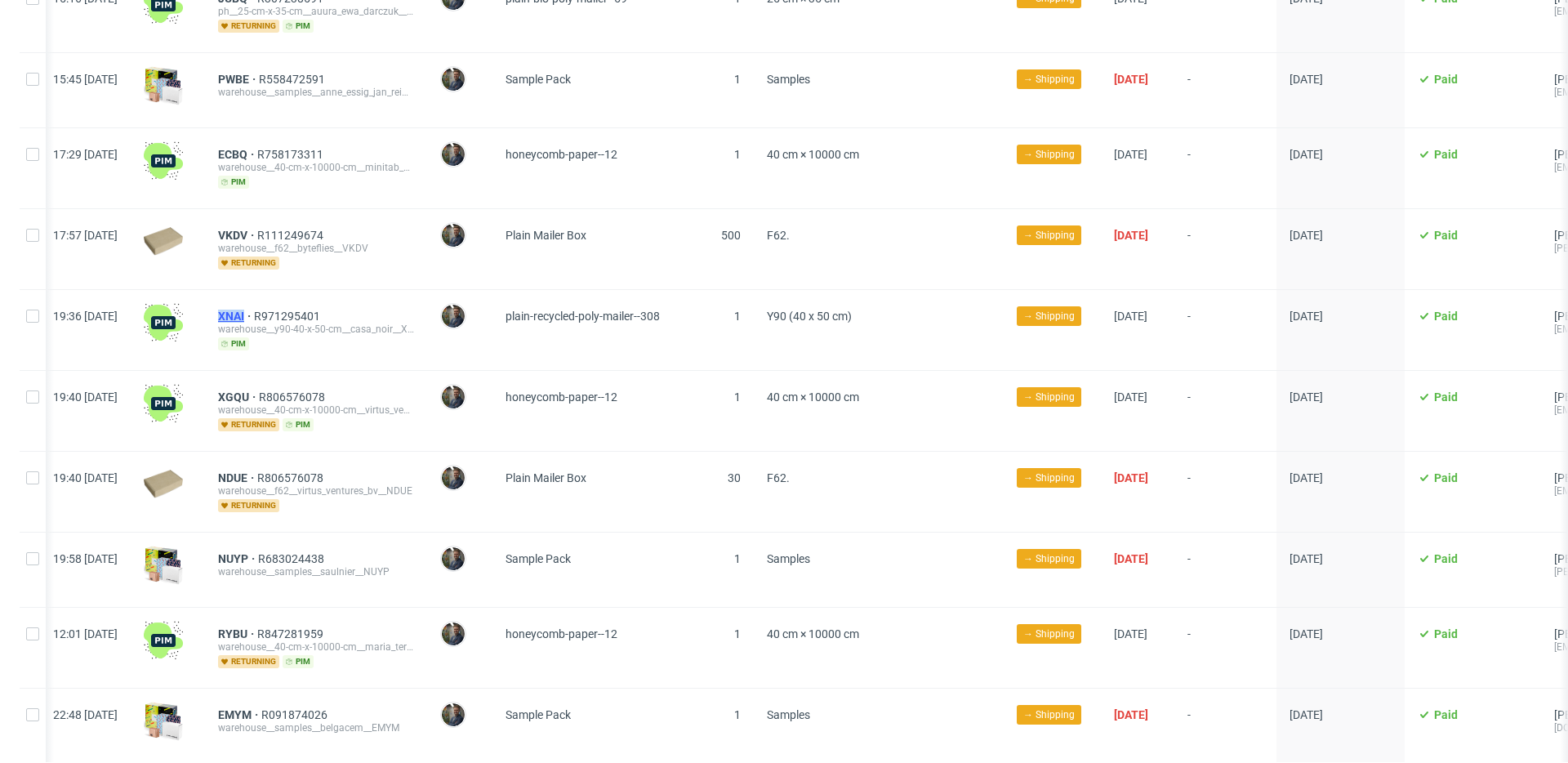
drag, startPoint x: 261, startPoint y: 300, endPoint x: 296, endPoint y: 300, distance: 35.0
click at [296, 300] on div "XNAI R971295401 warehouse__y90-40-x-50-cm__casa_noir__XNAI pim" at bounding box center [315, 330] width 222 height 80
click at [418, 370] on div "XGQU R806576078 warehouse__40-cm-x-10000-cm__virtus_ventures_bv__XGQU returning…" at bounding box center [315, 410] width 222 height 80
click at [254, 310] on span "XNAI" at bounding box center [236, 316] width 36 height 13
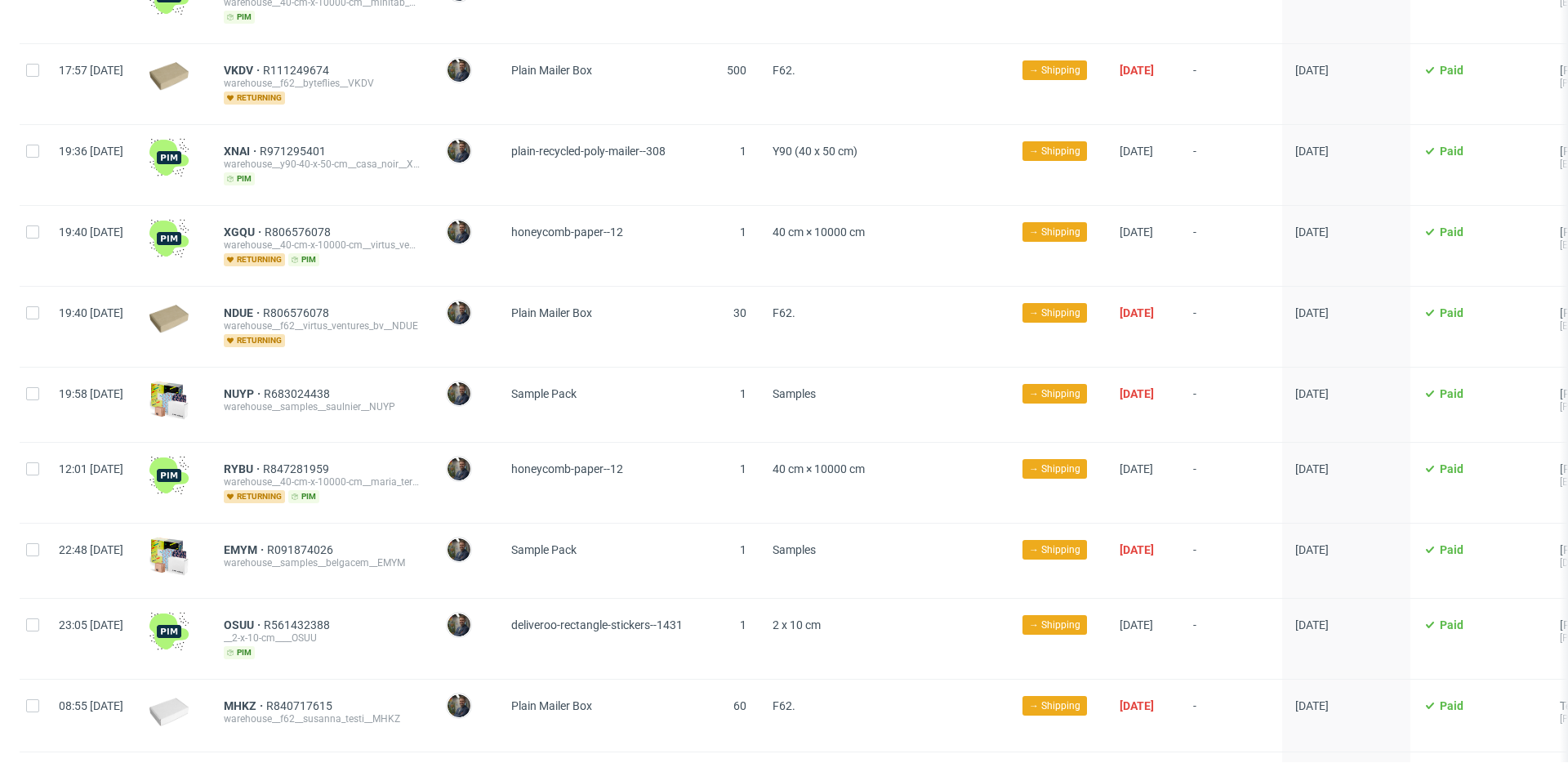
scroll to position [1323, 0]
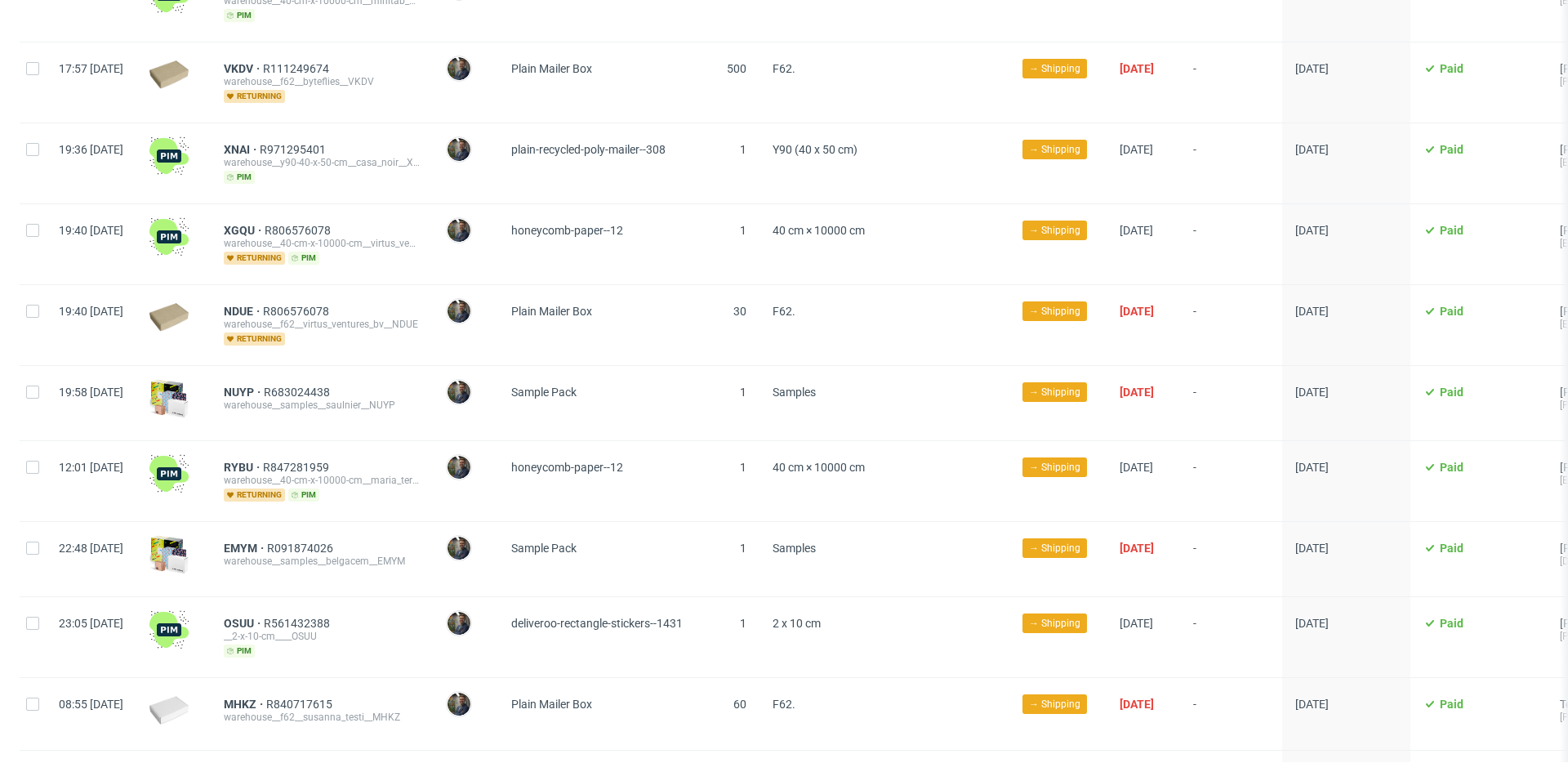
click at [264, 287] on div "NDUE R806576078 warehouse__f62__virtus_ventures_bv__NDUE returning" at bounding box center [321, 325] width 222 height 80
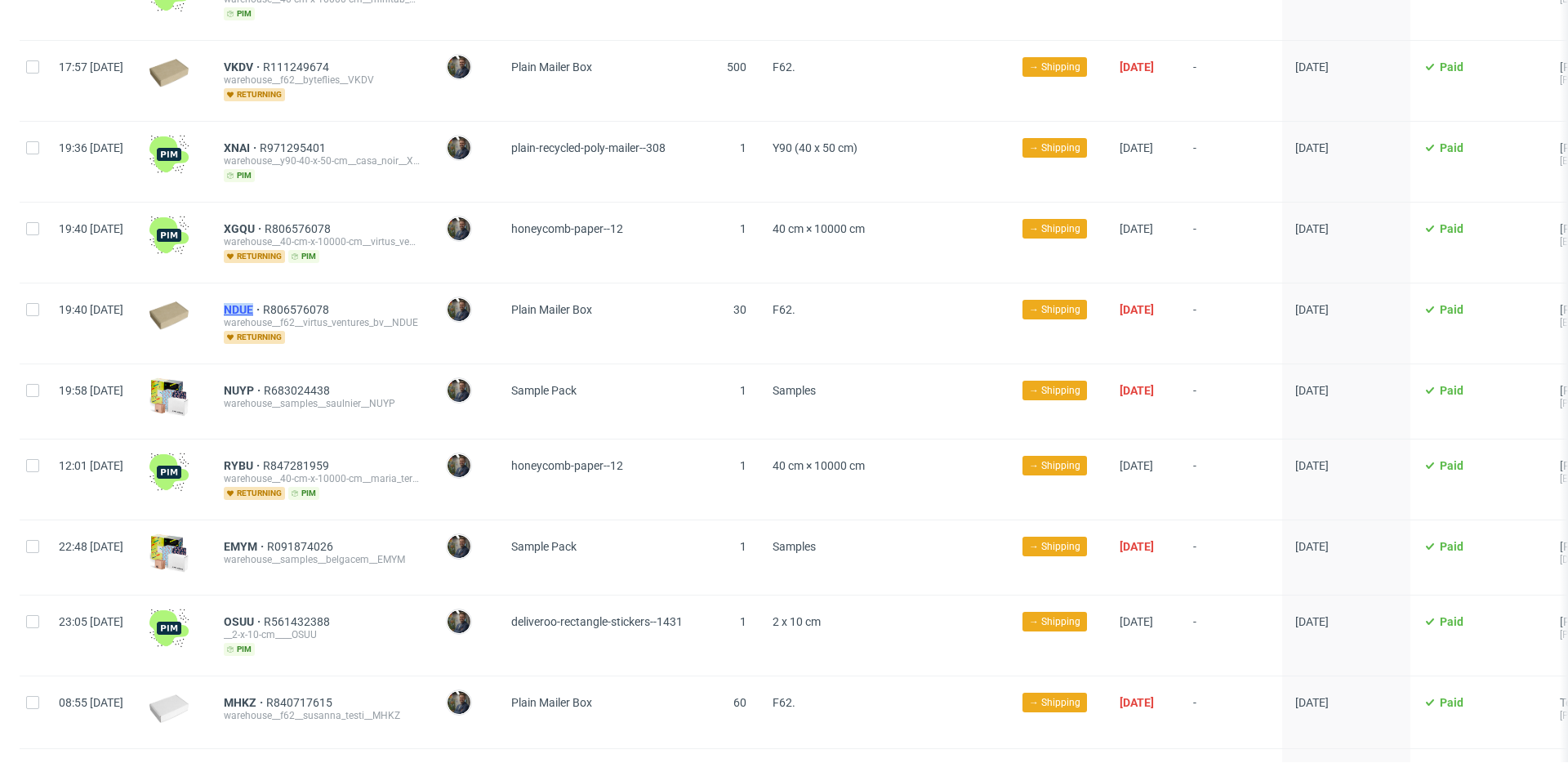
drag, startPoint x: 265, startPoint y: 290, endPoint x: 300, endPoint y: 296, distance: 35.5
click at [300, 296] on div "NDUE R806576078 warehouse__f62__virtus_ventures_bv__NDUE returning" at bounding box center [321, 323] width 222 height 80
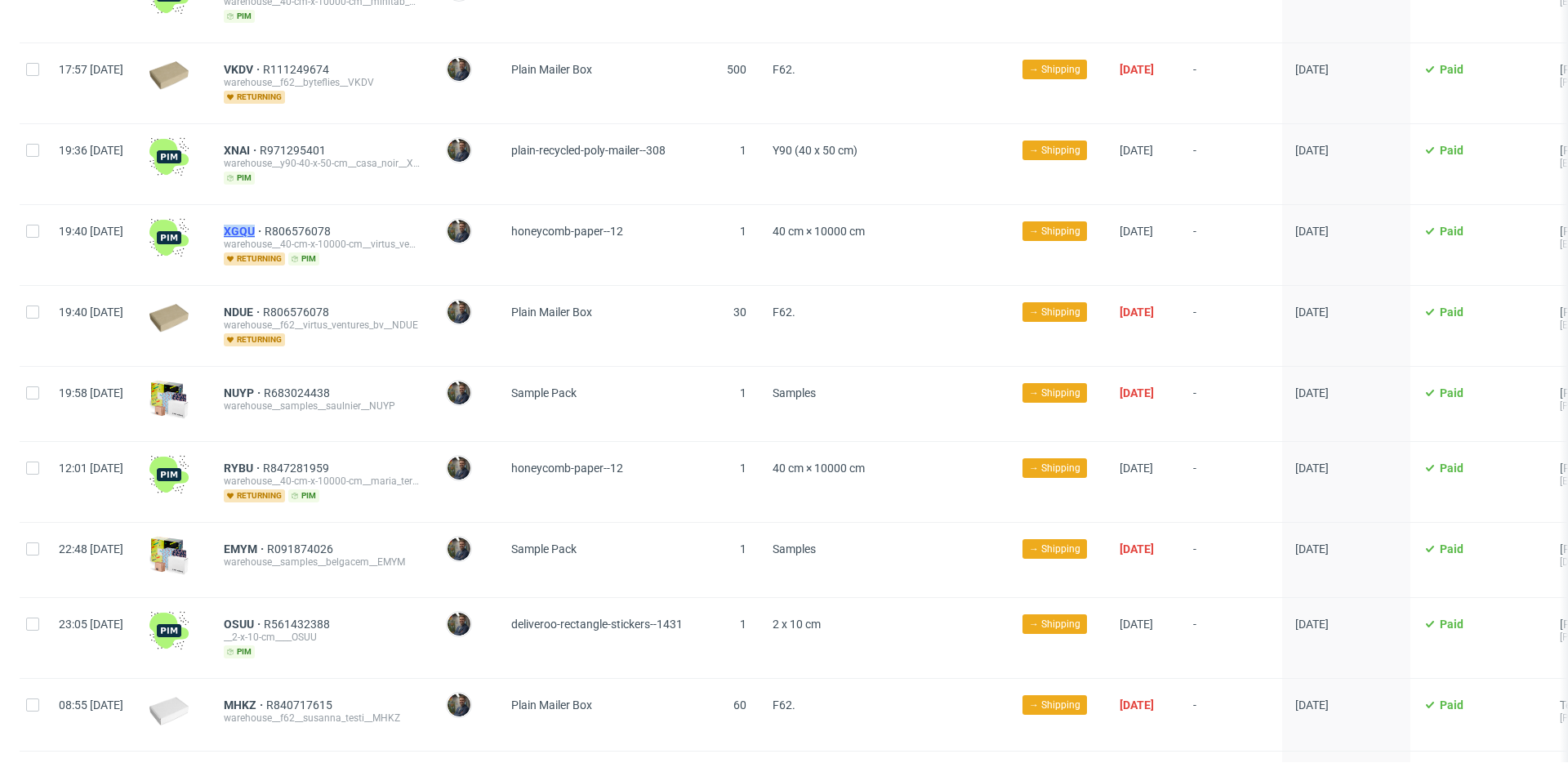
drag, startPoint x: 263, startPoint y: 212, endPoint x: 305, endPoint y: 215, distance: 42.1
click at [305, 215] on div "XGQU R806576078 warehouse__40-cm-x-10000-cm__virtus_ventures_bv__XGQU returning…" at bounding box center [321, 245] width 222 height 80
drag, startPoint x: 267, startPoint y: 135, endPoint x: 298, endPoint y: 135, distance: 31.0
click at [298, 135] on div "XNAI R971295401 warehouse__y90-40-x-50-cm__casa_noir__XNAI pim" at bounding box center [321, 164] width 222 height 80
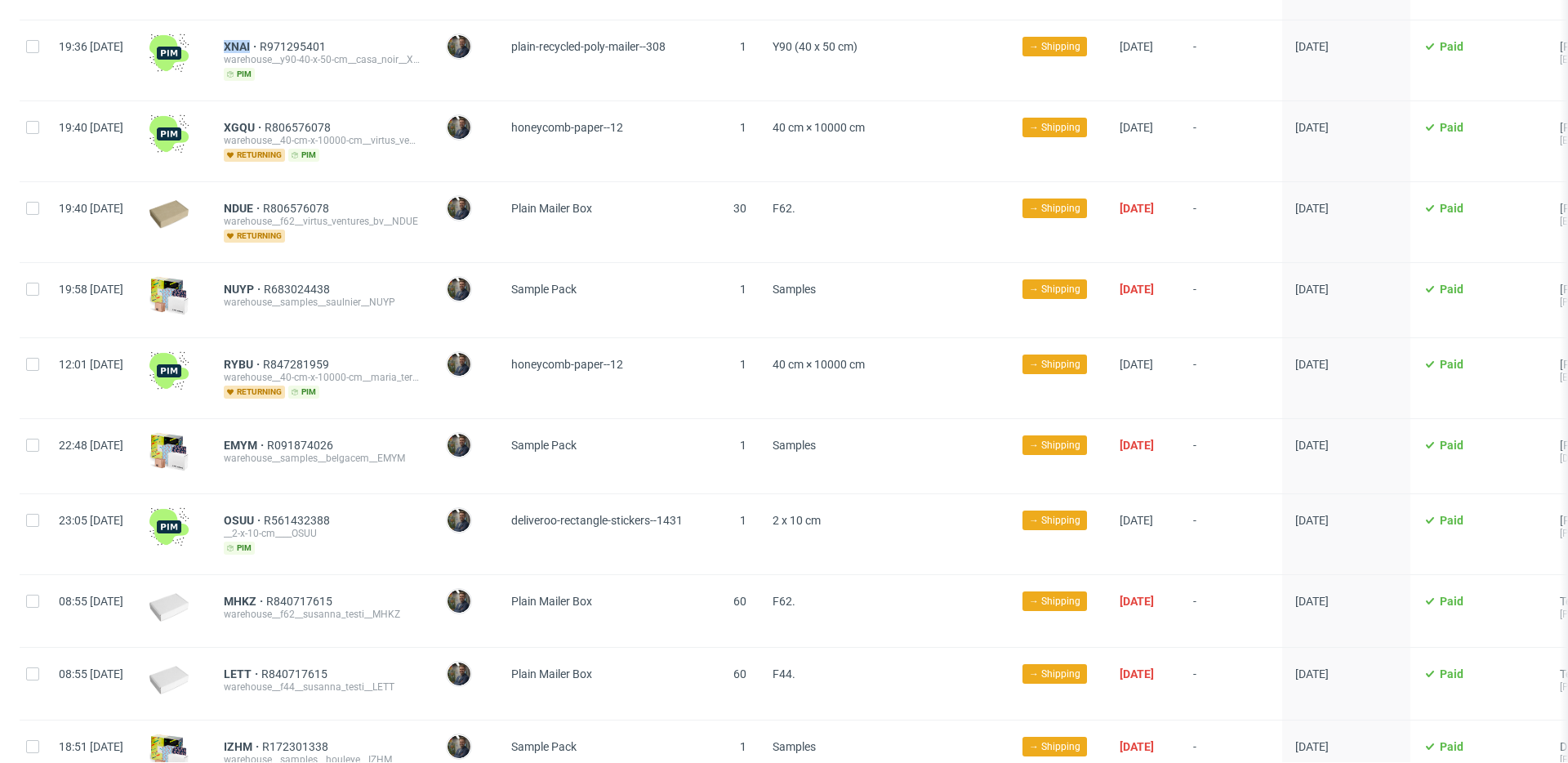
scroll to position [1441, 0]
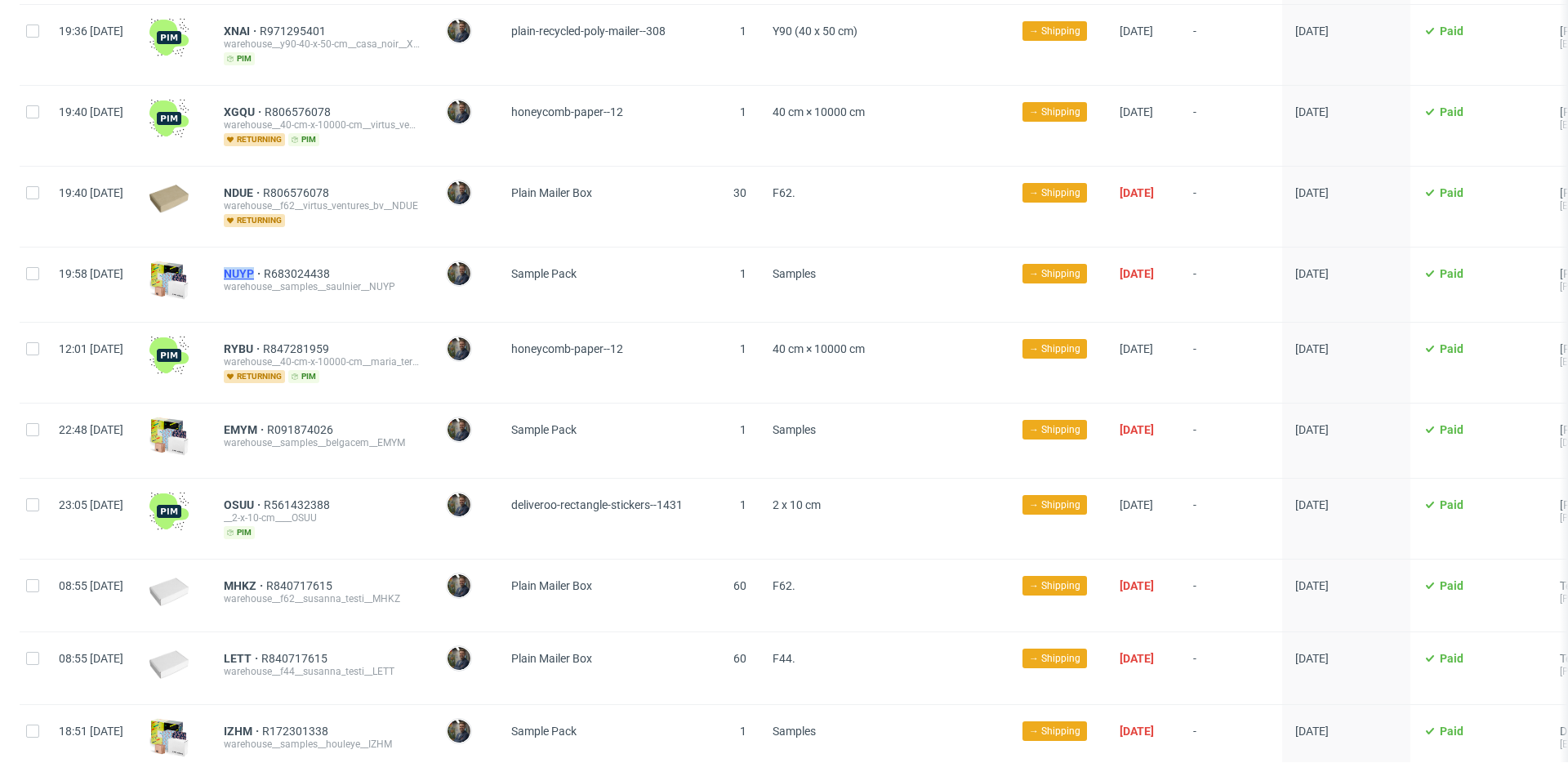
drag, startPoint x: 265, startPoint y: 259, endPoint x: 303, endPoint y: 258, distance: 38.0
click at [303, 258] on div "NUYP R683024438 warehouse__samples__saulnier__NUYP" at bounding box center [321, 284] width 222 height 74
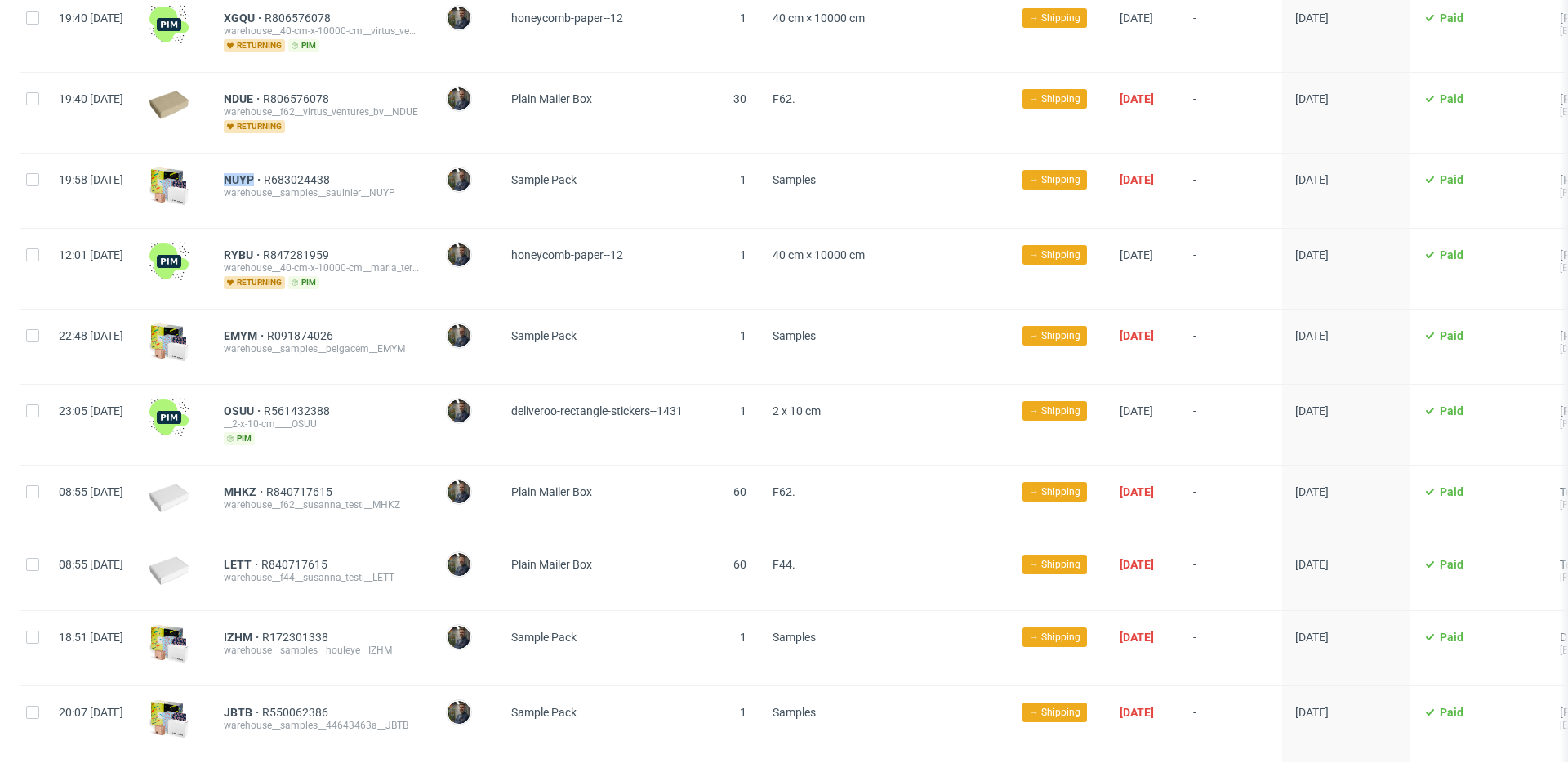
scroll to position [1541, 0]
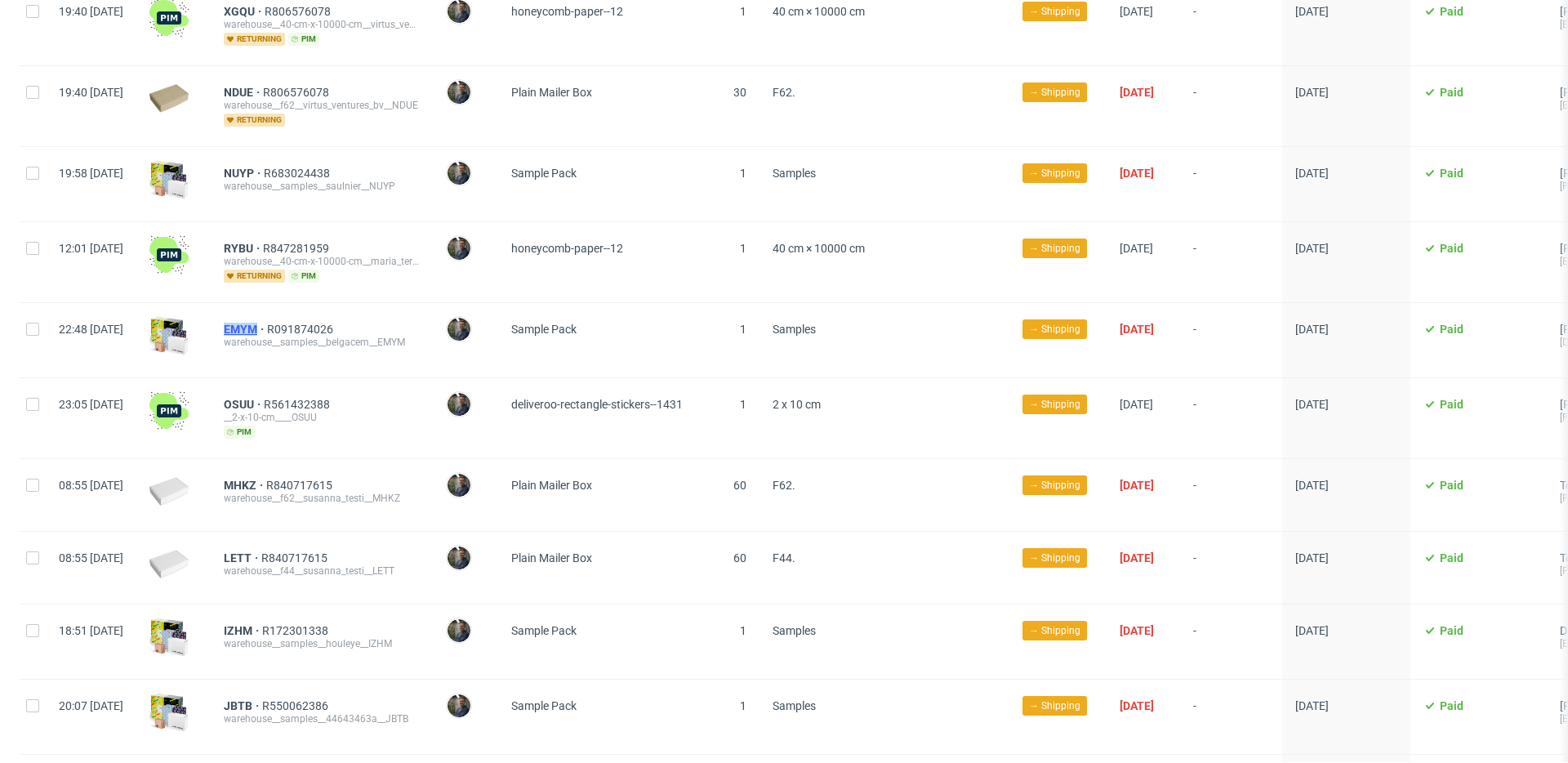
drag, startPoint x: 264, startPoint y: 306, endPoint x: 305, endPoint y: 313, distance: 41.6
click at [305, 313] on div "EMYM R091874026 warehouse__samples__belgacem__EMYM" at bounding box center [321, 339] width 222 height 74
click at [419, 412] on div "OSUU R561432388 __2-x-10-cm____OSUU pim" at bounding box center [321, 418] width 196 height 41
drag, startPoint x: 261, startPoint y: 389, endPoint x: 306, endPoint y: 394, distance: 45.3
click at [306, 394] on div "OSUU R561432388 __2-x-10-cm____OSUU pim" at bounding box center [321, 418] width 222 height 80
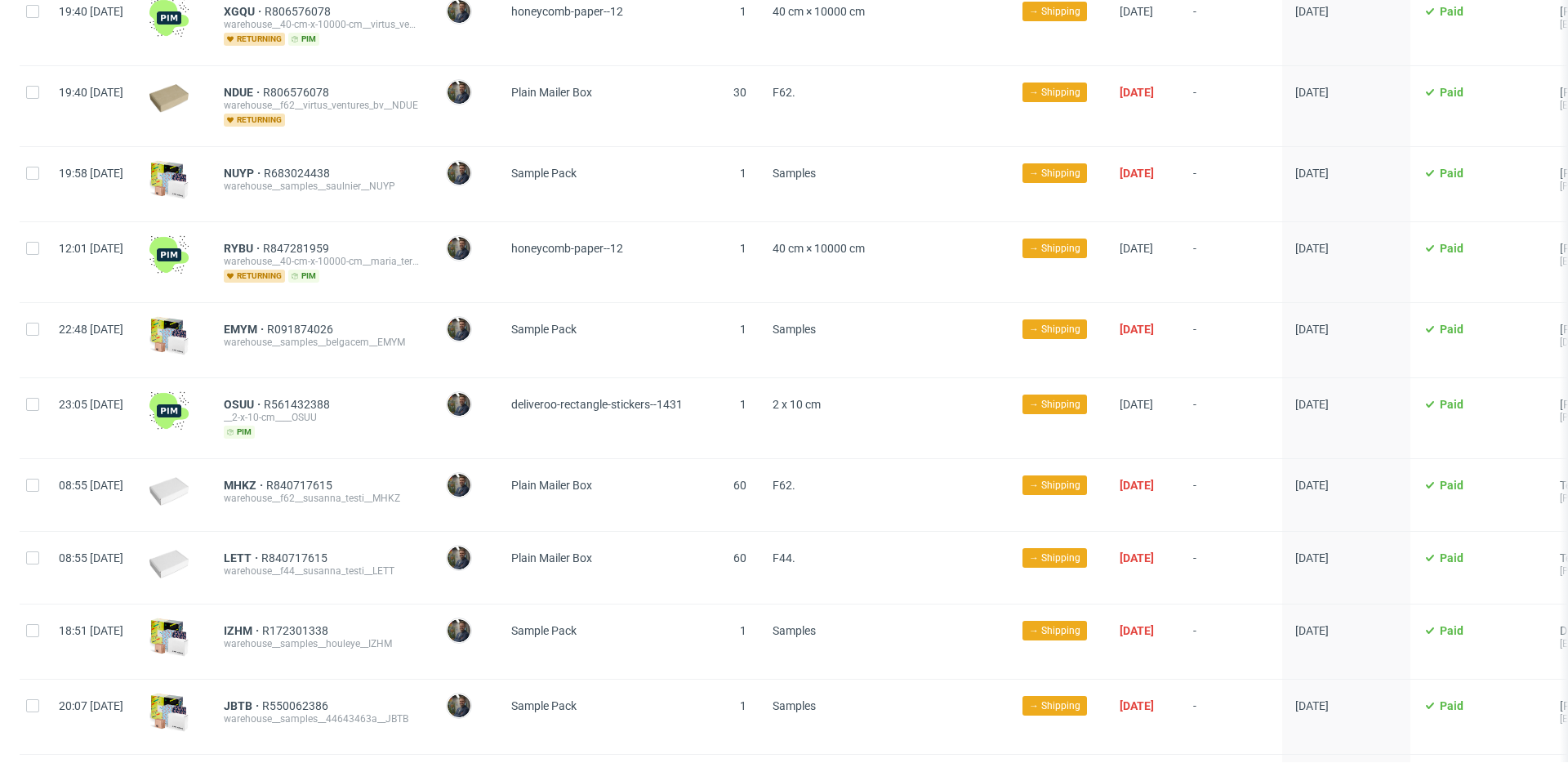
click at [409, 410] on div "__2-x-10-cm____OSUU" at bounding box center [321, 417] width 196 height 13
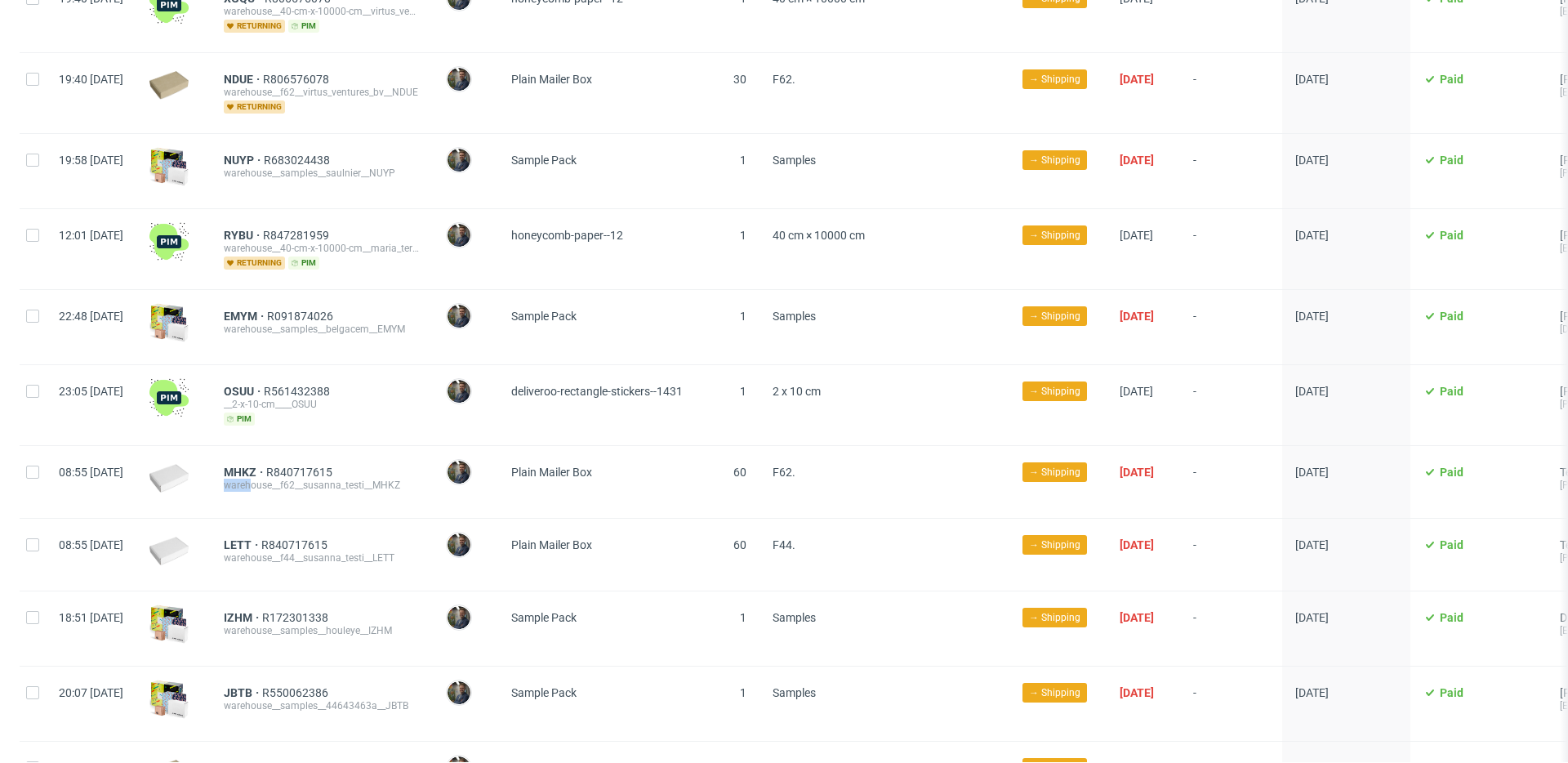
scroll to position [1555, 0]
drag, startPoint x: 266, startPoint y: 467, endPoint x: 300, endPoint y: 465, distance: 34.1
click at [300, 465] on div "MHKZ R840717615 warehouse__f62__susanna_testi__MHKZ" at bounding box center [321, 481] width 222 height 72
drag, startPoint x: 379, startPoint y: 427, endPoint x: 343, endPoint y: 433, distance: 36.5
click at [378, 444] on div "MHKZ R840717615 warehouse__f62__susanna_testi__MHKZ" at bounding box center [321, 481] width 222 height 73
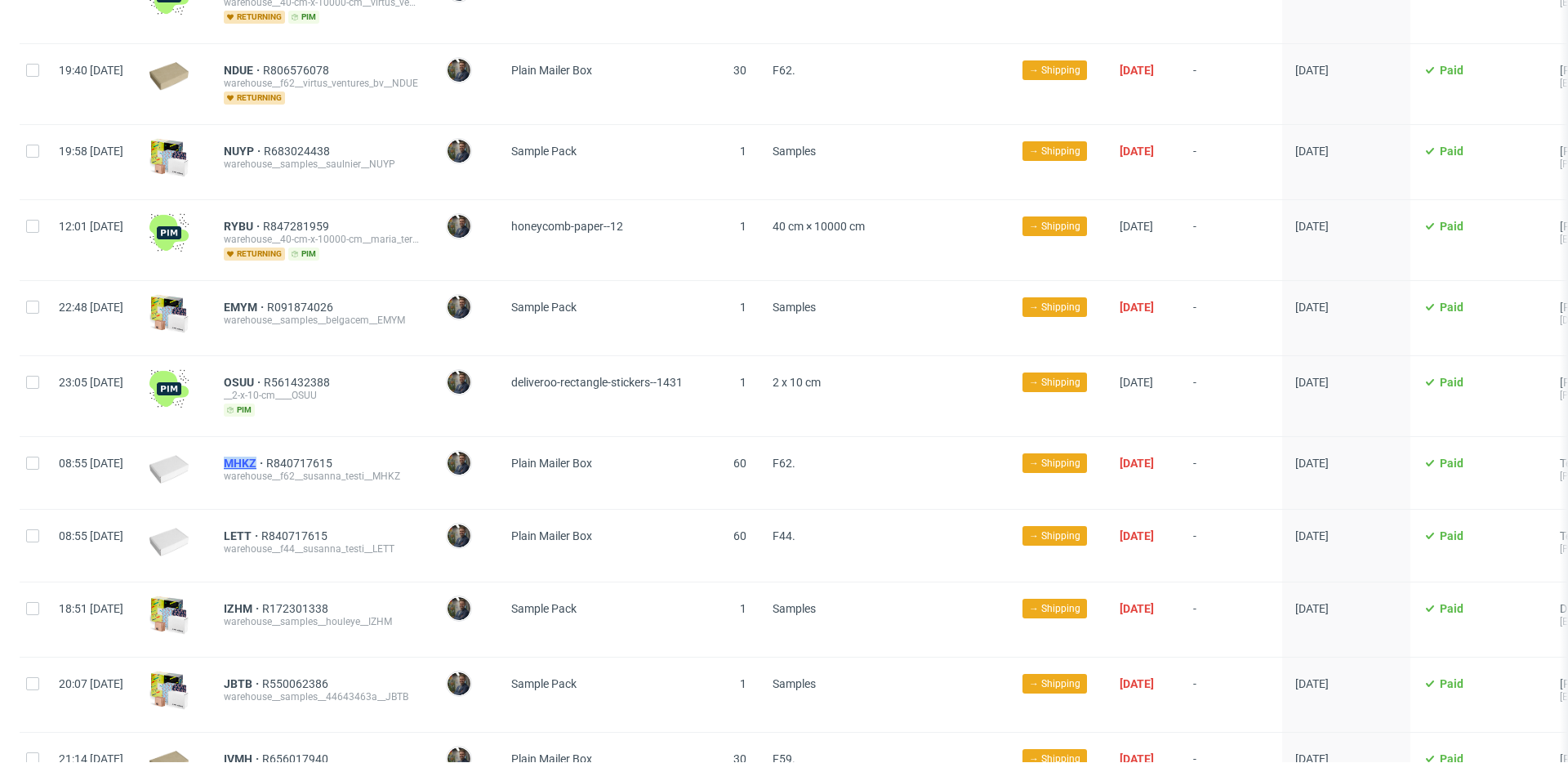
drag, startPoint x: 264, startPoint y: 450, endPoint x: 304, endPoint y: 450, distance: 40.0
click at [304, 450] on div "MHKZ R840717615 warehouse__f62__susanna_testi__MHKZ" at bounding box center [321, 473] width 222 height 72
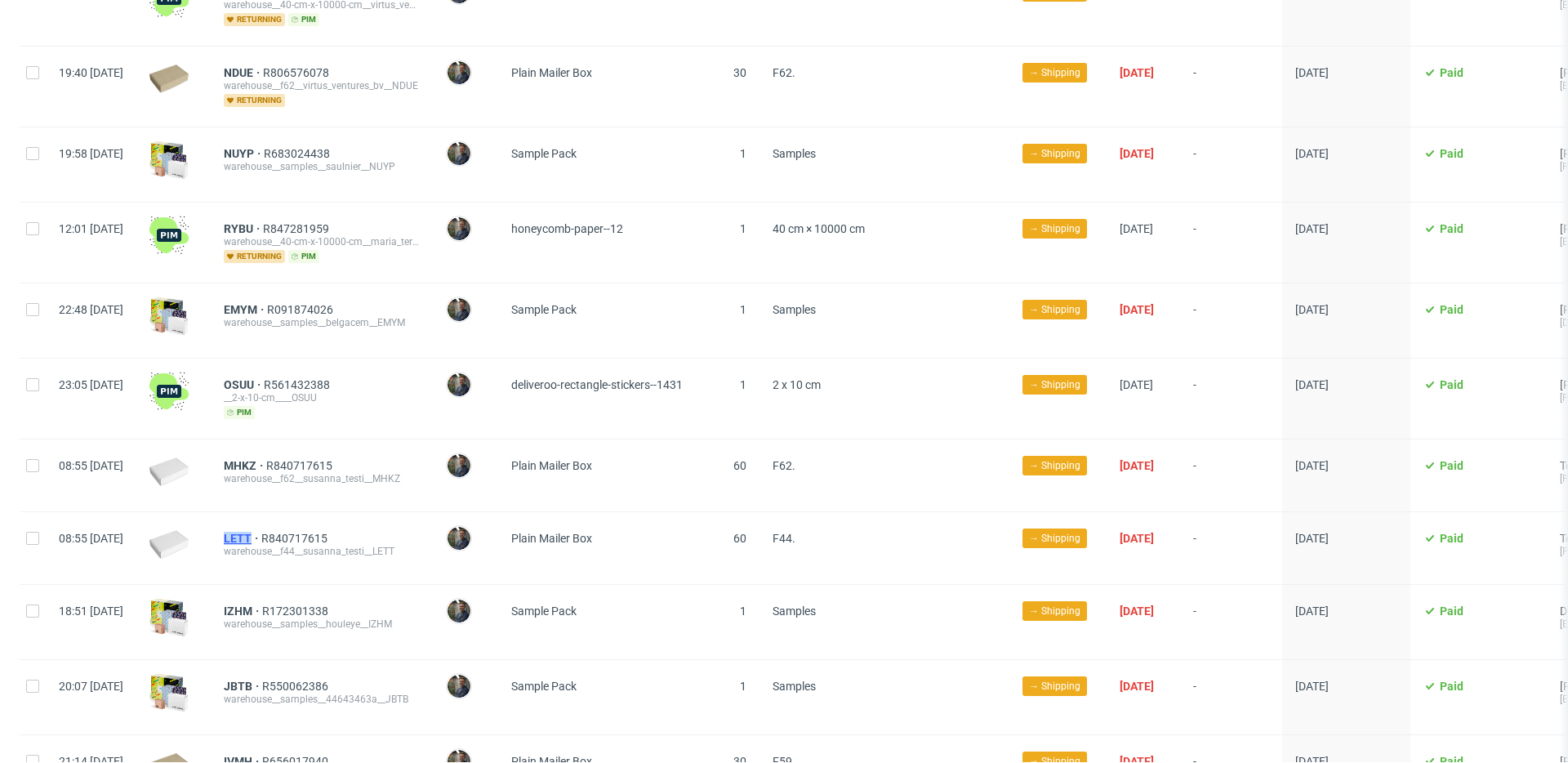
drag, startPoint x: 264, startPoint y: 516, endPoint x: 297, endPoint y: 519, distance: 33.1
click at [297, 519] on div "LETT R840717615 warehouse__f44__susanna_testi__LETT" at bounding box center [321, 548] width 222 height 72
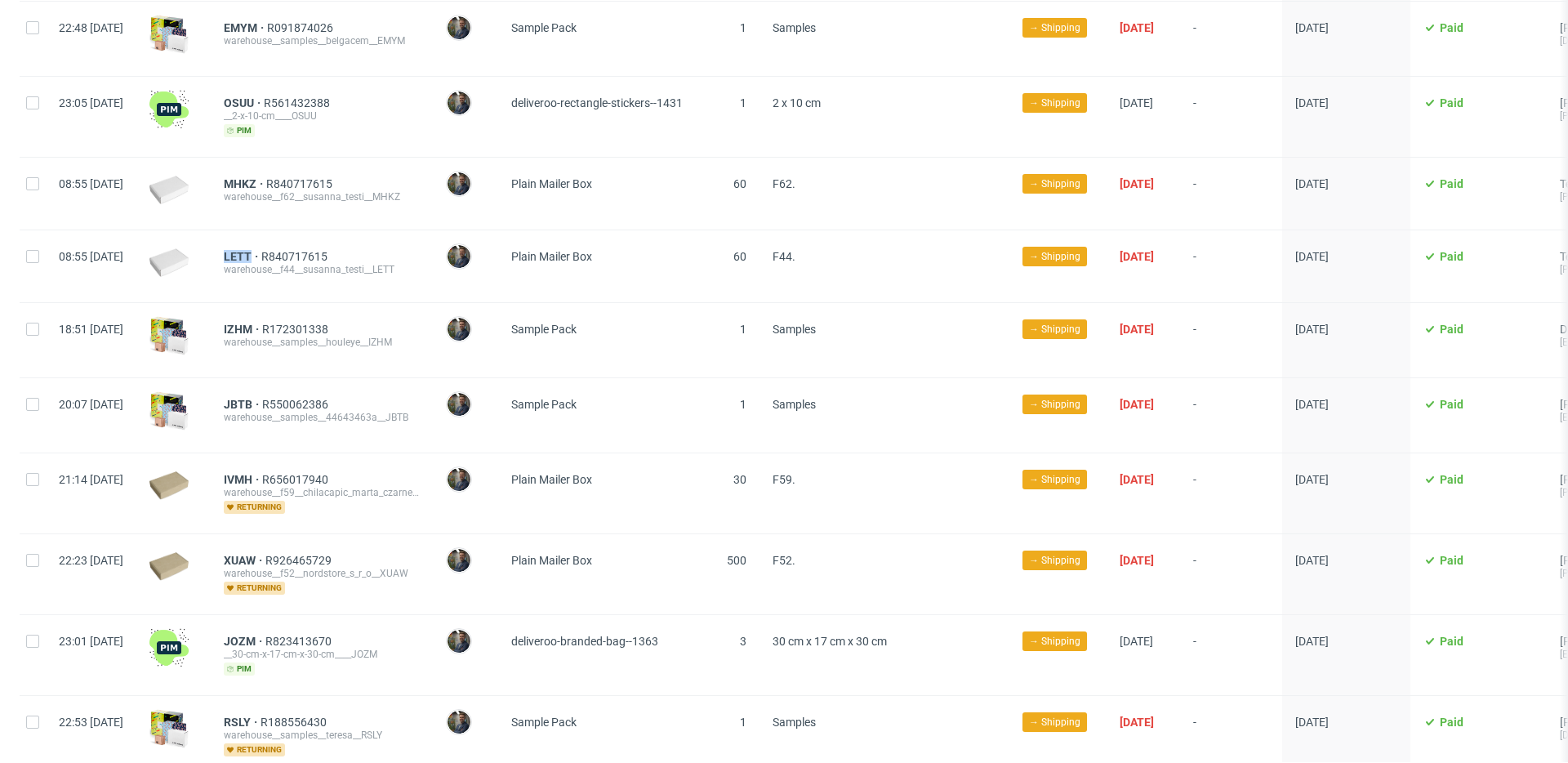
scroll to position [1846, 0]
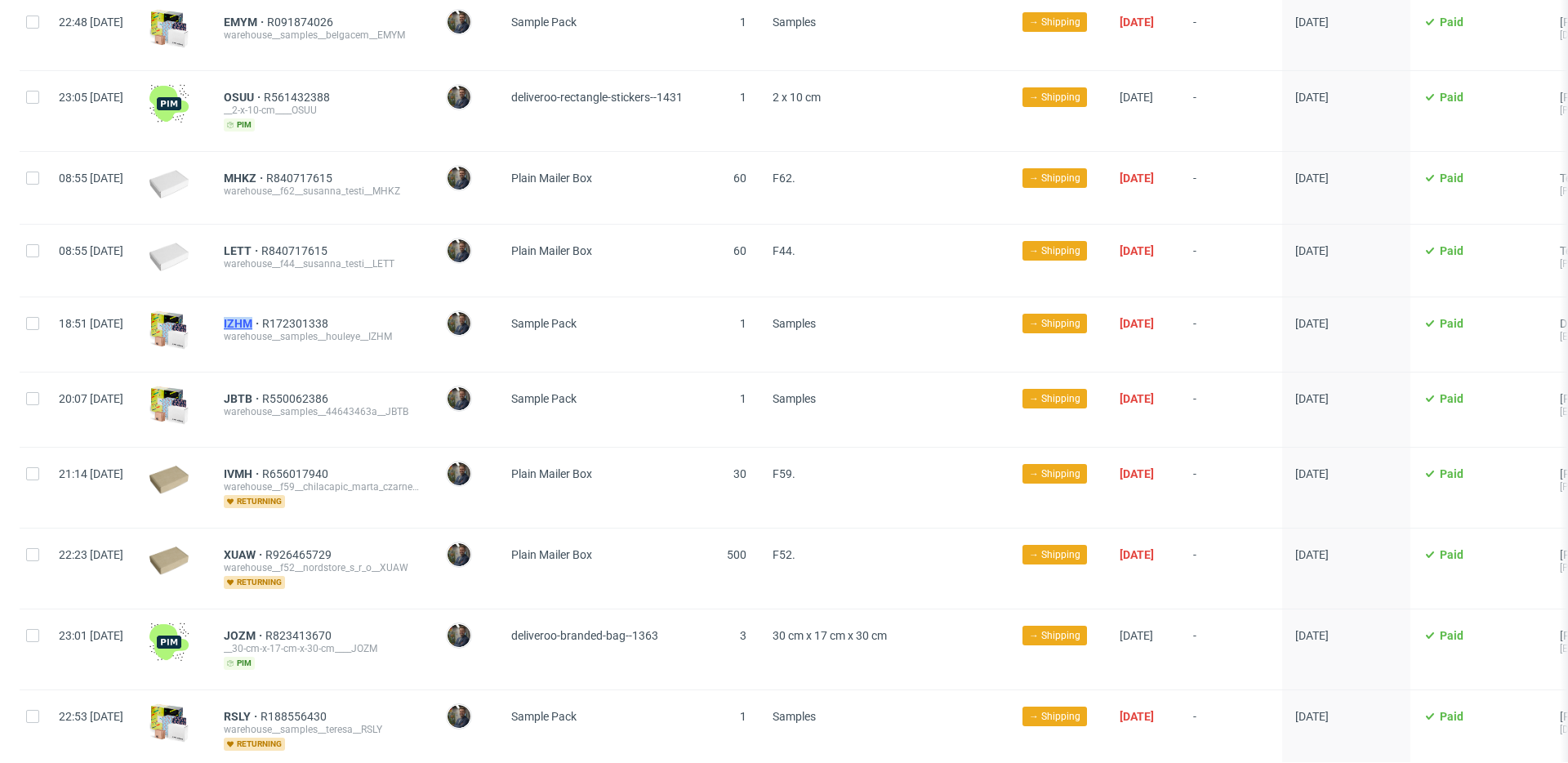
drag, startPoint x: 266, startPoint y: 310, endPoint x: 301, endPoint y: 310, distance: 35.0
click at [301, 310] on div "IZHM R172301338 warehouse__samples__houleye__IZHM" at bounding box center [321, 334] width 222 height 74
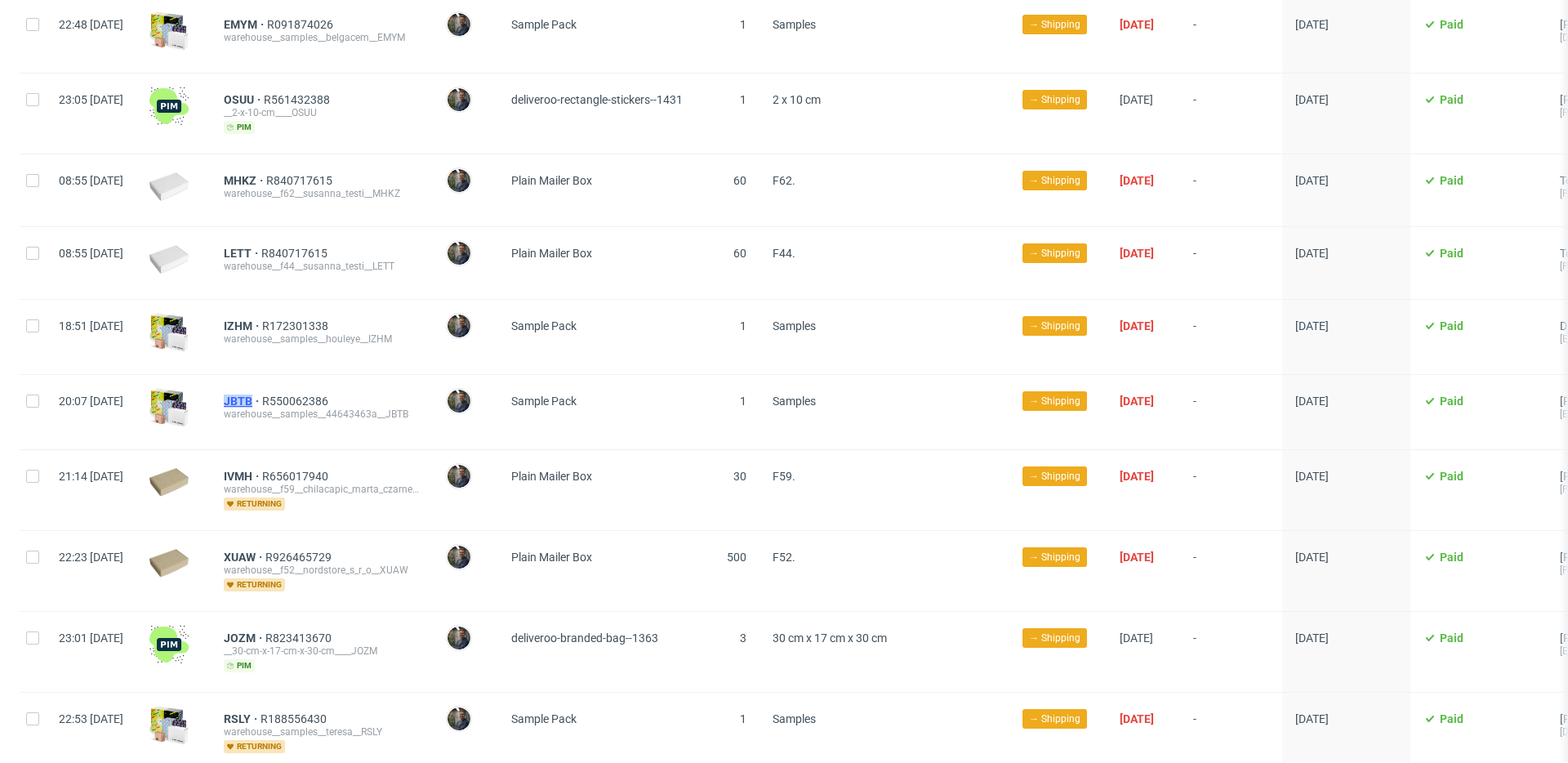
scroll to position [1850, 0]
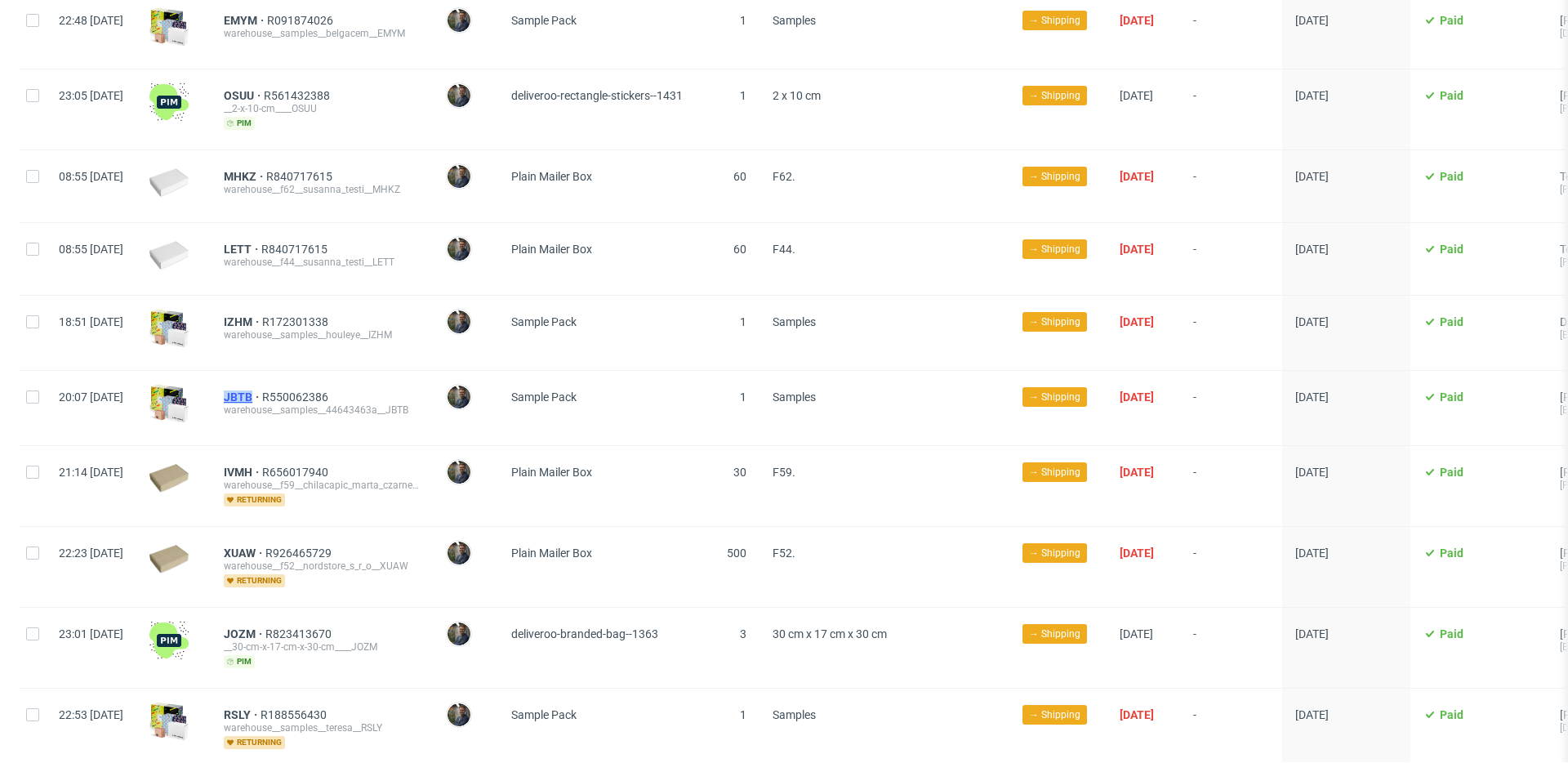
drag, startPoint x: 267, startPoint y: 383, endPoint x: 297, endPoint y: 386, distance: 30.1
click at [297, 386] on div "JBTB R550062386 warehouse__samples__44643463a__JBTB" at bounding box center [321, 407] width 222 height 74
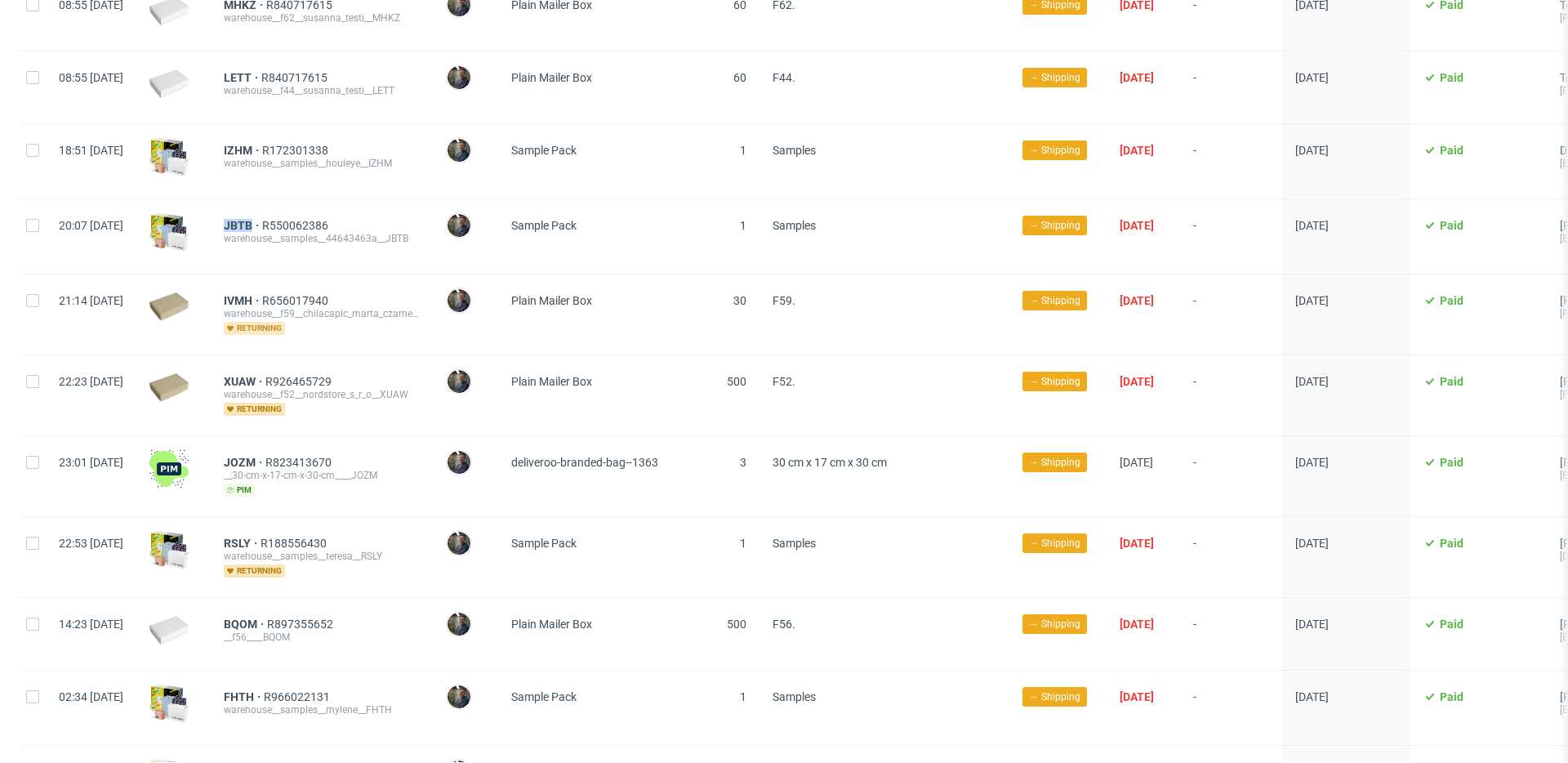
scroll to position [2023, 0]
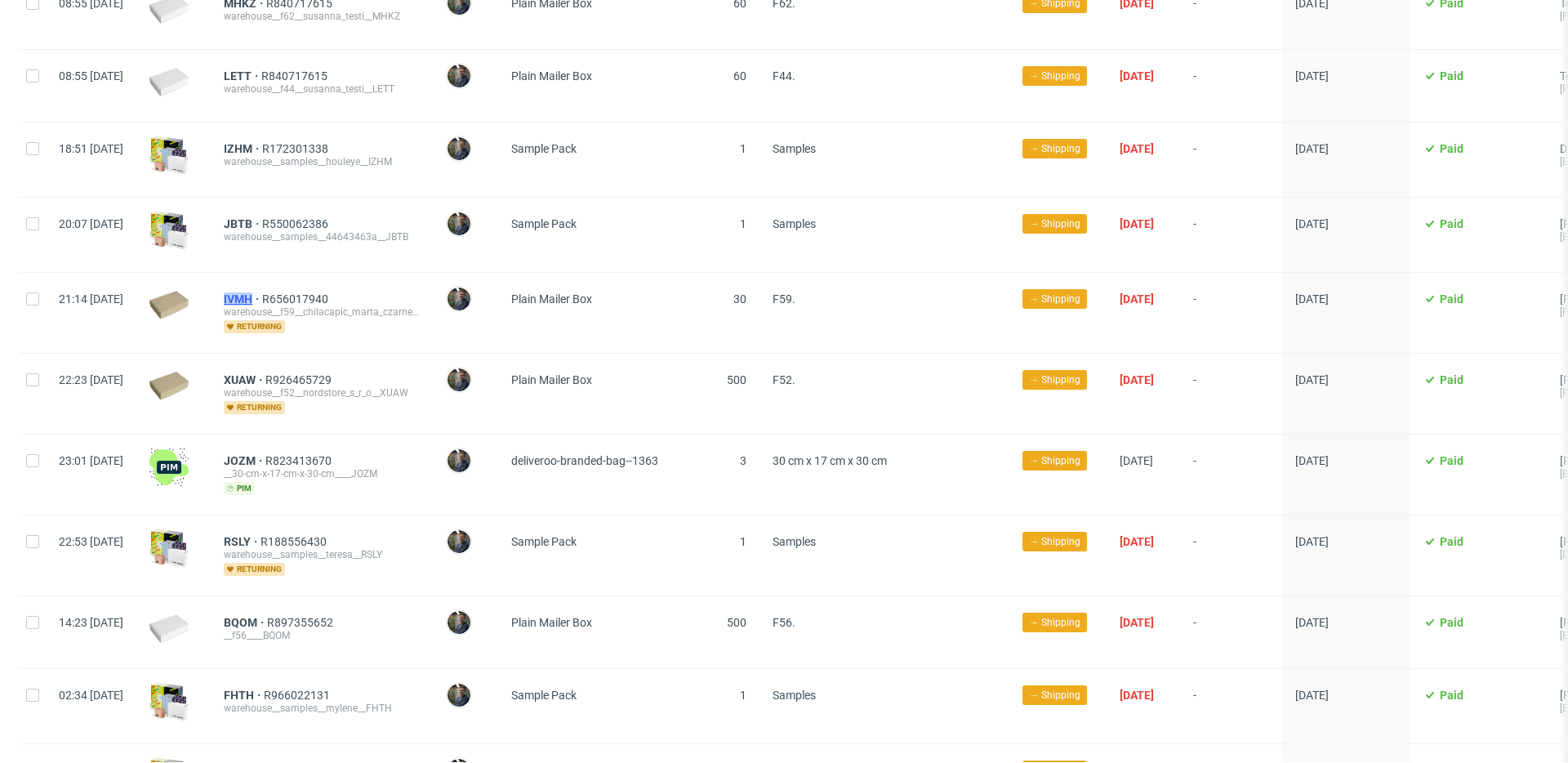
drag, startPoint x: 266, startPoint y: 285, endPoint x: 300, endPoint y: 284, distance: 34.0
click at [300, 284] on div "IVMH R656017940 warehouse__f59__chilacapic_marta_czarnecka__IVMH returning" at bounding box center [321, 313] width 222 height 80
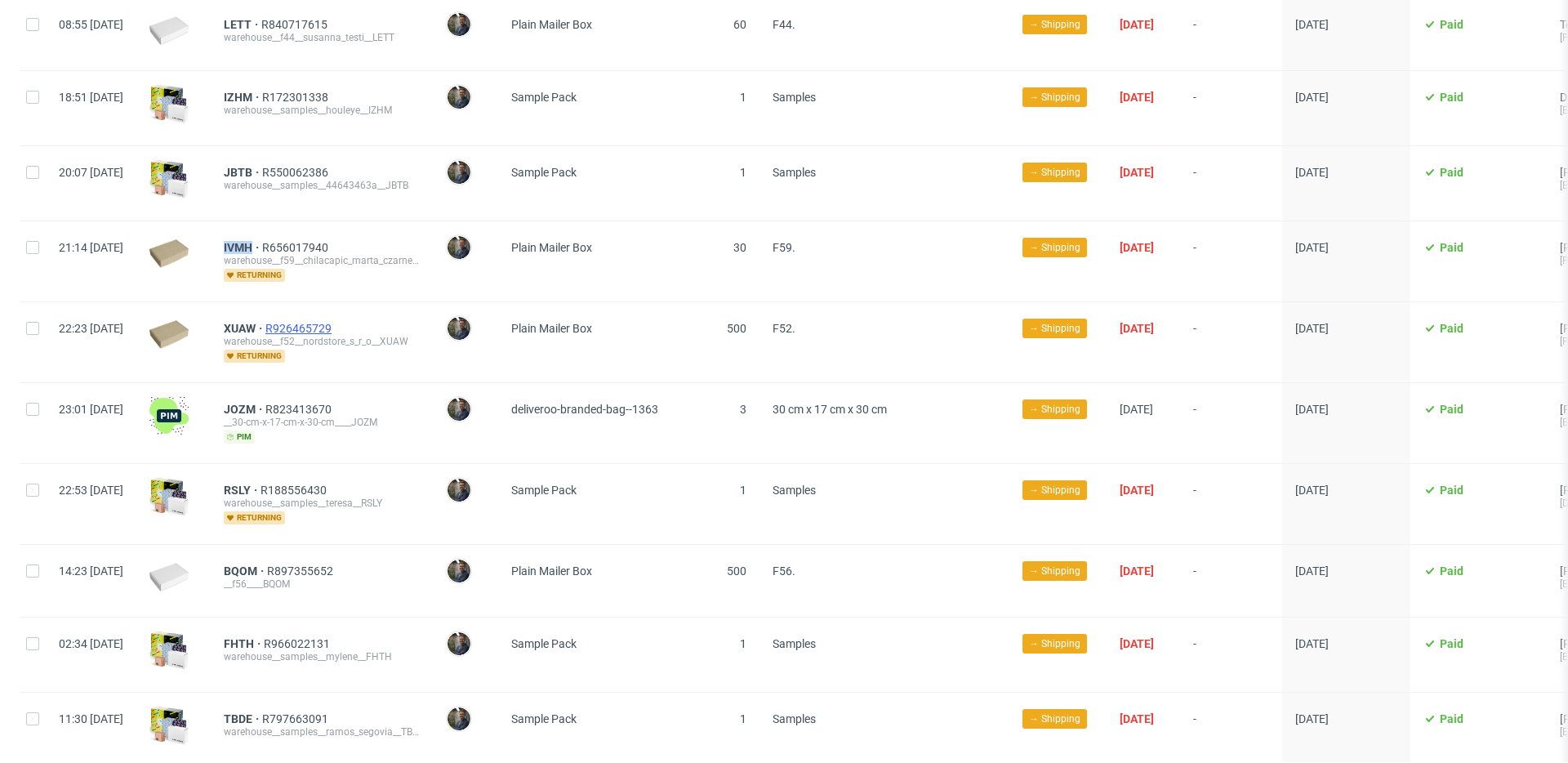
scroll to position [2075, 0]
drag, startPoint x: 264, startPoint y: 310, endPoint x: 304, endPoint y: 311, distance: 40.0
click at [304, 311] on div "XUAW R926465729 warehouse__f52__nordstore_s_r_o__XUAW returning" at bounding box center [321, 341] width 222 height 80
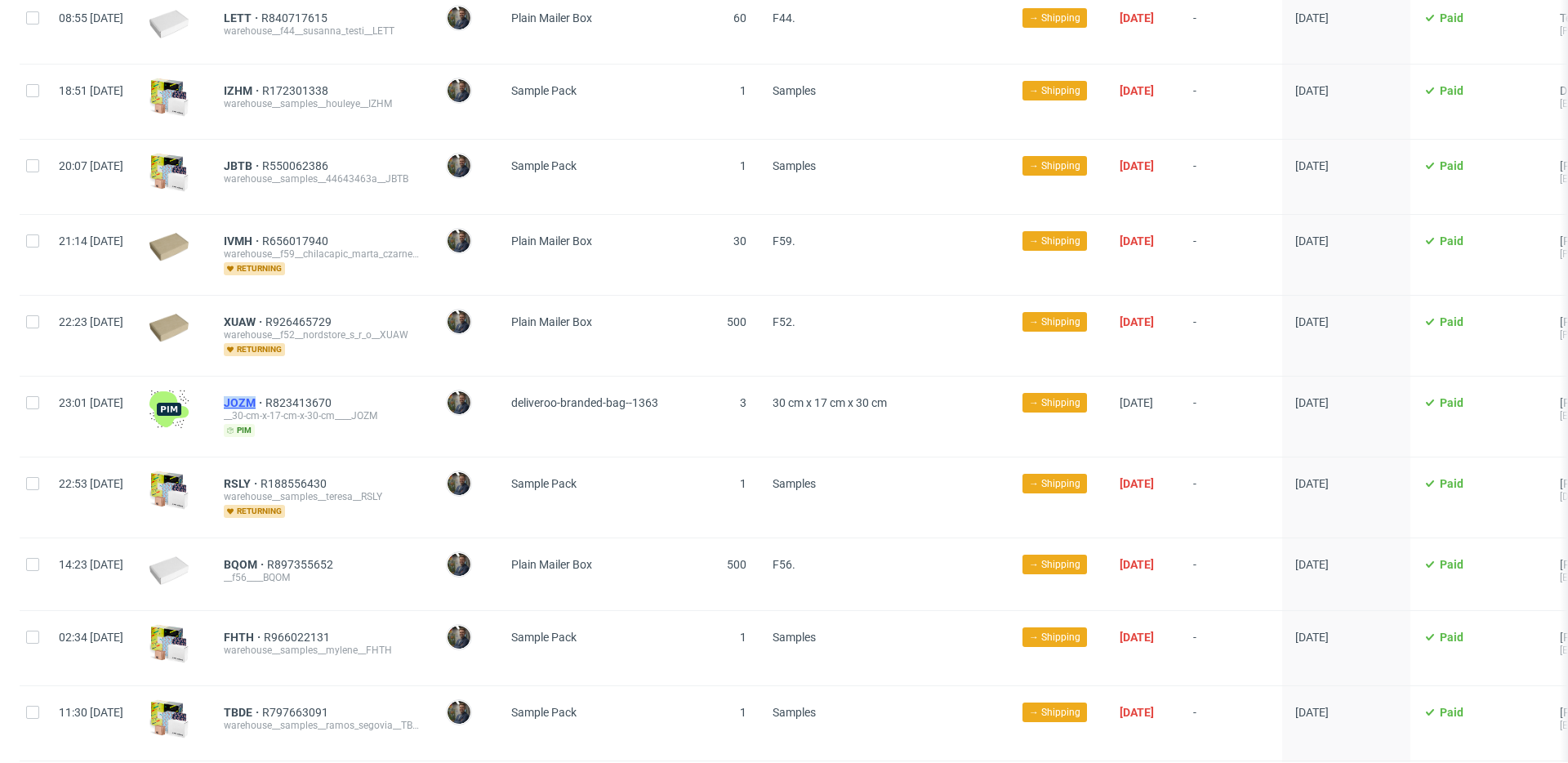
drag, startPoint x: 268, startPoint y: 389, endPoint x: 303, endPoint y: 388, distance: 35.0
click at [303, 388] on div "JOZM R823413670 __30-cm-x-17-cm-x-30-cm____JOZM pim" at bounding box center [321, 417] width 222 height 80
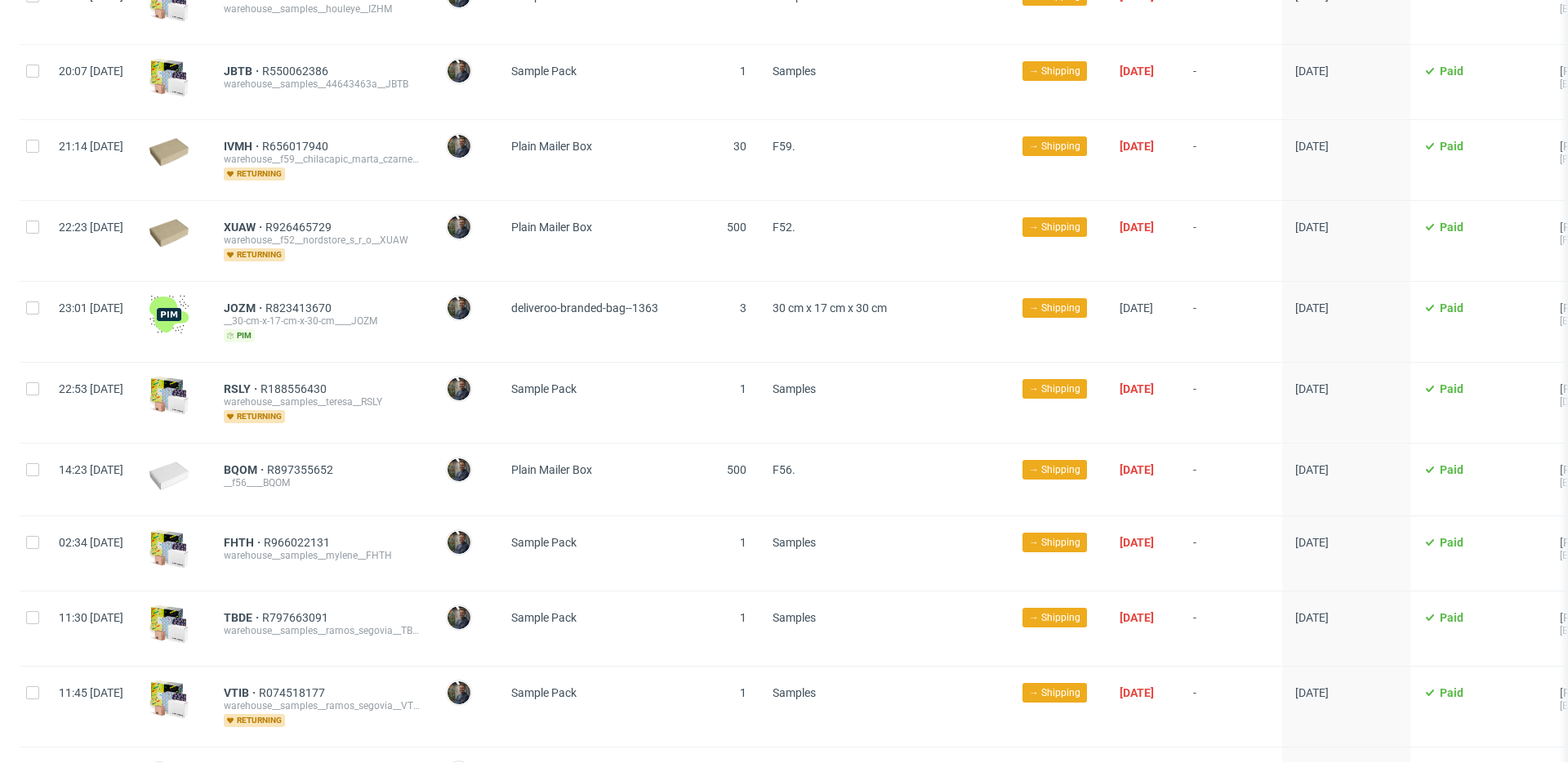
click at [417, 402] on div "RSLY R188556430 warehouse__samples__teresa__RSLY returning" at bounding box center [321, 402] width 196 height 41
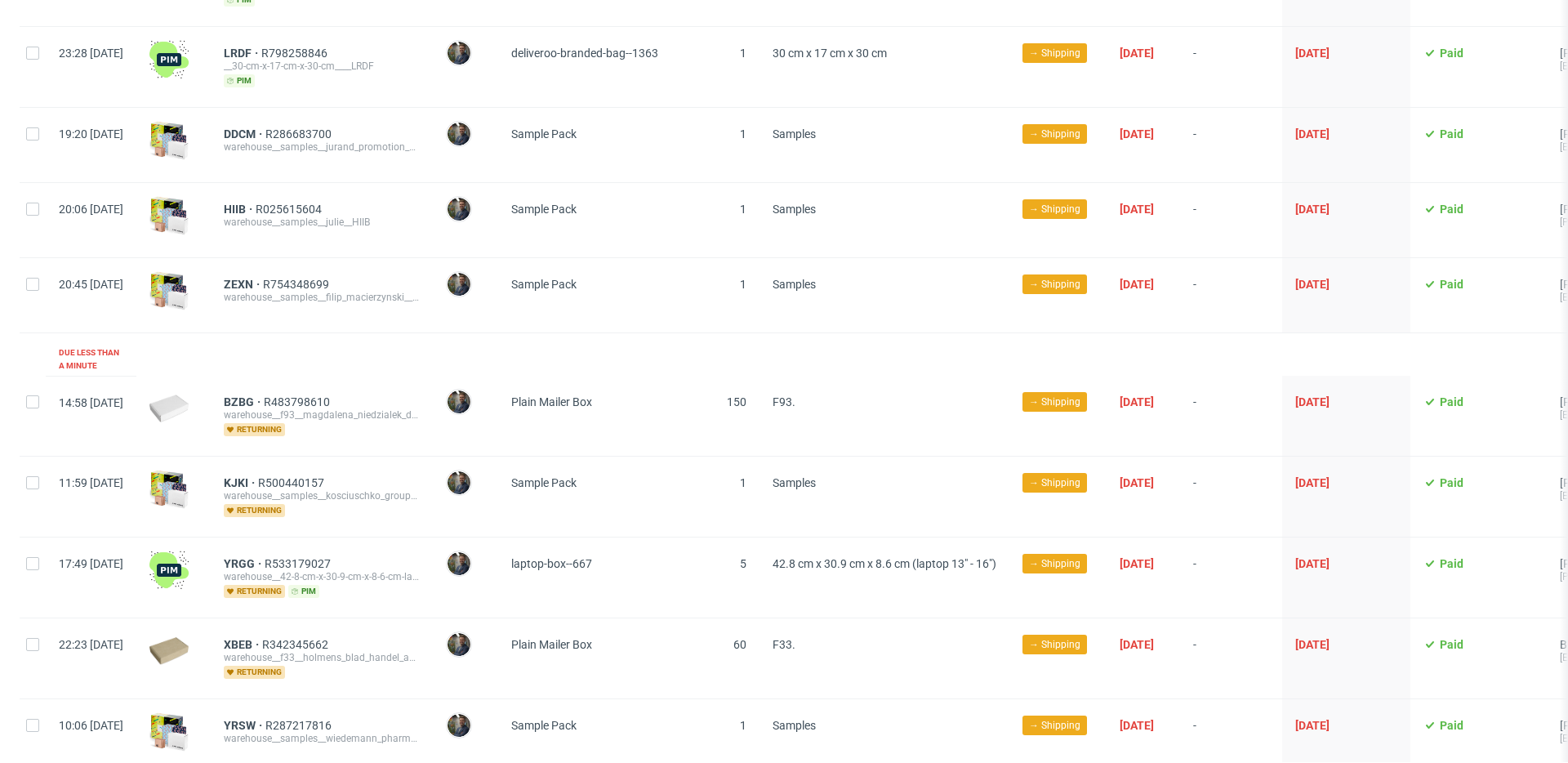
scroll to position [0, 0]
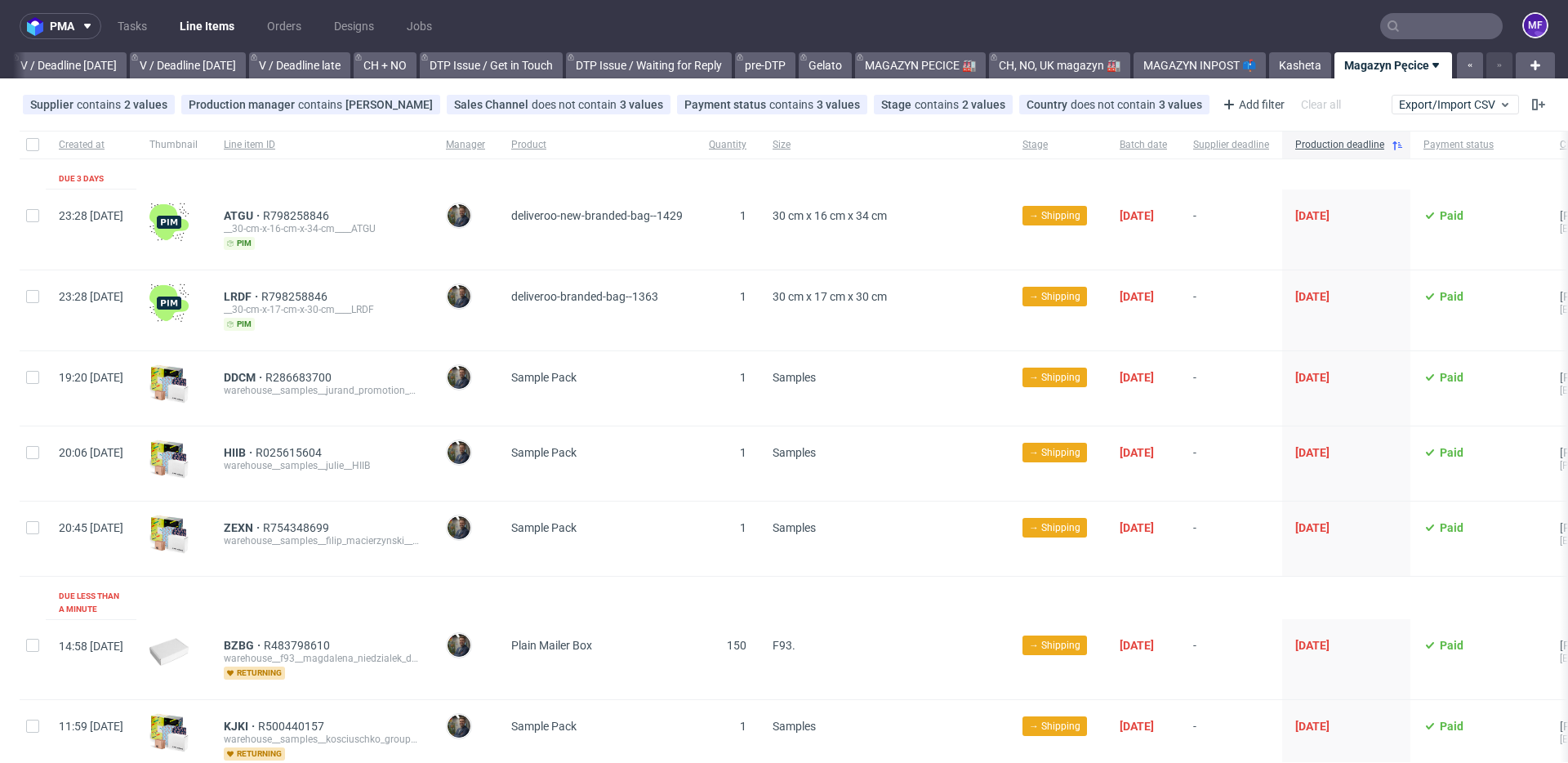
click at [1397, 33] on input "text" at bounding box center [1442, 26] width 123 height 26
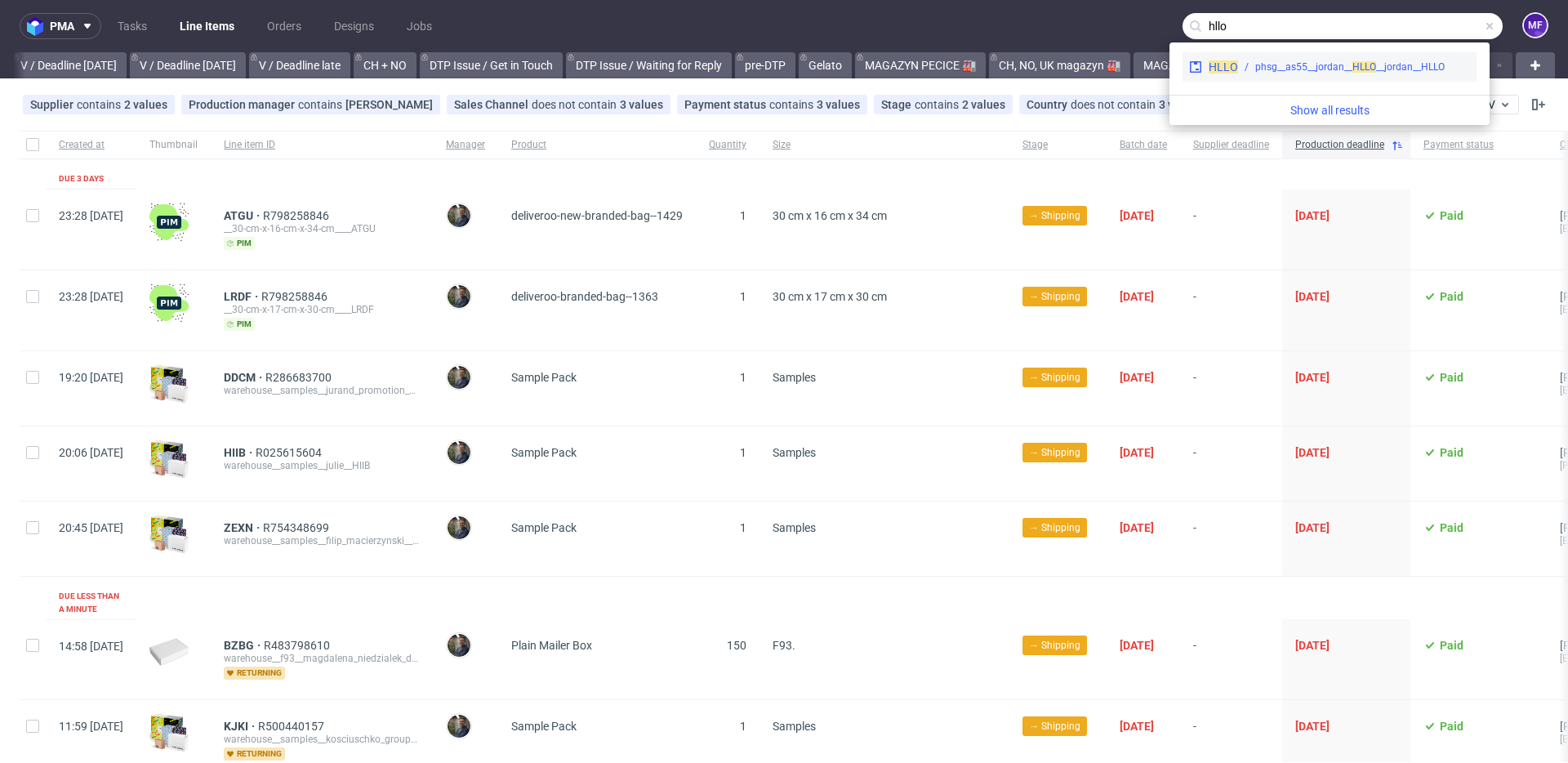
type input "hllo"
click at [1273, 63] on div "phsg__as55__jordan__ HL" at bounding box center [1309, 67] width 110 height 15
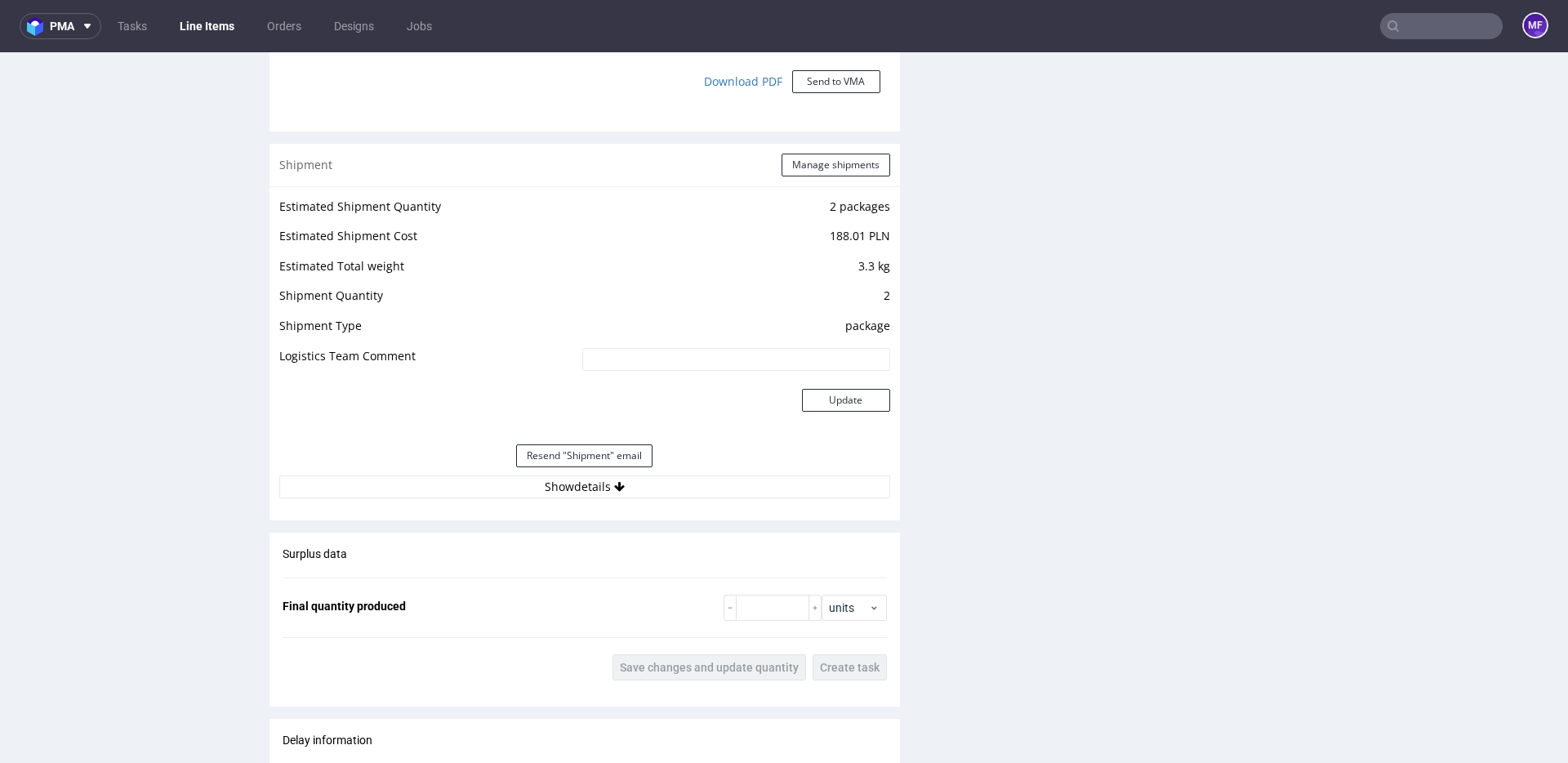
scroll to position [1614, 0]
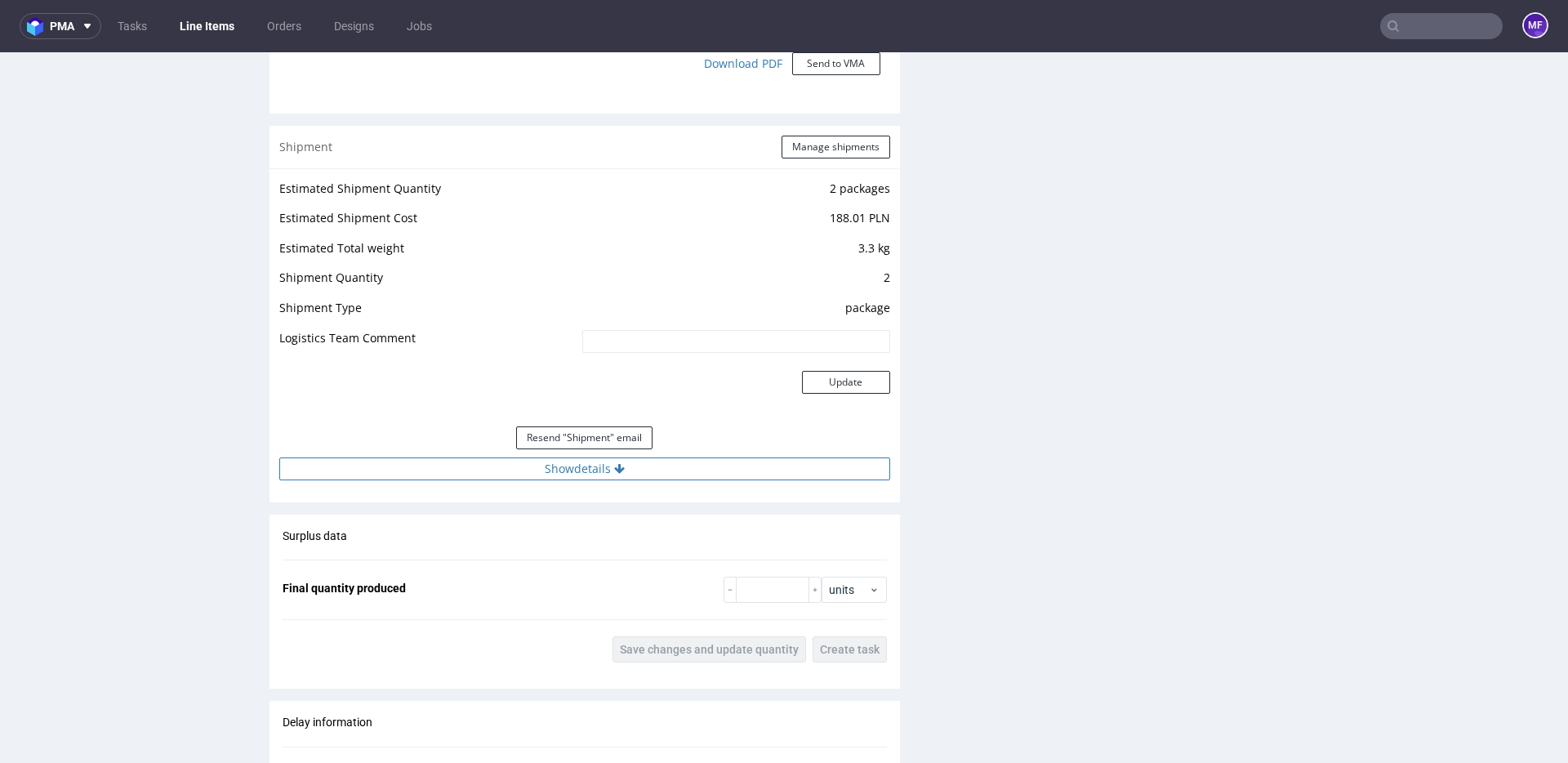
click at [605, 469] on button "Show details" at bounding box center [585, 469] width 611 height 23
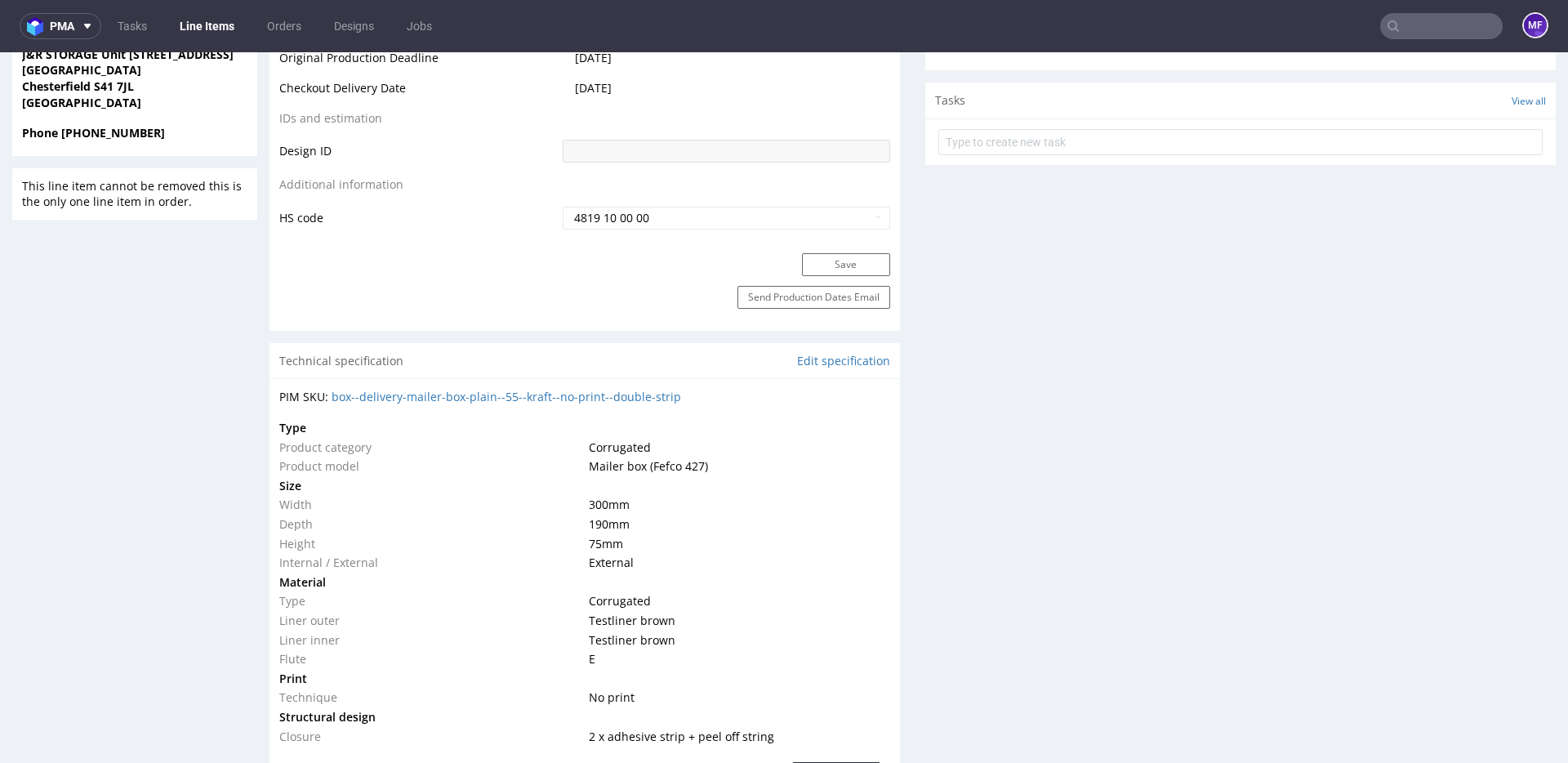
scroll to position [0, 0]
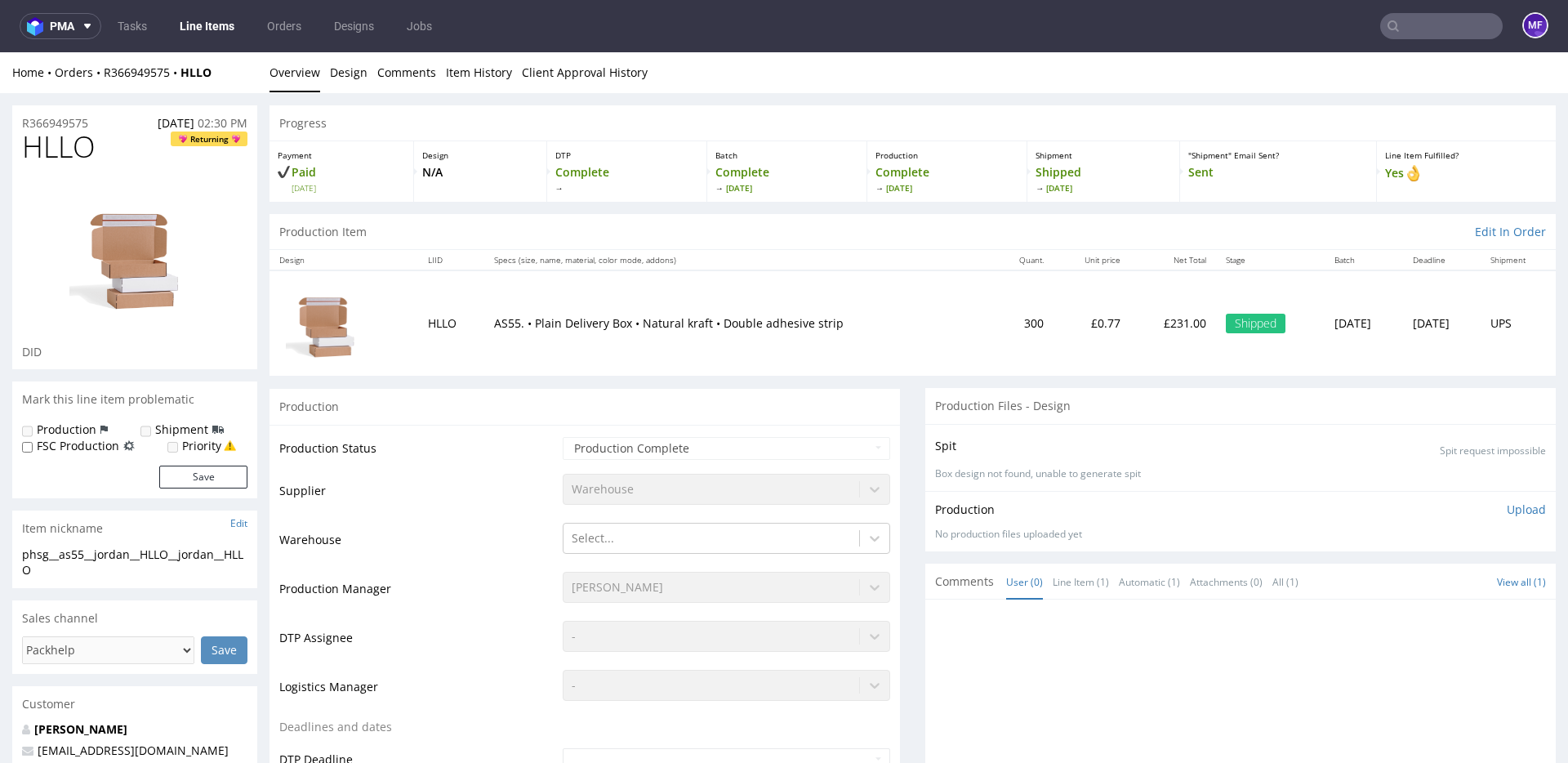
click at [232, 30] on link "Line Items" at bounding box center [207, 26] width 74 height 26
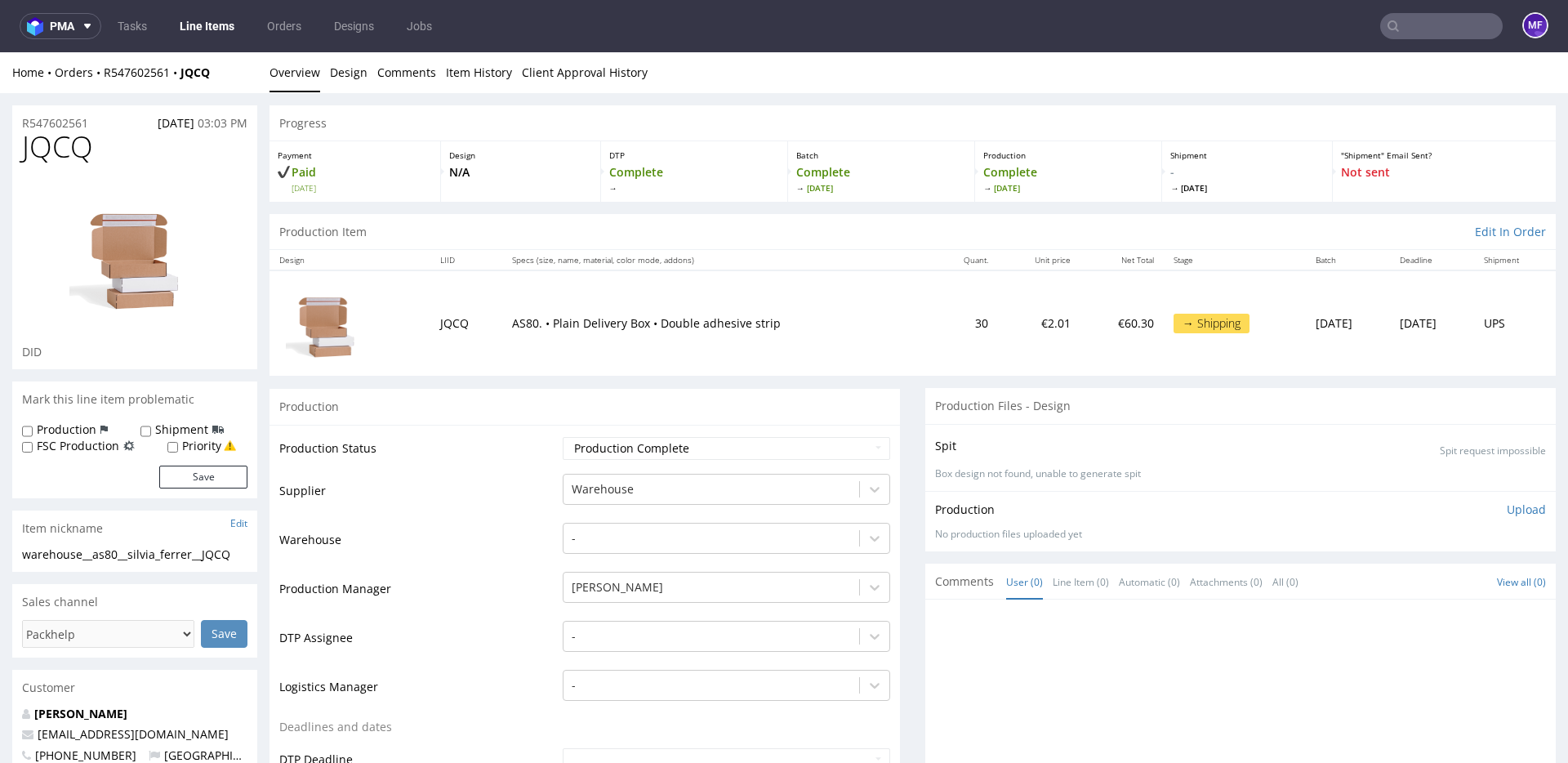
click at [677, 418] on div "Production" at bounding box center [585, 406] width 630 height 37
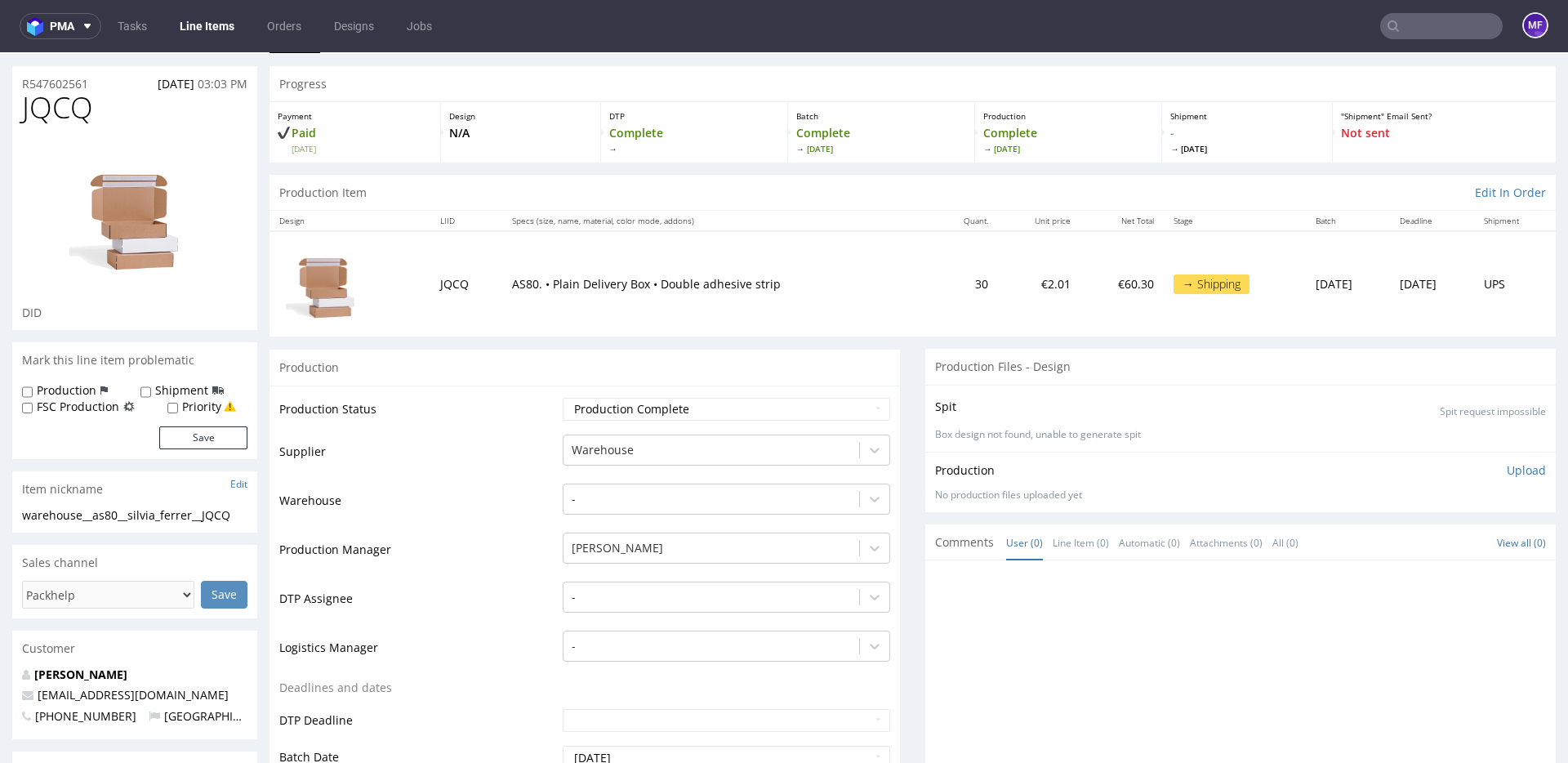
scroll to position [54, 0]
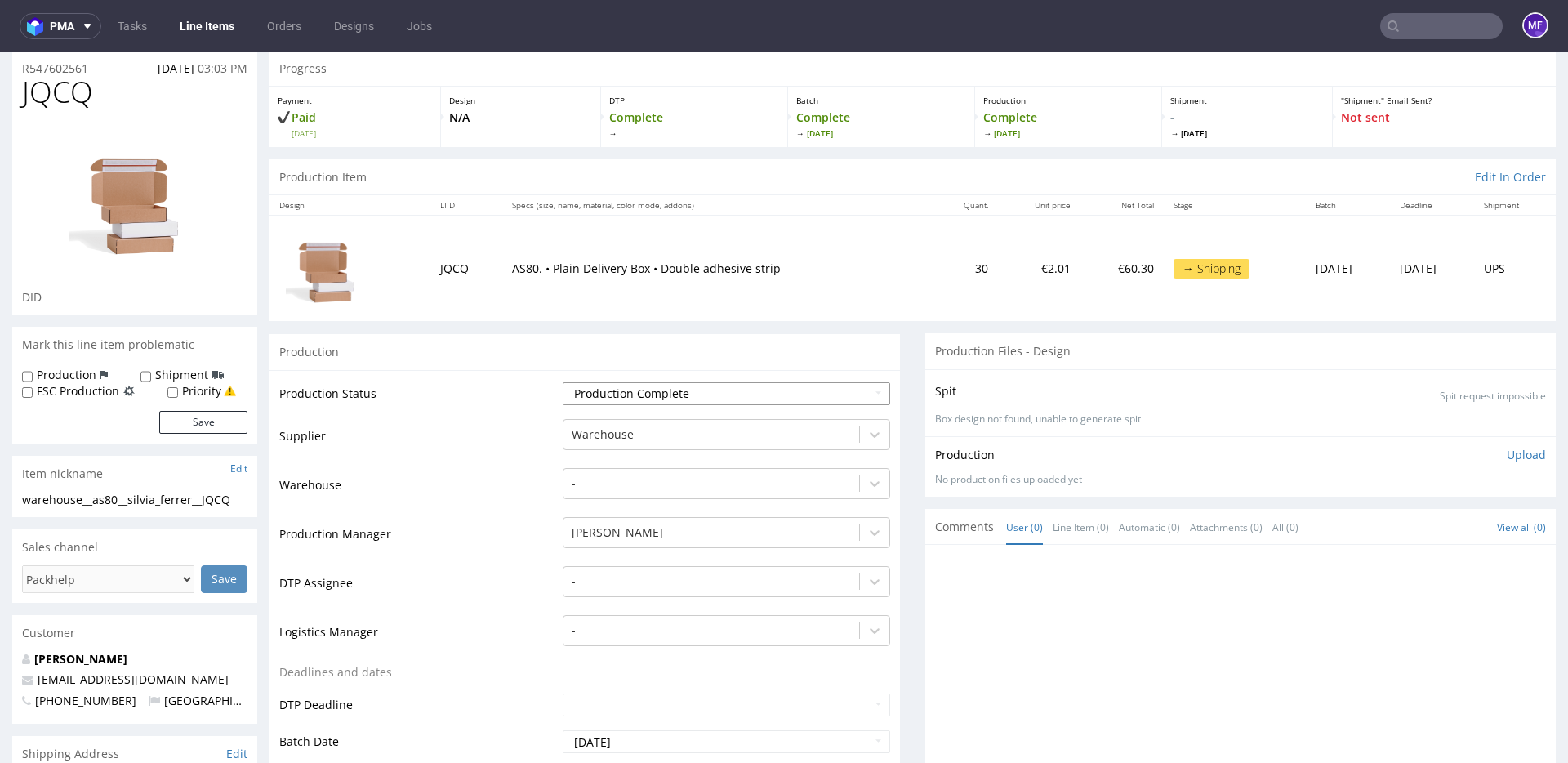
click at [666, 398] on select "Waiting for Artwork Waiting for Diecut Waiting for Mockup Waiting for DTP Waiti…" at bounding box center [727, 394] width 328 height 23
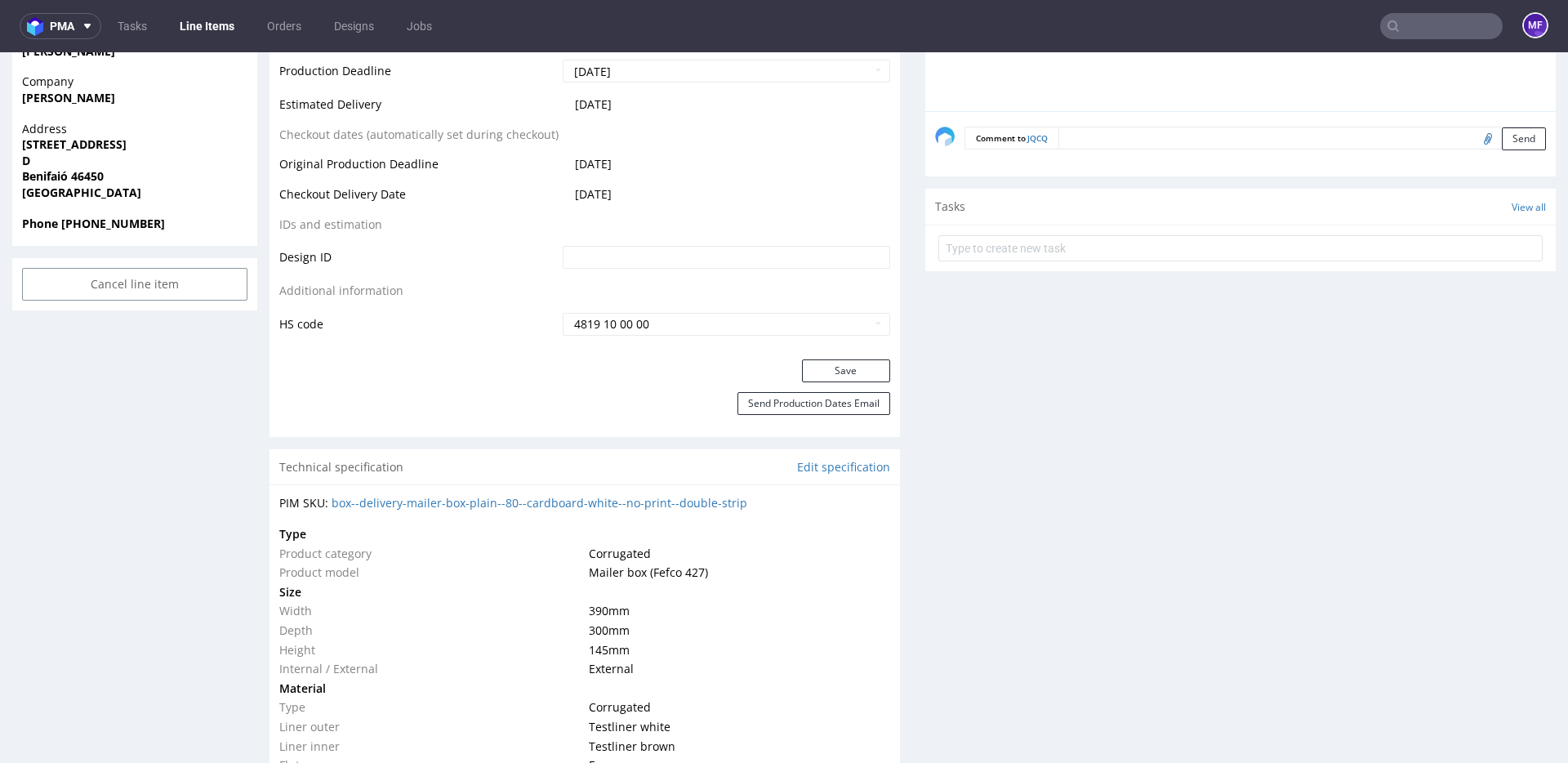
scroll to position [810, 0]
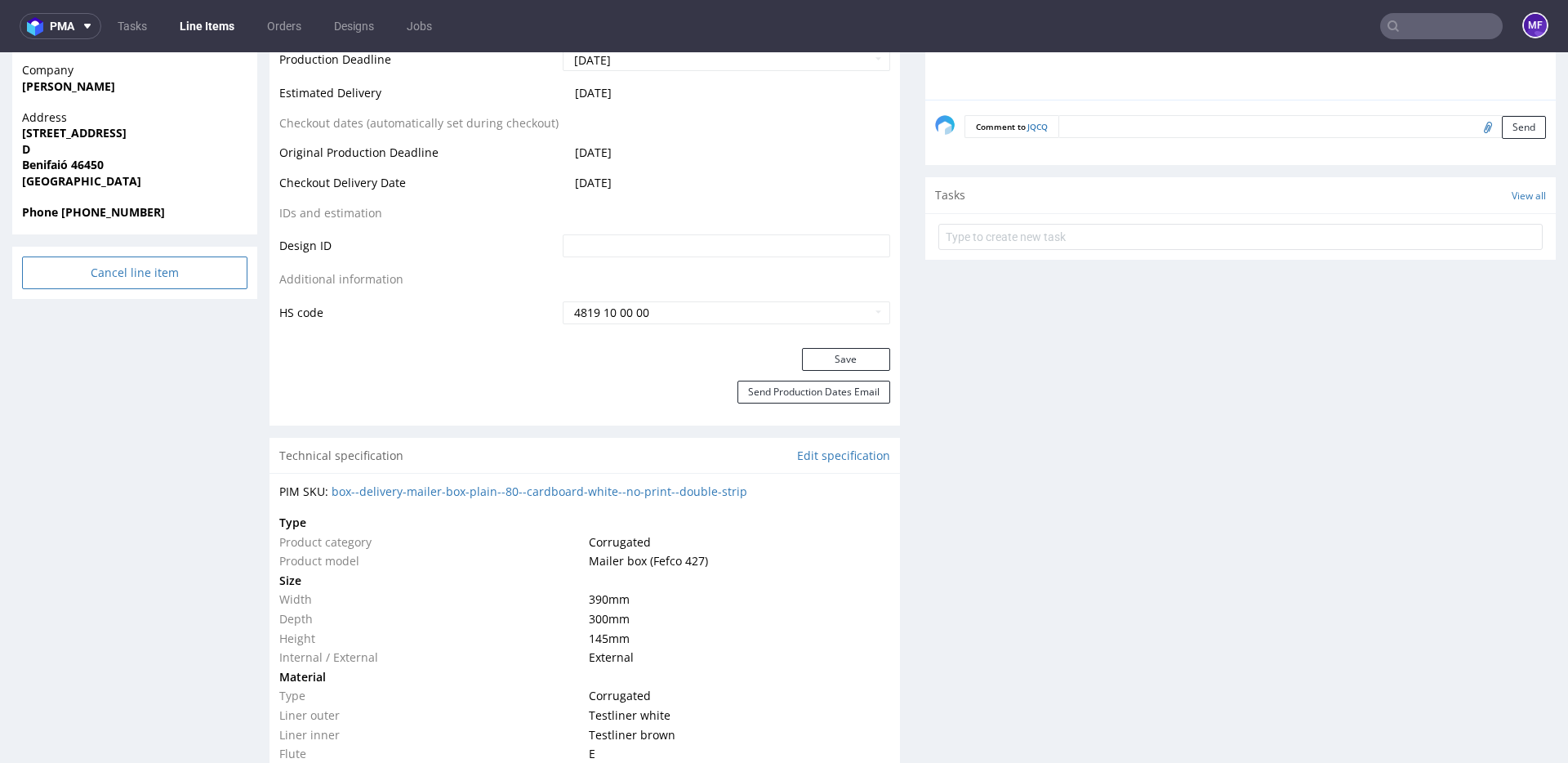
click at [187, 278] on input "Cancel line item" at bounding box center [134, 272] width 225 height 33
click at [114, 230] on link "Yes" at bounding box center [110, 227] width 46 height 25
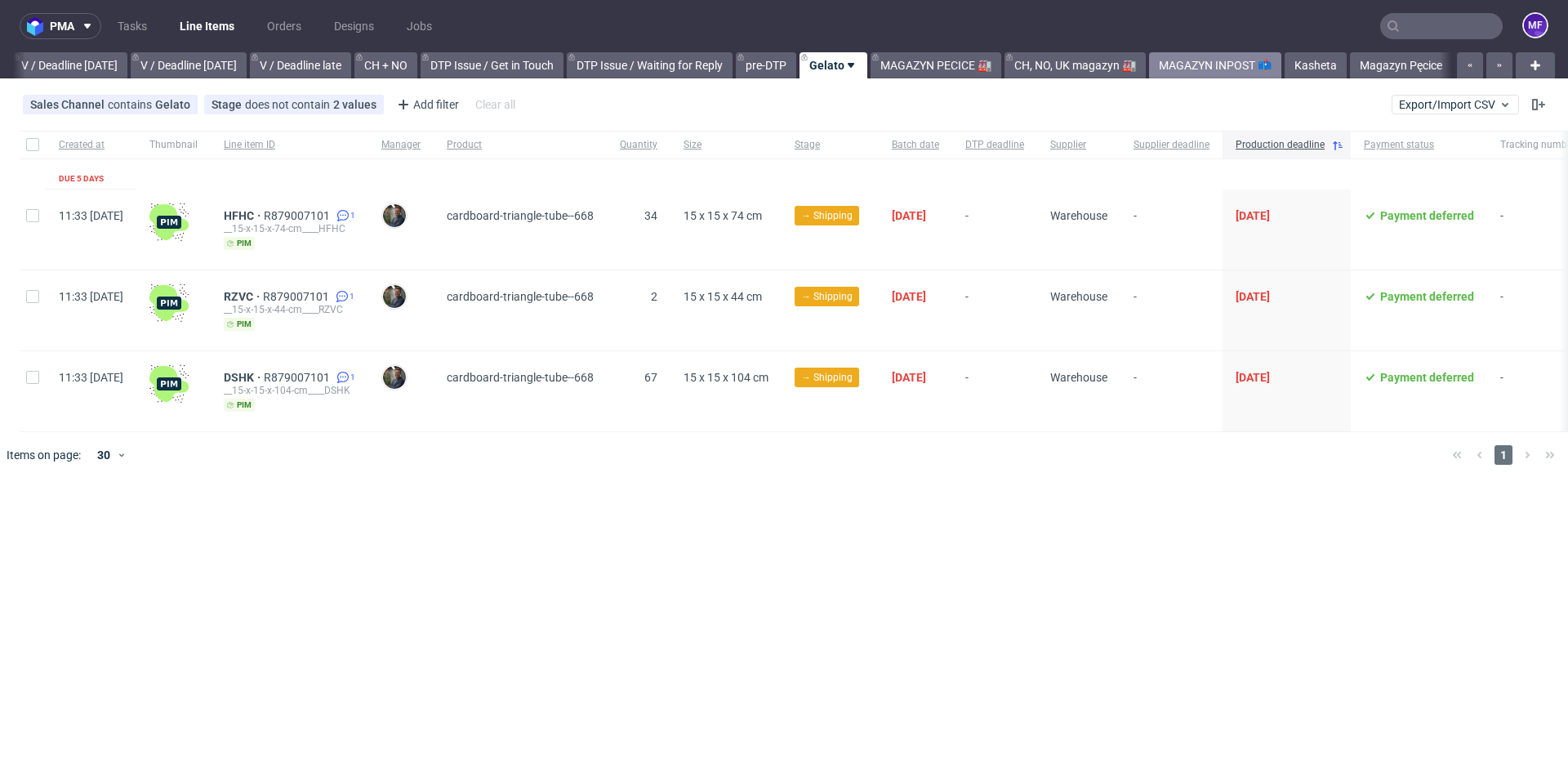
scroll to position [0, 2050]
click at [1093, 64] on link "CH, NO, UK magazyn 🏭" at bounding box center [1075, 65] width 142 height 26
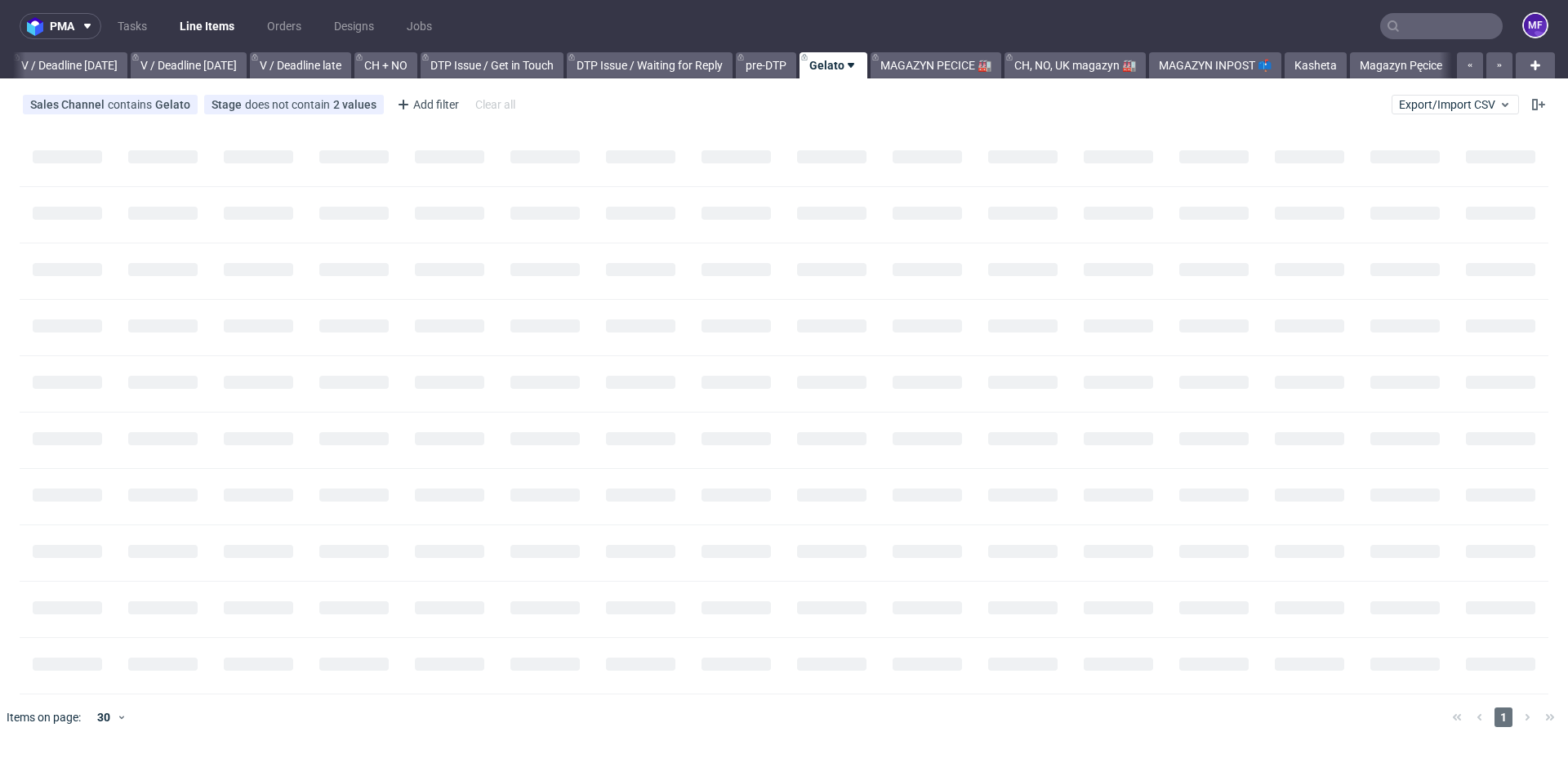
scroll to position [0, 2050]
click at [1402, 62] on link "Magazyn Pęcice" at bounding box center [1401, 65] width 102 height 26
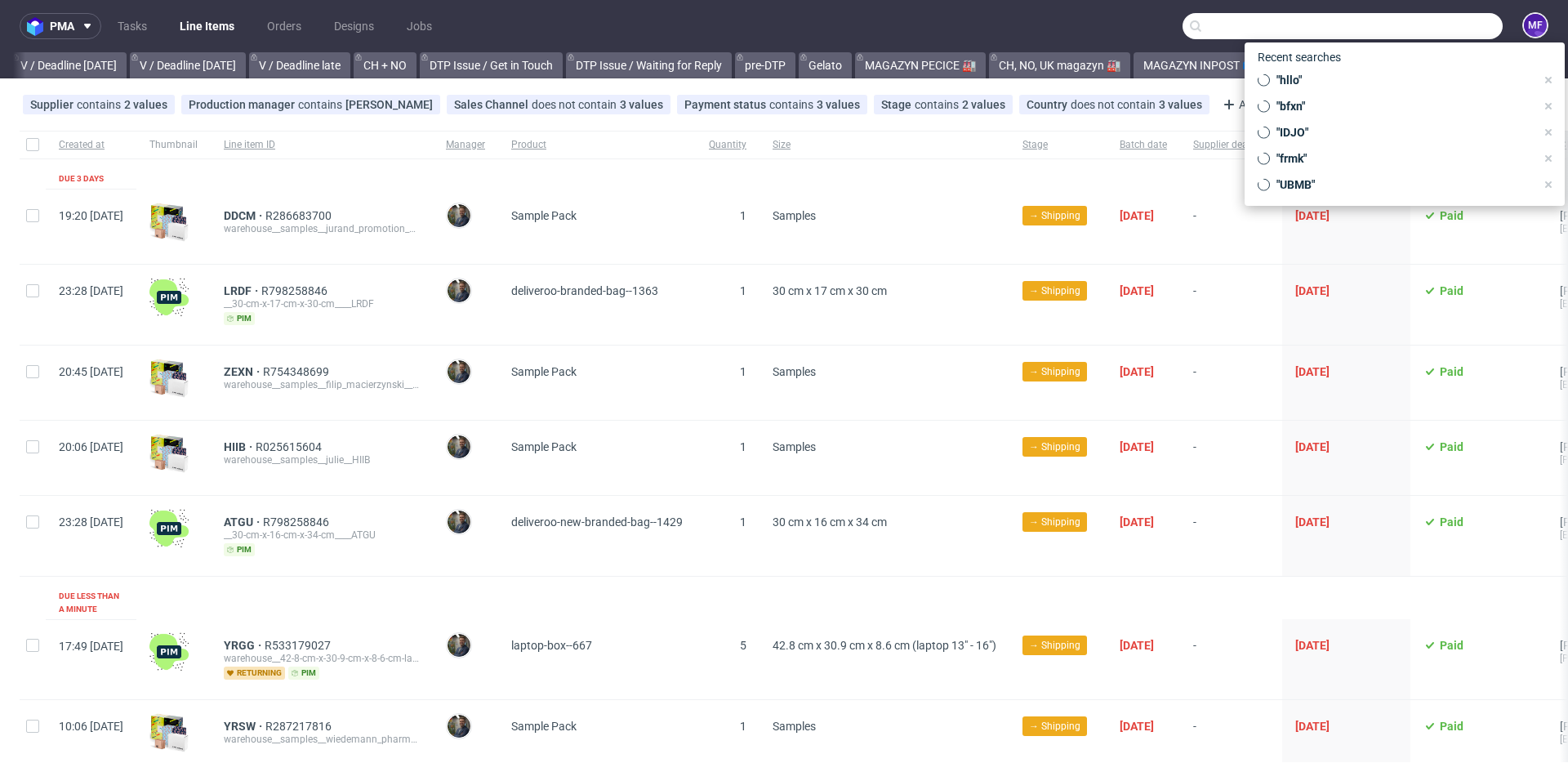
click at [1420, 28] on input "text" at bounding box center [1342, 26] width 320 height 26
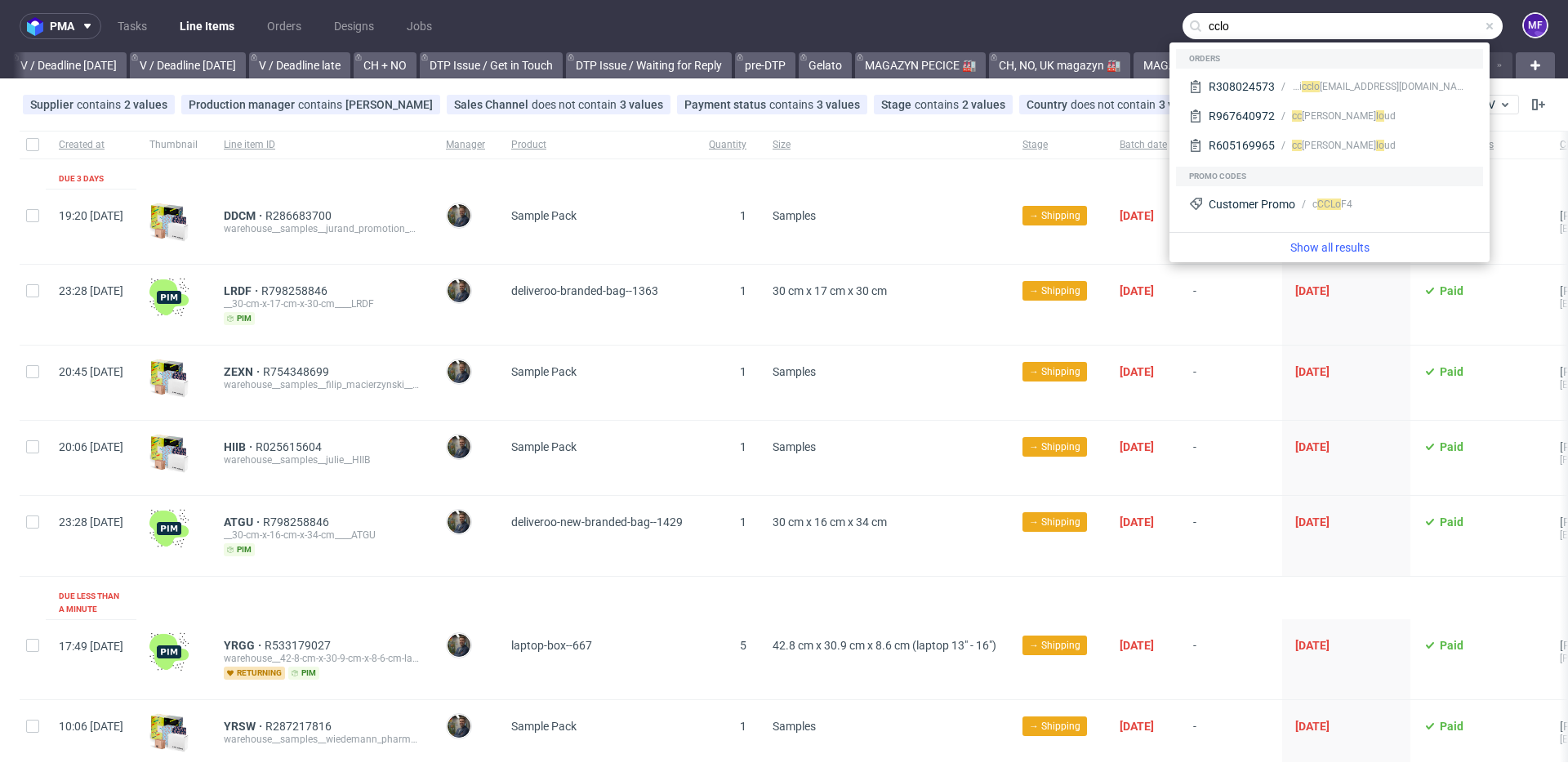
type input "cclo"
click at [419, 286] on div "LRDF R798258846" at bounding box center [321, 290] width 196 height 13
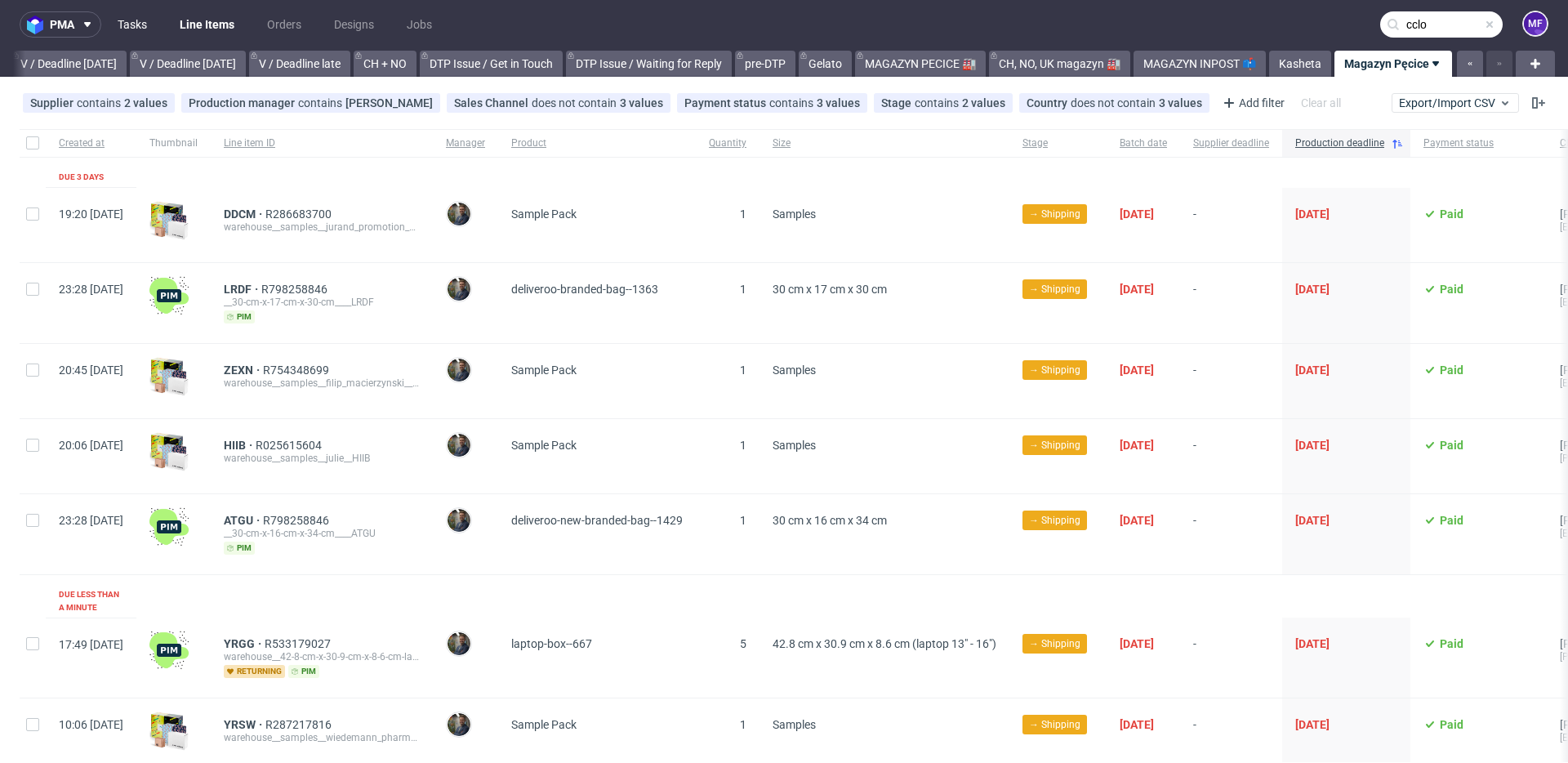
scroll to position [4, 0]
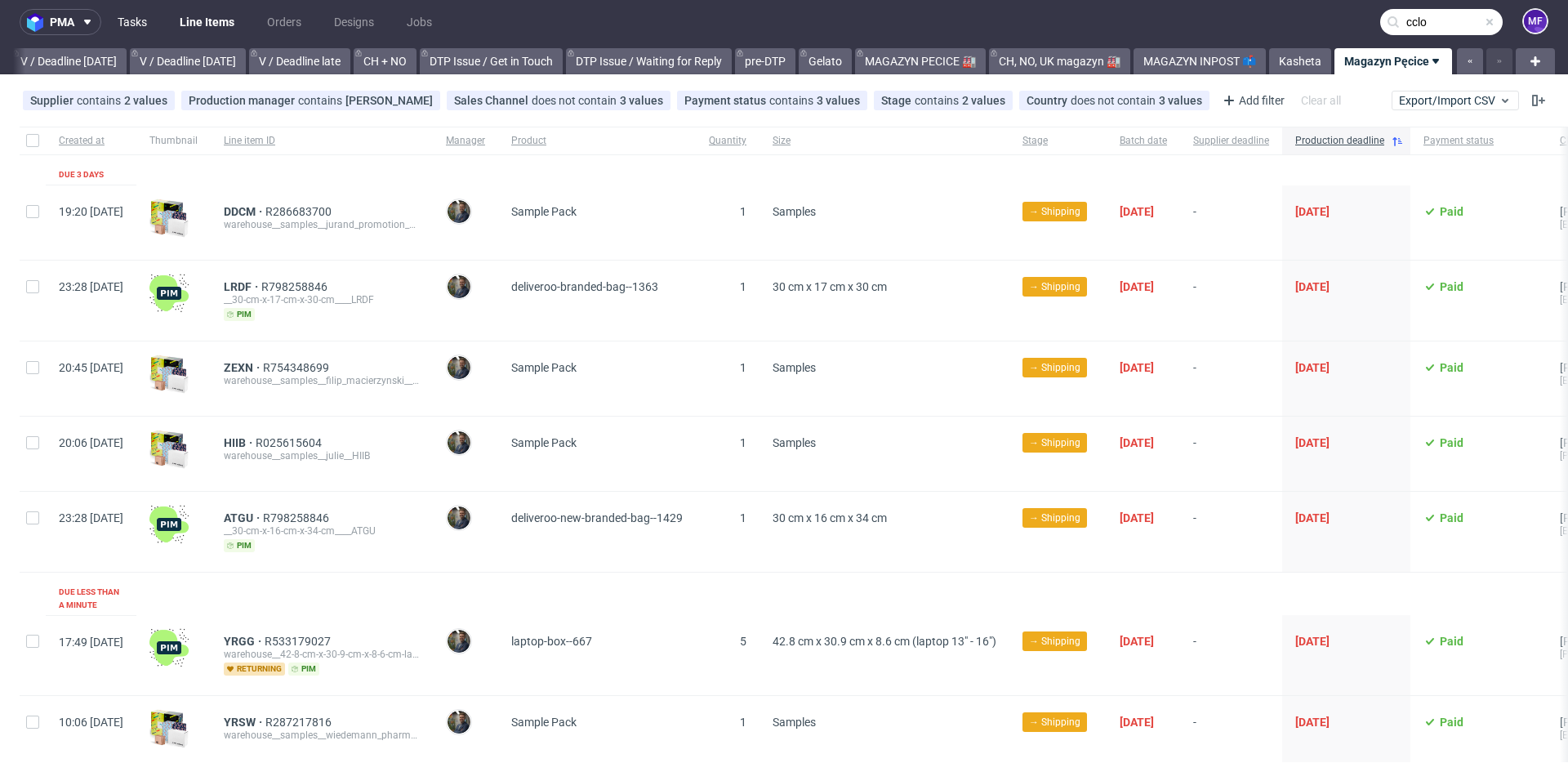
click at [137, 29] on link "Tasks" at bounding box center [132, 21] width 49 height 26
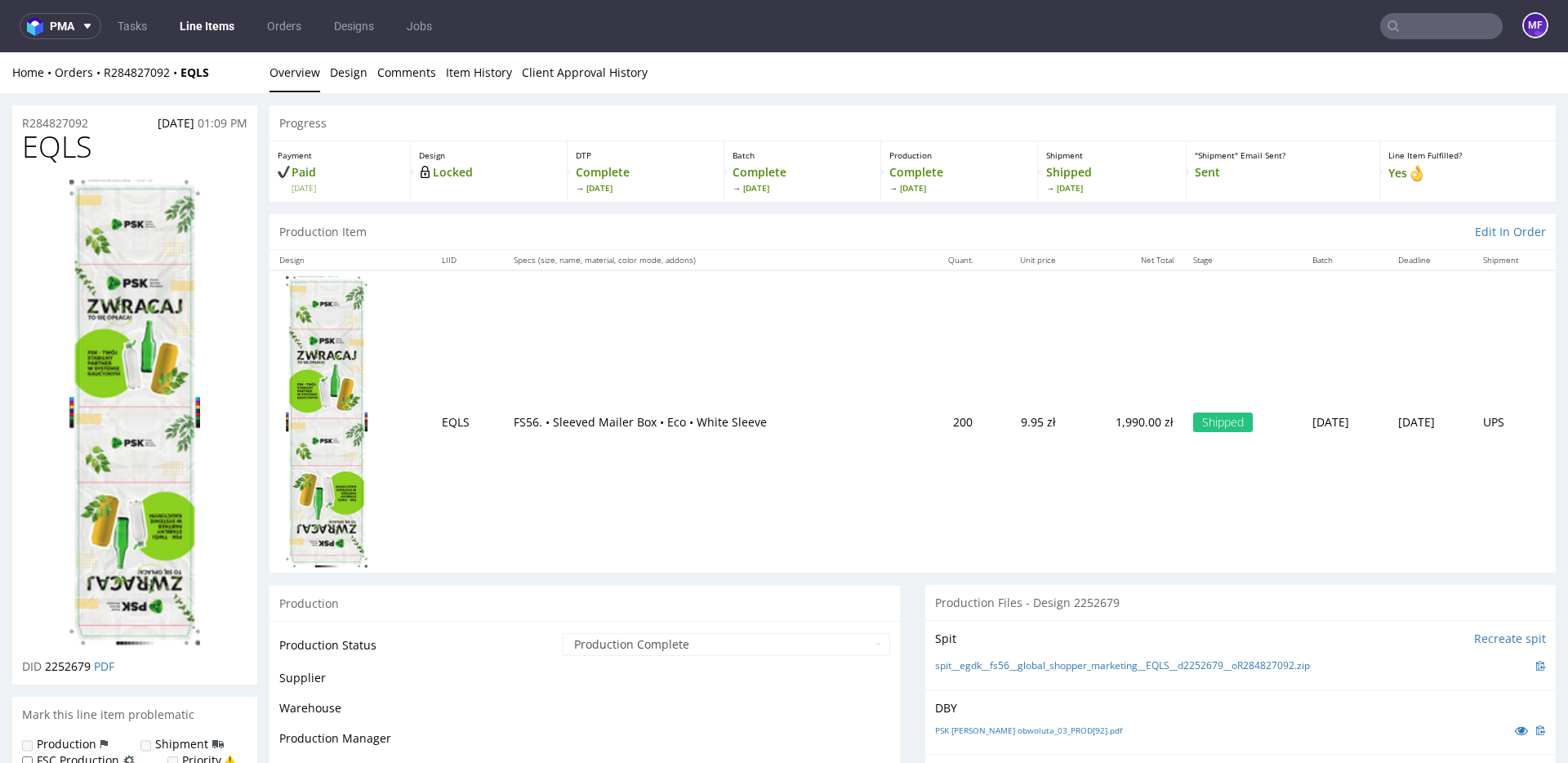
click at [640, 137] on div "Progress" at bounding box center [913, 123] width 1286 height 36
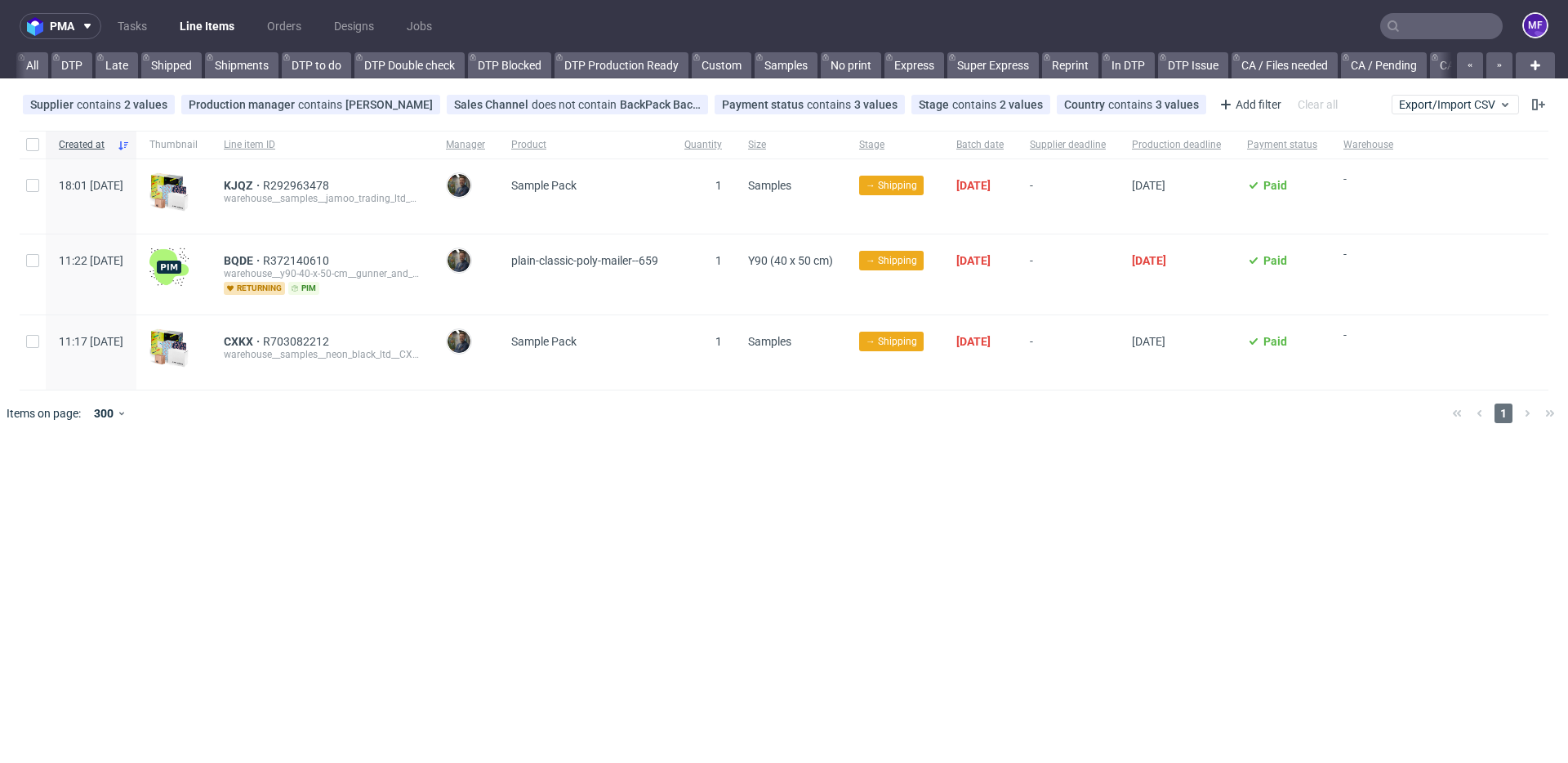
scroll to position [0, 2051]
